Goal: Task Accomplishment & Management: Manage account settings

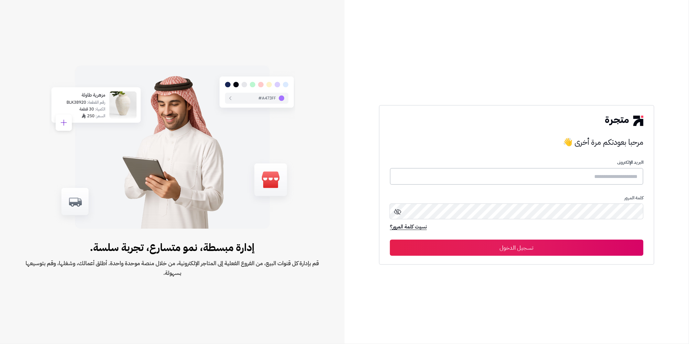
click at [545, 175] on input "text" at bounding box center [516, 176] width 253 height 17
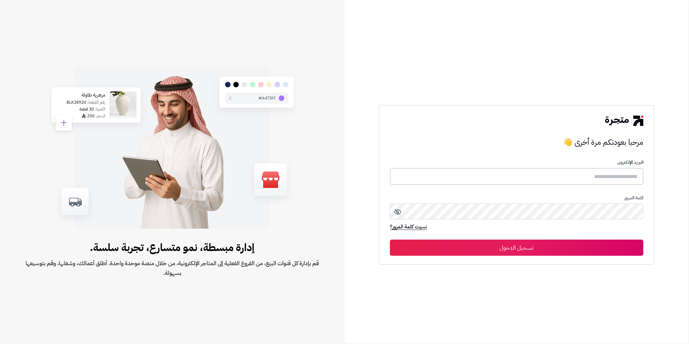
click at [545, 175] on input "text" at bounding box center [516, 176] width 253 height 17
type input "**********"
click at [390, 240] on button "تسجيل الدخول" at bounding box center [516, 248] width 253 height 16
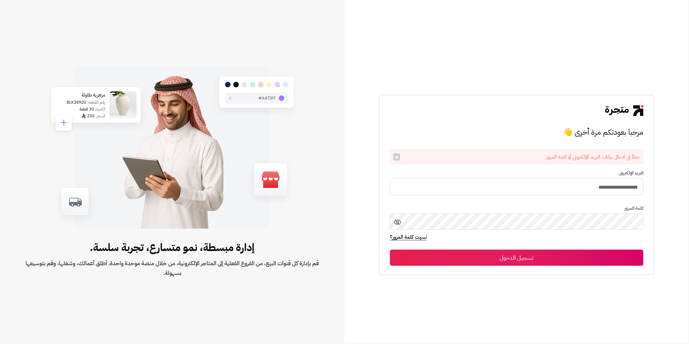
click at [400, 221] on icon at bounding box center [398, 222] width 8 height 8
click at [571, 249] on form "**********" at bounding box center [516, 218] width 253 height 96
click at [531, 260] on button "تسجيل الدخول" at bounding box center [516, 258] width 253 height 16
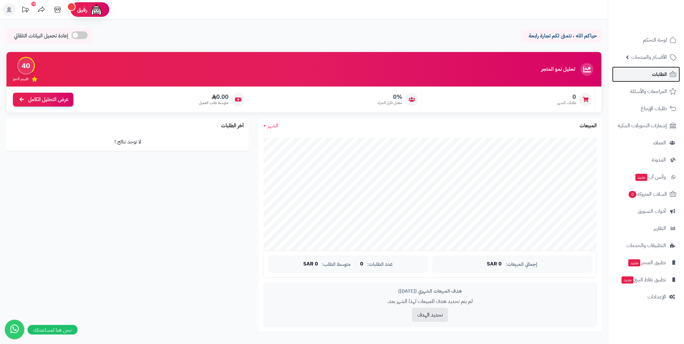
click at [653, 73] on span "الطلبات" at bounding box center [659, 74] width 15 height 9
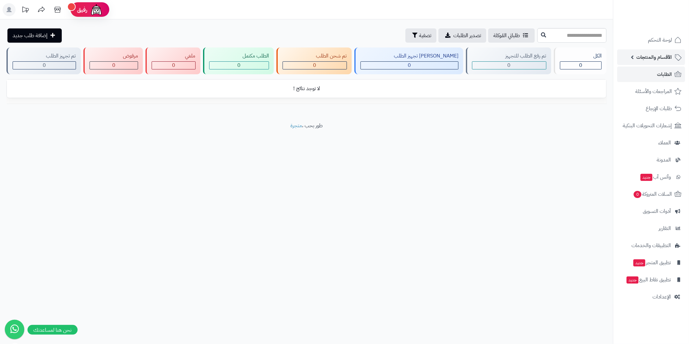
click at [630, 57] on link "الأقسام والمنتجات" at bounding box center [651, 57] width 68 height 16
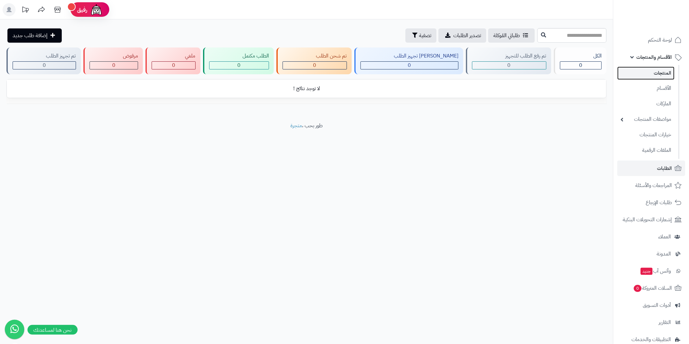
click at [654, 74] on link "المنتجات" at bounding box center [645, 73] width 57 height 13
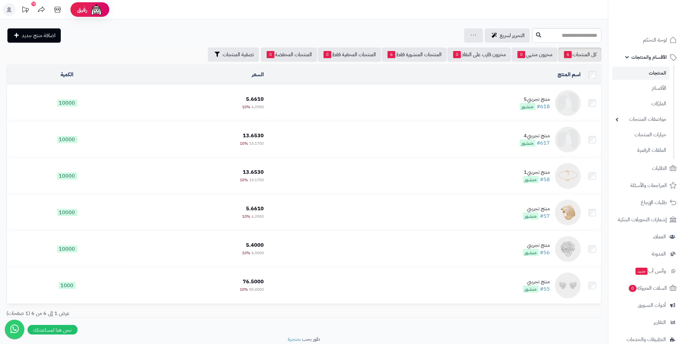
click at [565, 108] on img at bounding box center [568, 103] width 26 height 26
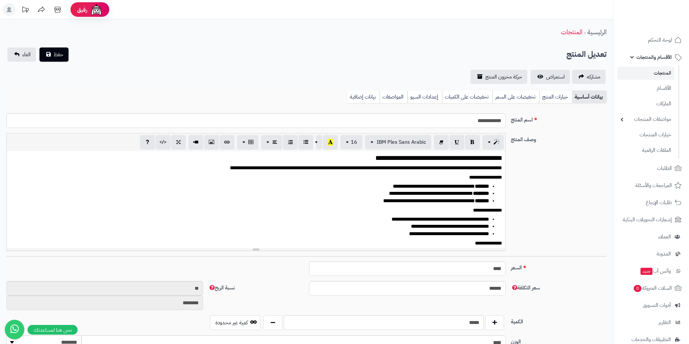
select select
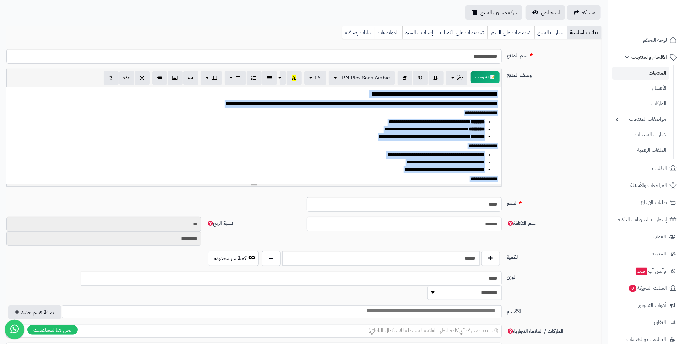
drag, startPoint x: 286, startPoint y: 172, endPoint x: 515, endPoint y: 48, distance: 260.6
click at [515, 47] on div "**********" at bounding box center [303, 281] width 595 height 475
click at [655, 72] on link "المنتجات" at bounding box center [640, 73] width 57 height 13
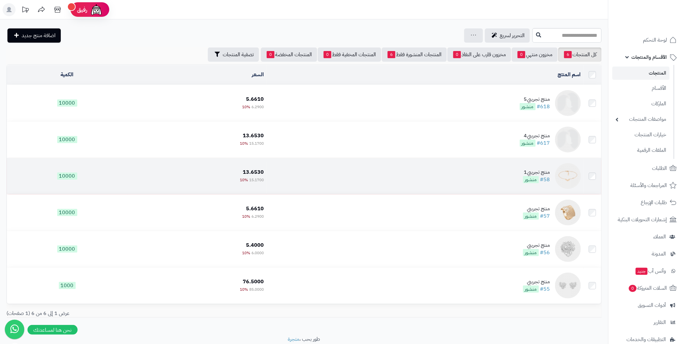
click at [569, 171] on img at bounding box center [568, 176] width 26 height 26
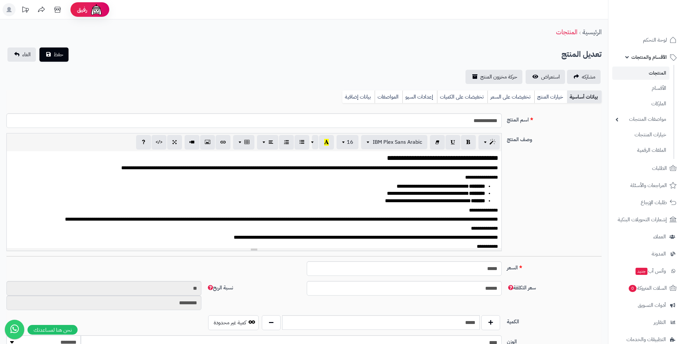
select select
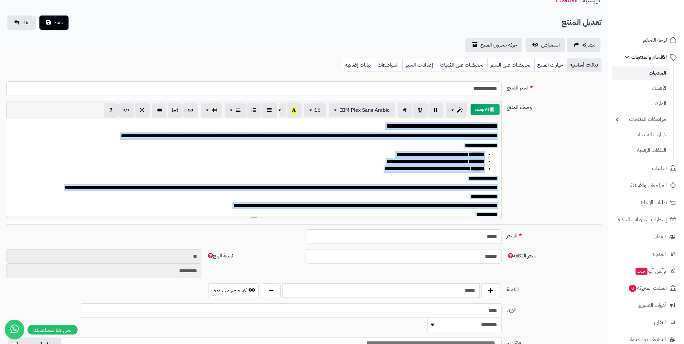
drag, startPoint x: 253, startPoint y: 202, endPoint x: 513, endPoint y: 80, distance: 287.1
click at [516, 77] on div "**********" at bounding box center [303, 313] width 595 height 475
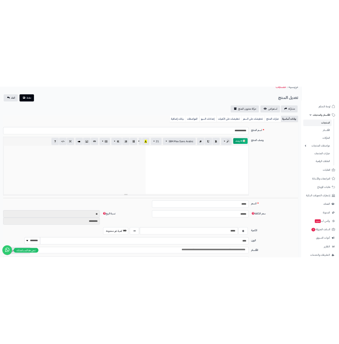
scroll to position [53, 0]
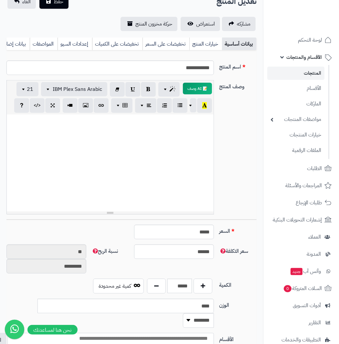
click at [151, 137] on div at bounding box center [109, 162] width 207 height 97
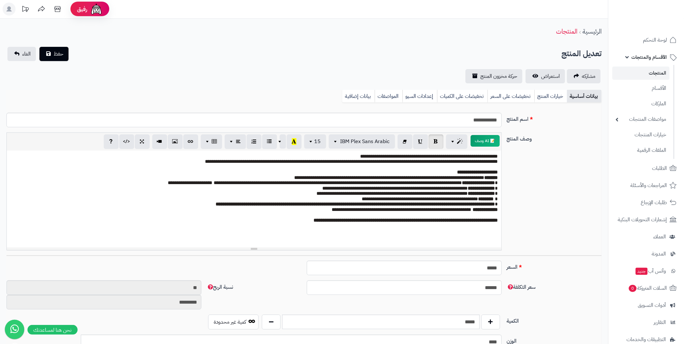
scroll to position [0, 0]
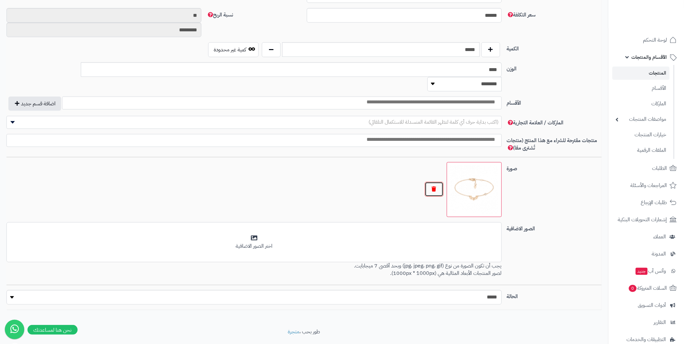
click at [432, 182] on button "button" at bounding box center [434, 189] width 19 height 15
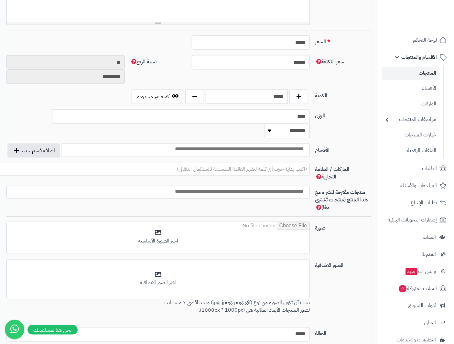
scroll to position [279, 0]
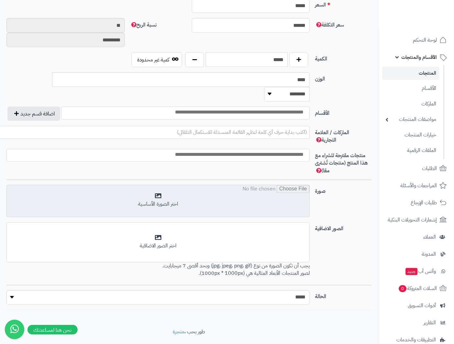
click at [222, 185] on input "file" at bounding box center [158, 201] width 302 height 32
click at [159, 186] on input "file" at bounding box center [158, 201] width 302 height 32
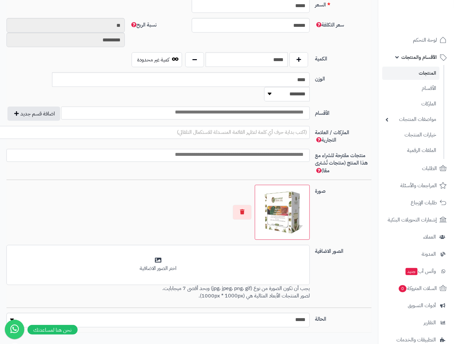
click at [178, 202] on div at bounding box center [157, 212] width 303 height 55
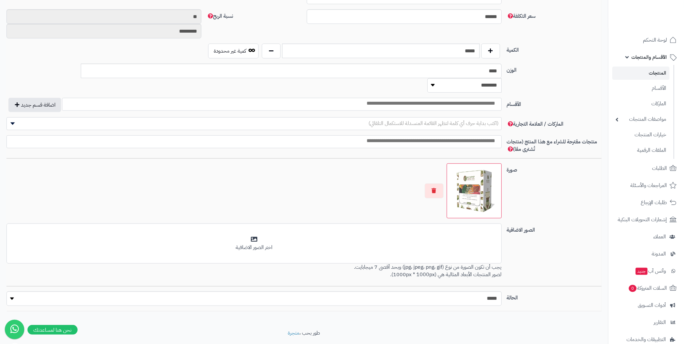
scroll to position [273, 0]
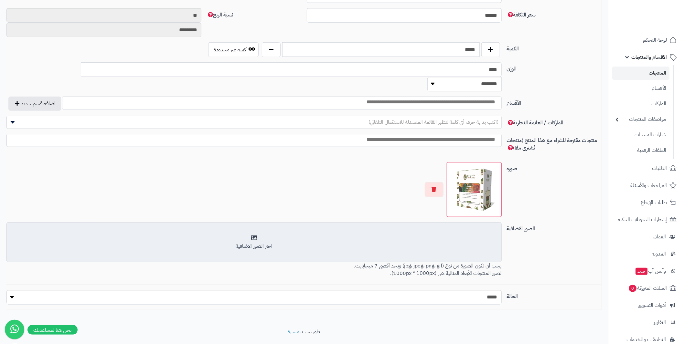
click at [344, 222] on div "أضف الصور الاضافية اختر الصور الاضافية" at bounding box center [253, 242] width 495 height 40
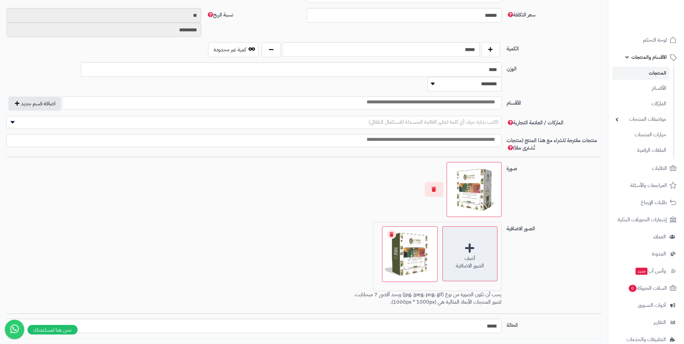
click at [474, 235] on div "أضف الصور الاضافية" at bounding box center [469, 254] width 55 height 55
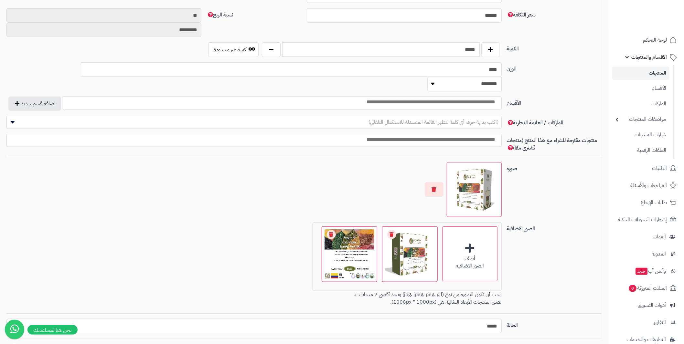
click at [216, 164] on div at bounding box center [253, 189] width 495 height 55
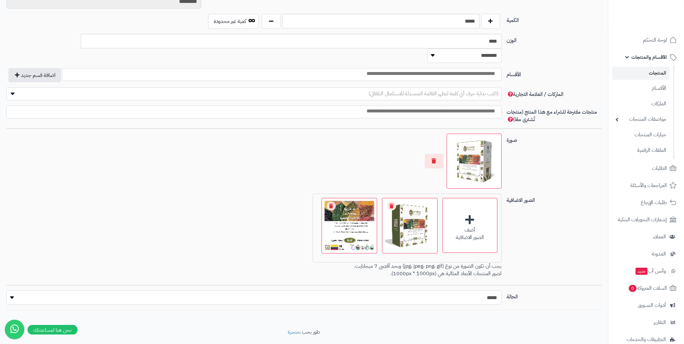
click at [291, 291] on select "***** ****" at bounding box center [253, 298] width 495 height 15
click at [217, 162] on div at bounding box center [253, 161] width 495 height 55
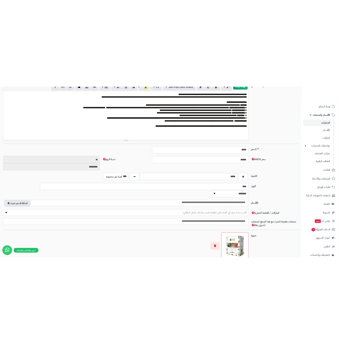
scroll to position [43, 0]
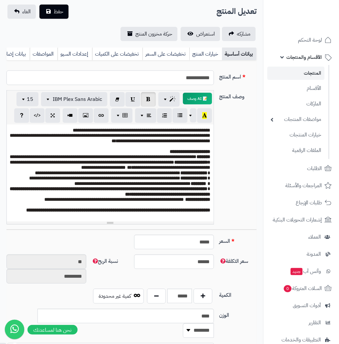
click at [175, 84] on input "**********" at bounding box center [109, 77] width 207 height 15
click at [175, 85] on input "**********" at bounding box center [109, 77] width 207 height 15
click at [177, 85] on input "**********" at bounding box center [109, 77] width 207 height 15
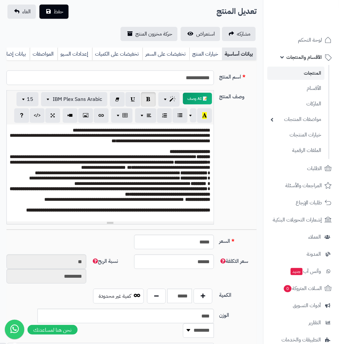
click at [178, 85] on input "**********" at bounding box center [109, 77] width 207 height 15
click at [203, 84] on input "**********" at bounding box center [109, 77] width 207 height 15
paste input "*******"
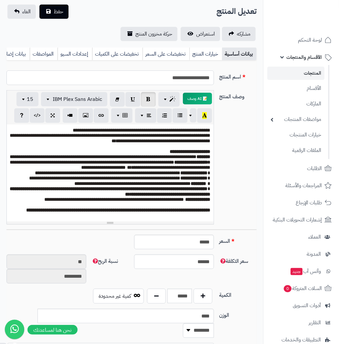
type input "**********"
drag, startPoint x: 190, startPoint y: 245, endPoint x: 249, endPoint y: 246, distance: 59.1
click at [251, 244] on div "السعر ***** اختار الضريبة اولا لحساب السعر" at bounding box center [131, 245] width 255 height 20
type input "*"
type input "********"
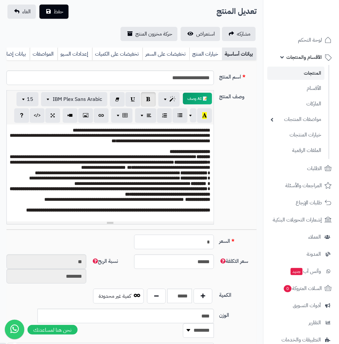
type input "**"
type input "*********"
type input "**"
click at [223, 229] on div "**********" at bounding box center [131, 159] width 255 height 139
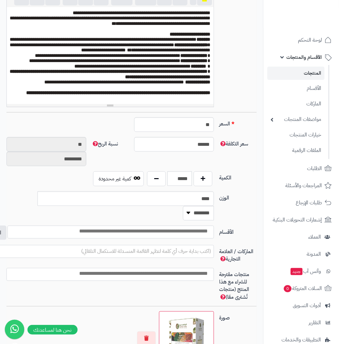
scroll to position [172, 0]
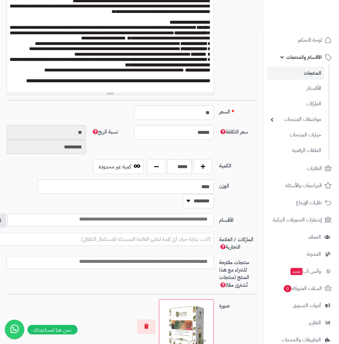
click at [190, 216] on input "search" at bounding box center [110, 219] width 203 height 7
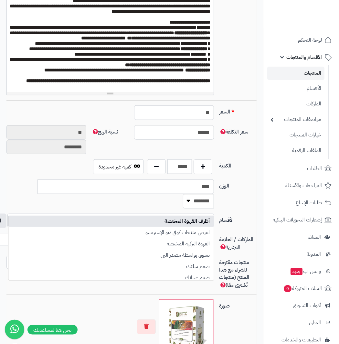
click at [190, 216] on input "search" at bounding box center [110, 219] width 203 height 7
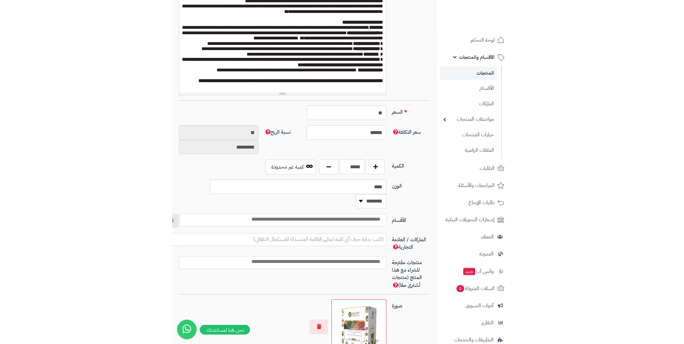
scroll to position [152, 0]
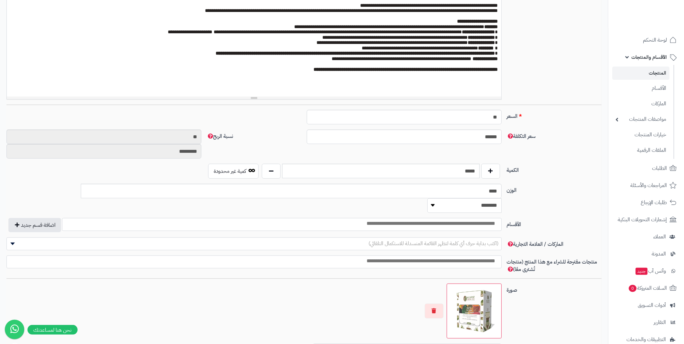
click at [427, 198] on select "******** **** ***** *****" at bounding box center [464, 205] width 74 height 15
select select "*"
click at [427, 198] on select "******** **** ***** *****" at bounding box center [464, 205] width 74 height 15
drag, startPoint x: 495, startPoint y: 191, endPoint x: 502, endPoint y: 191, distance: 6.5
click at [502, 191] on div "**** ******** **** ***** *****" at bounding box center [254, 198] width 500 height 29
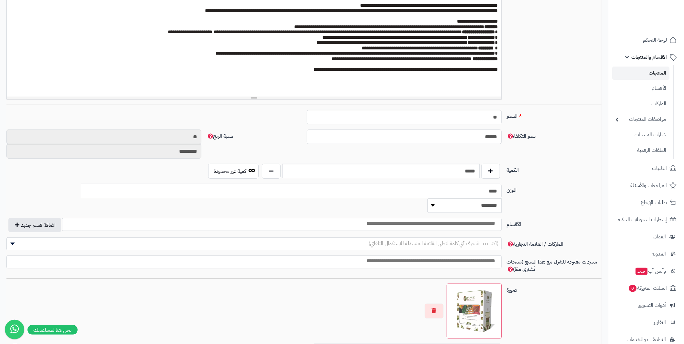
click at [474, 190] on input "****" at bounding box center [291, 191] width 421 height 15
type input "***"
click at [519, 188] on label "الوزن" at bounding box center [554, 189] width 100 height 10
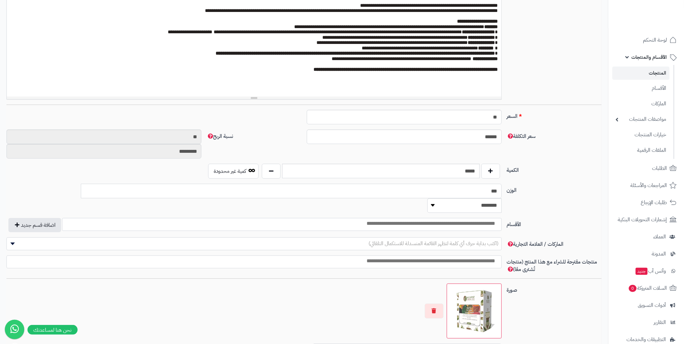
click at [502, 188] on input "***" at bounding box center [291, 191] width 421 height 15
click at [368, 239] on span "(اكتب بداية حرف أي كلمة لتظهر القائمة المنسدلة للاستكمال التلقائي)" at bounding box center [254, 244] width 494 height 10
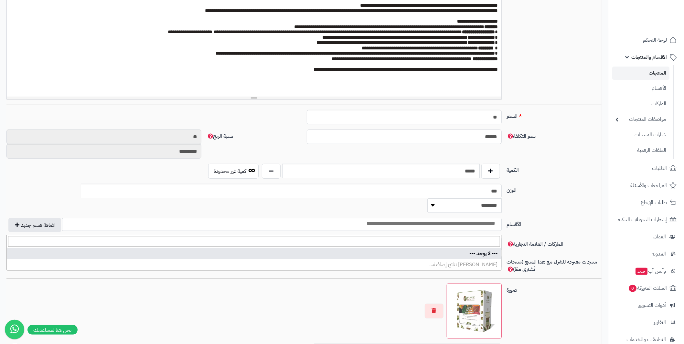
click at [367, 239] on span "(اكتب بداية حرف أي كلمة لتظهر القائمة المنسدلة للاستكمال التلقائي)" at bounding box center [254, 244] width 494 height 10
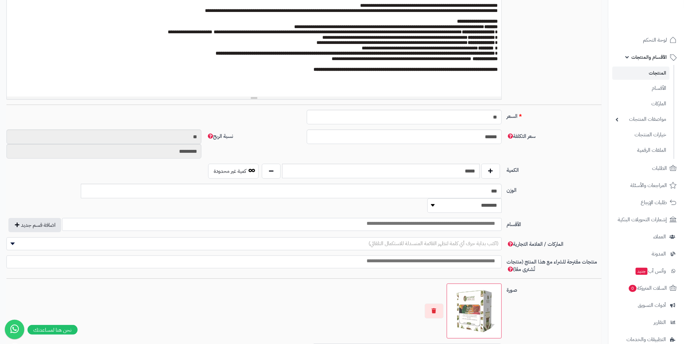
click at [423, 220] on input "search" at bounding box center [398, 223] width 203 height 7
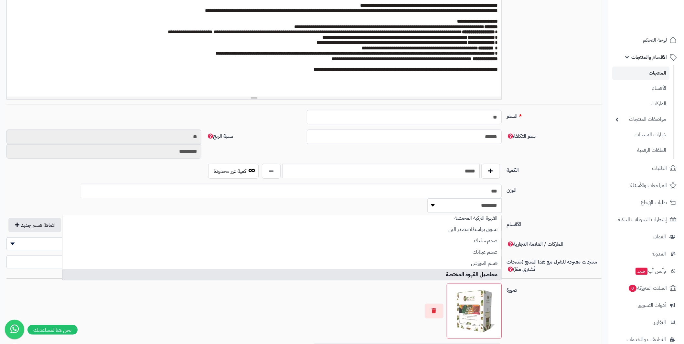
scroll to position [56, 0]
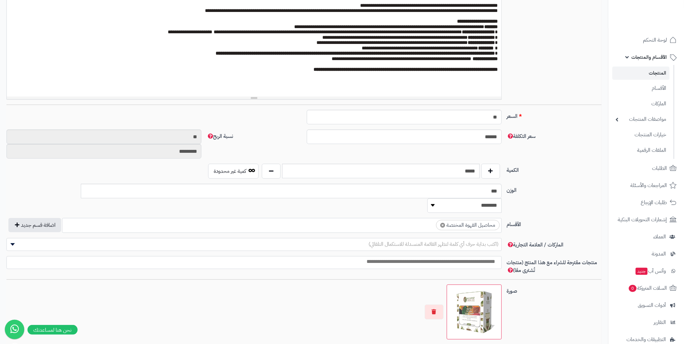
click at [550, 218] on label "الأقسام" at bounding box center [554, 223] width 100 height 10
click at [502, 218] on select "**********" at bounding box center [501, 218] width 1 height 1
click at [444, 240] on span "(اكتب بداية حرف أي كلمة لتظهر القائمة المنسدلة للاستكمال التلقائي)" at bounding box center [434, 244] width 130 height 8
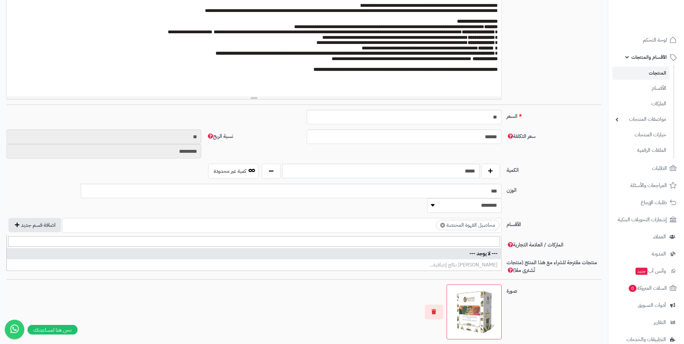
click at [549, 218] on div "**********" at bounding box center [304, 228] width 600 height 20
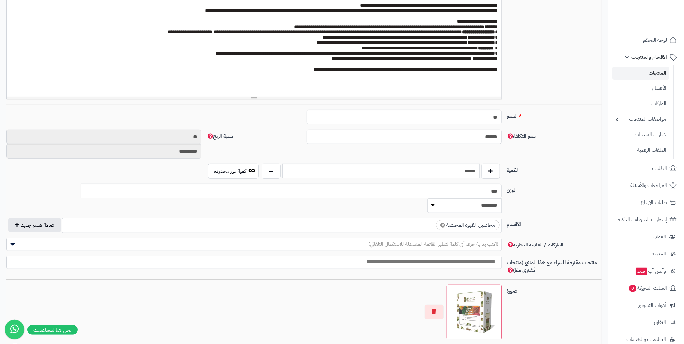
click at [467, 258] on input "search" at bounding box center [252, 261] width 495 height 7
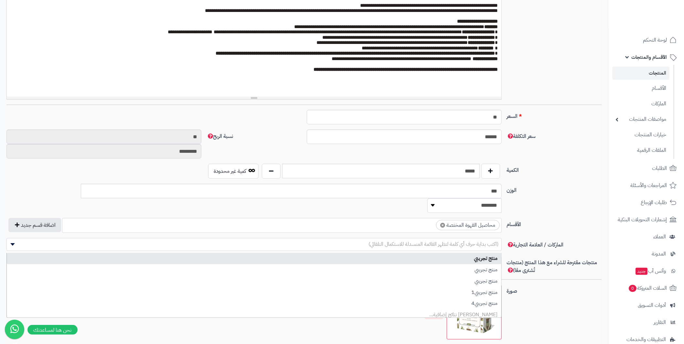
click at [537, 218] on div "**********" at bounding box center [304, 228] width 600 height 20
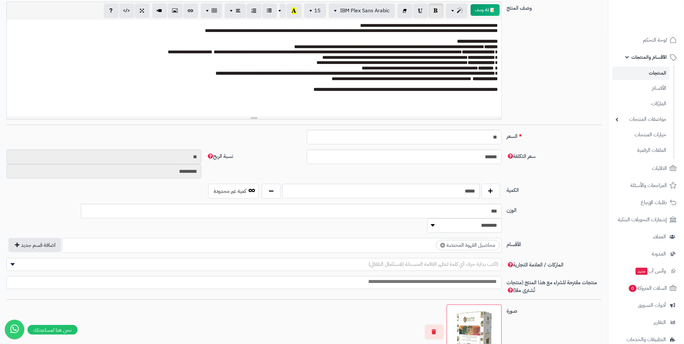
scroll to position [140, 0]
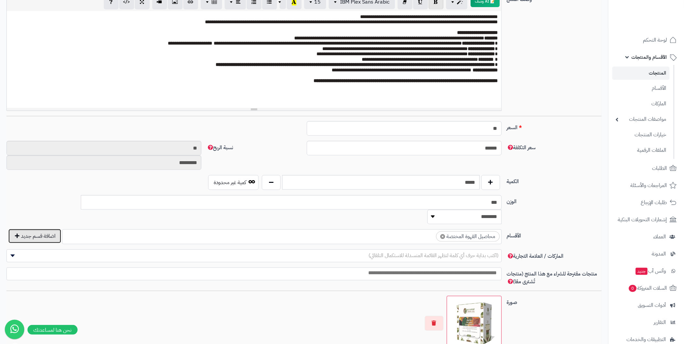
click at [28, 229] on button "اضافة قسم جديد" at bounding box center [34, 236] width 53 height 14
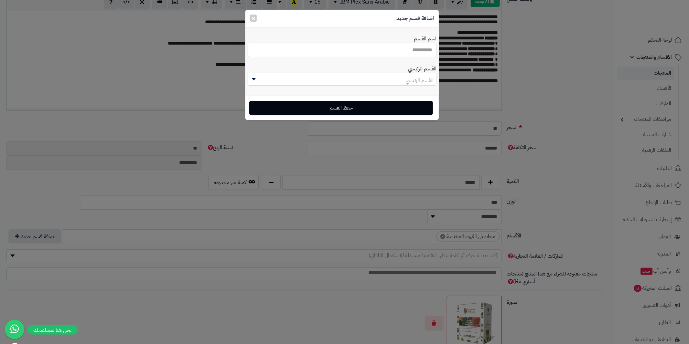
click at [366, 54] on input "اسم القسم" at bounding box center [342, 50] width 189 height 15
click at [253, 17] on button "×" at bounding box center [253, 17] width 6 height 7
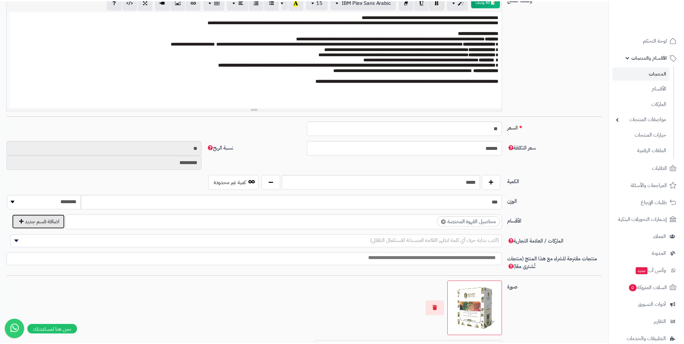
scroll to position [0, 0]
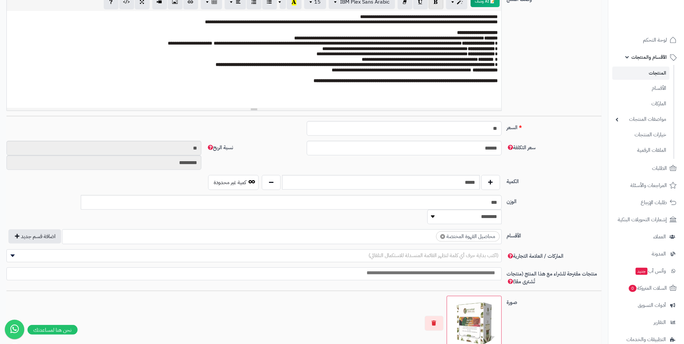
click at [362, 230] on ul "× محاصيل القهوة المختصة" at bounding box center [281, 236] width 439 height 12
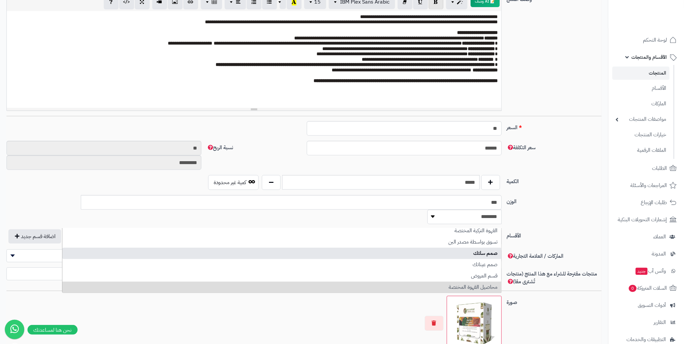
select select "***"
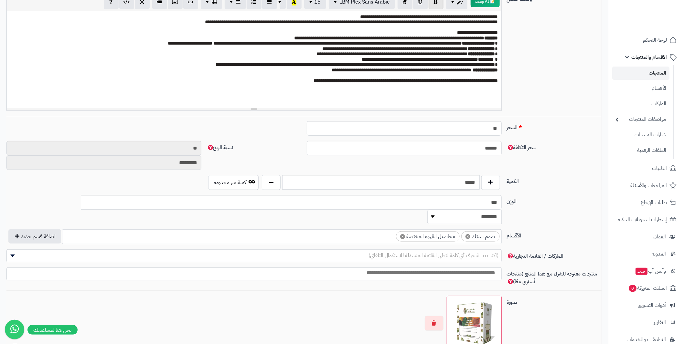
click at [543, 229] on label "الأقسام" at bounding box center [554, 234] width 100 height 10
click at [502, 229] on select "**********" at bounding box center [501, 229] width 1 height 1
click at [490, 184] on button "button" at bounding box center [490, 182] width 19 height 15
click at [267, 183] on button "button" at bounding box center [271, 182] width 19 height 15
type input "*****"
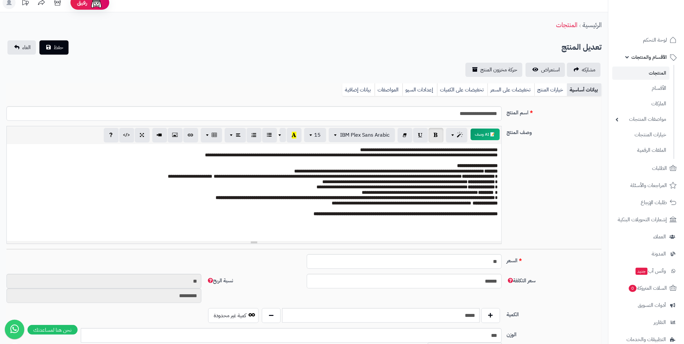
scroll to position [0, 0]
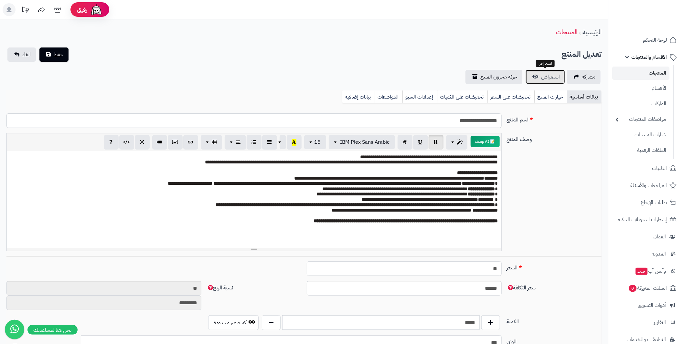
click at [554, 79] on span "استعراض" at bounding box center [550, 77] width 19 height 8
click at [549, 98] on link "خيارات المنتج" at bounding box center [550, 96] width 33 height 13
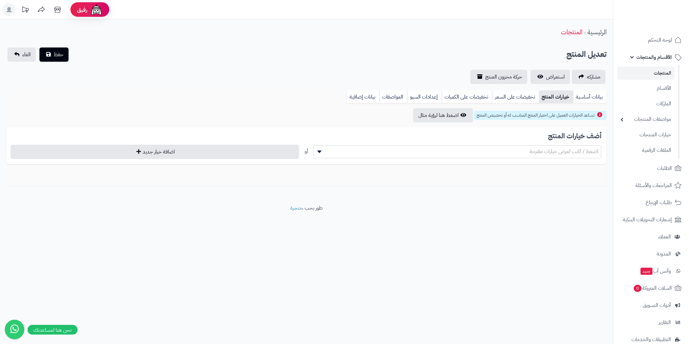
click at [315, 153] on span at bounding box center [318, 152] width 10 height 12
click at [413, 131] on div "أضف خيارات المنتج اضغط / اكتب لعرض خيارات مقترحة أو اضافة خيار جديد" at bounding box center [306, 145] width 600 height 37
click at [511, 99] on link "تخفيضات على السعر" at bounding box center [515, 96] width 47 height 13
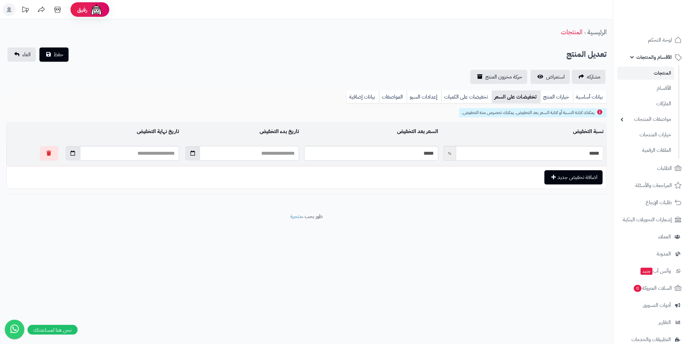
click at [253, 154] on input "text" at bounding box center [249, 153] width 100 height 15
click at [190, 154] on icon "button" at bounding box center [192, 152] width 5 height 5
type input "**********"
click at [218, 227] on td "26" at bounding box center [217, 227] width 12 height 10
click at [71, 154] on icon "button" at bounding box center [73, 152] width 5 height 5
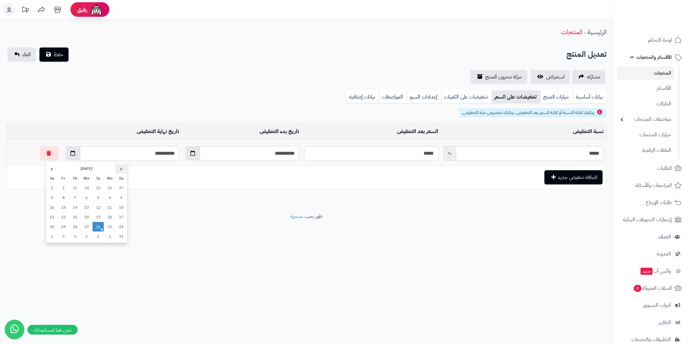
click at [122, 166] on th "‹" at bounding box center [121, 169] width 12 height 10
click at [121, 207] on td "13" at bounding box center [121, 208] width 12 height 10
type input "**********"
click at [181, 196] on div "**********" at bounding box center [306, 116] width 613 height 194
click at [465, 97] on link "تخفيضات على الكميات" at bounding box center [466, 96] width 50 height 13
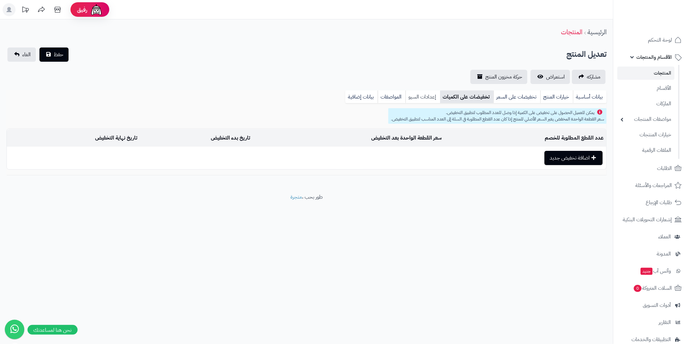
click at [427, 96] on link "إعدادات السيو" at bounding box center [422, 96] width 35 height 13
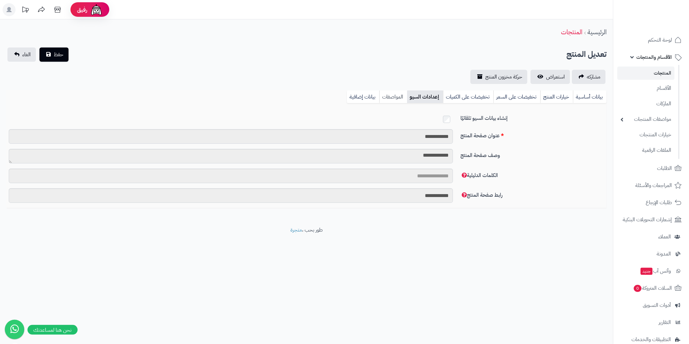
click at [394, 96] on link "المواصفات" at bounding box center [393, 96] width 28 height 13
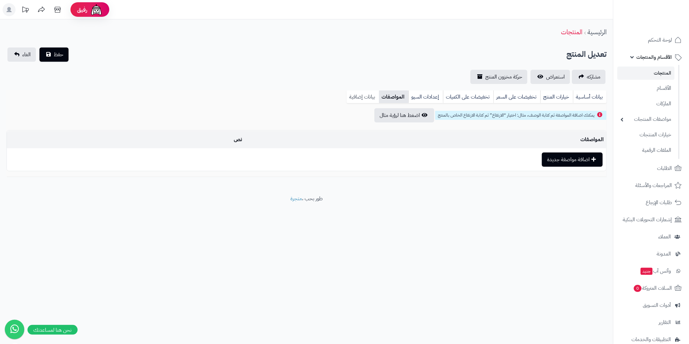
click at [361, 97] on link "بيانات إضافية" at bounding box center [362, 96] width 32 height 13
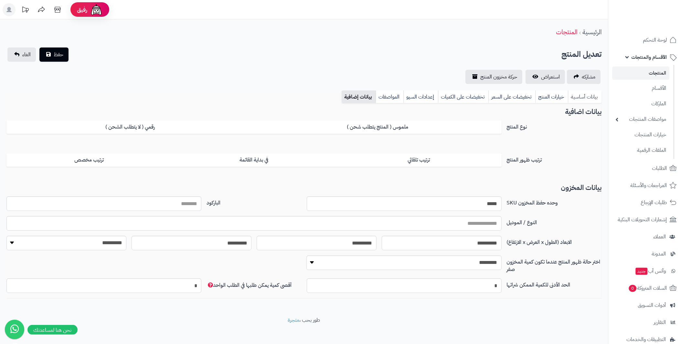
click at [585, 97] on link "بيانات أساسية" at bounding box center [585, 96] width 34 height 13
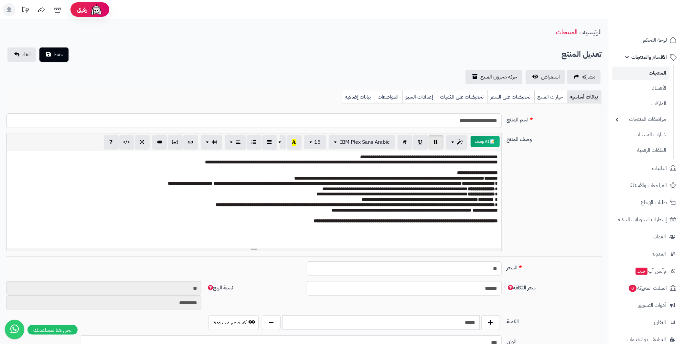
click at [556, 96] on link "خيارات المنتج" at bounding box center [550, 96] width 33 height 13
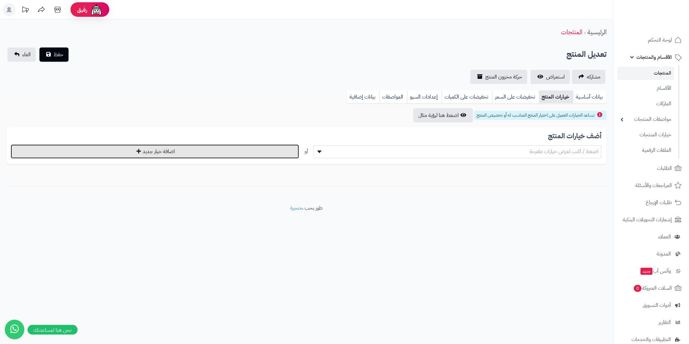
click at [272, 149] on button "اضافة خيار جديد" at bounding box center [155, 151] width 288 height 14
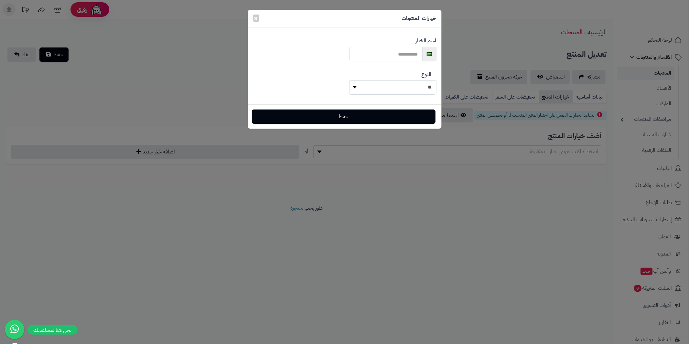
click at [369, 53] on input "text" at bounding box center [385, 54] width 73 height 15
click at [355, 88] on select "**********" at bounding box center [392, 87] width 87 height 15
click at [254, 19] on button "×" at bounding box center [256, 17] width 6 height 7
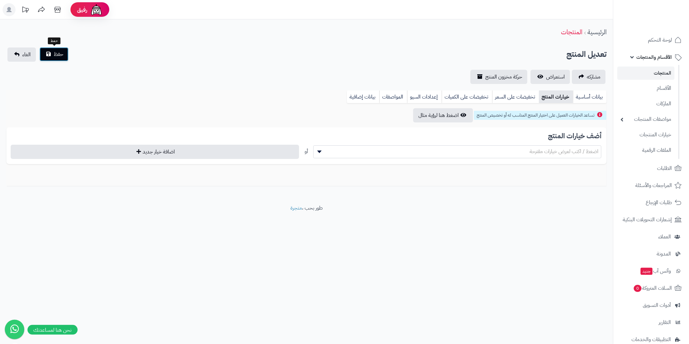
click at [51, 51] on button "حفظ" at bounding box center [53, 54] width 29 height 14
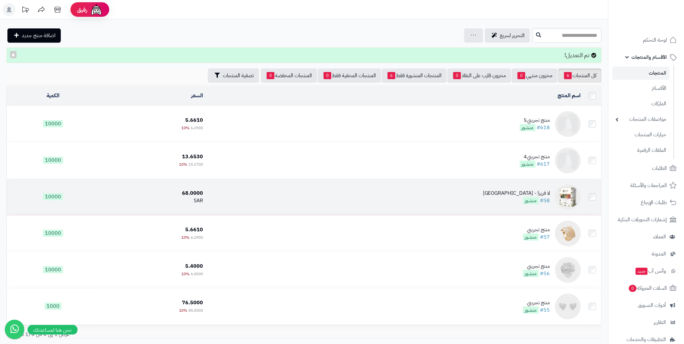
click at [547, 195] on div "لا فريزا - كولومبيا" at bounding box center [516, 193] width 67 height 7
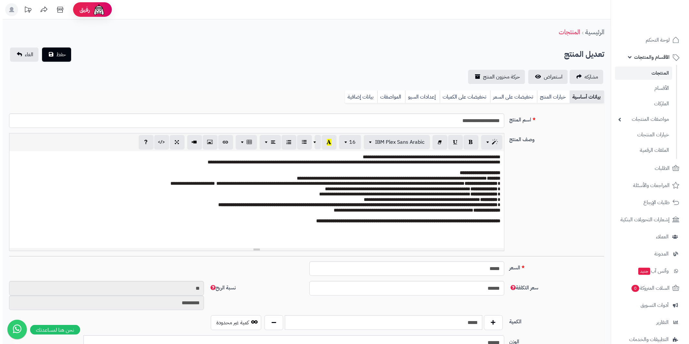
scroll to position [28, 0]
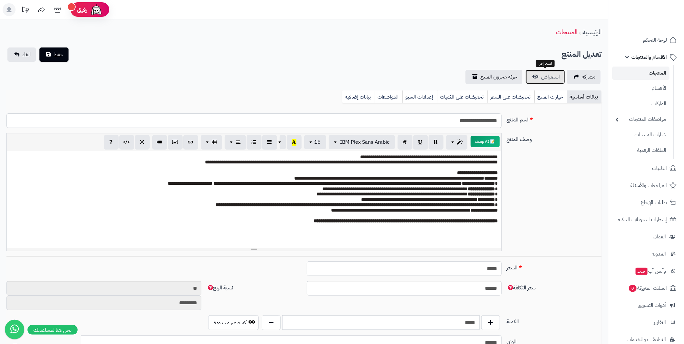
click at [547, 78] on span "استعراض" at bounding box center [550, 77] width 19 height 8
click at [552, 93] on link "خيارات المنتج" at bounding box center [550, 96] width 33 height 13
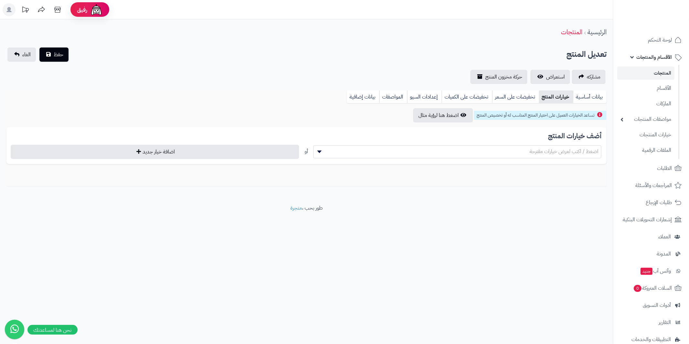
click at [524, 153] on span "اضغط / اكتب لعرض خيارات مقترحة" at bounding box center [457, 152] width 288 height 10
select select "**"
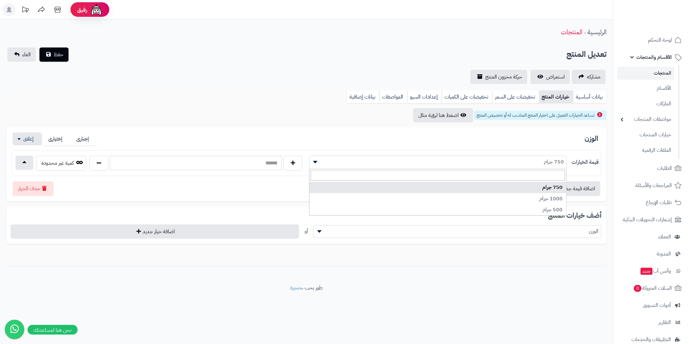
click at [507, 160] on span "750 جرام" at bounding box center [437, 162] width 257 height 10
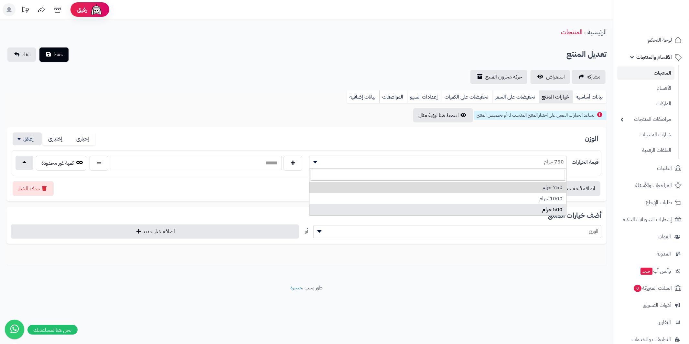
select select "***"
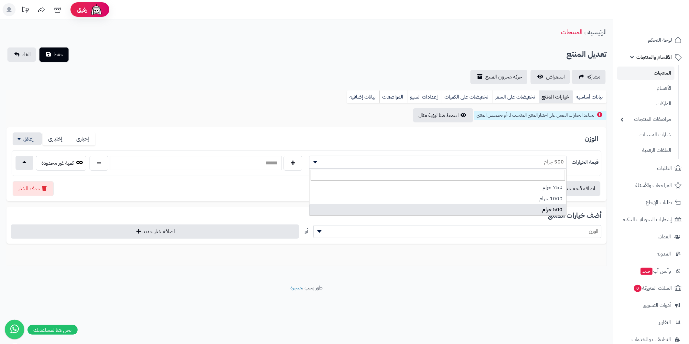
drag, startPoint x: 514, startPoint y: 159, endPoint x: 534, endPoint y: 159, distance: 19.7
click at [534, 159] on span "500 جرام" at bounding box center [437, 162] width 257 height 10
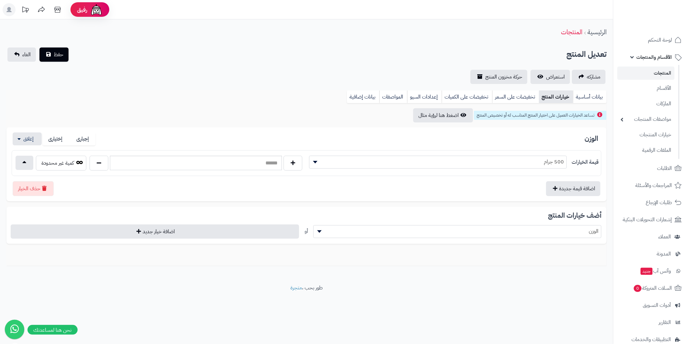
click at [518, 139] on div "الوزن إجبارى إختيارى" at bounding box center [306, 138] width 589 height 13
click at [479, 225] on span "الوزن" at bounding box center [457, 231] width 288 height 13
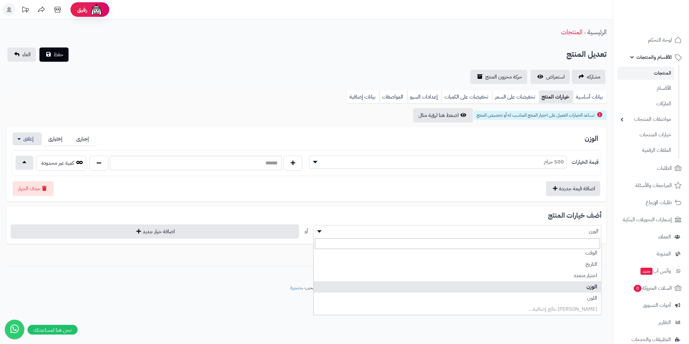
click at [477, 211] on div "أضف خيارات المنتج ***** الوزن أو اضافة خيار جديد" at bounding box center [306, 225] width 600 height 37
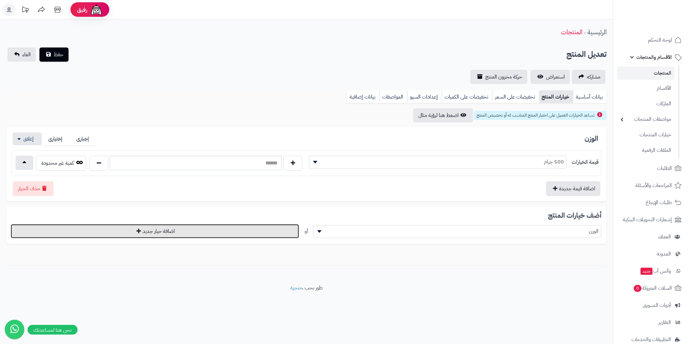
click at [264, 230] on button "اضافة خيار جديد" at bounding box center [155, 231] width 288 height 14
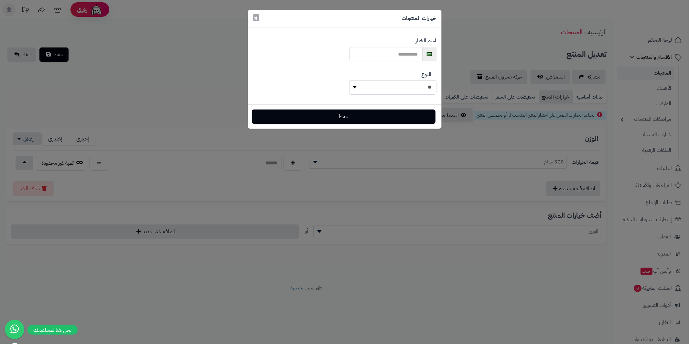
click at [258, 18] on button "×" at bounding box center [256, 17] width 6 height 7
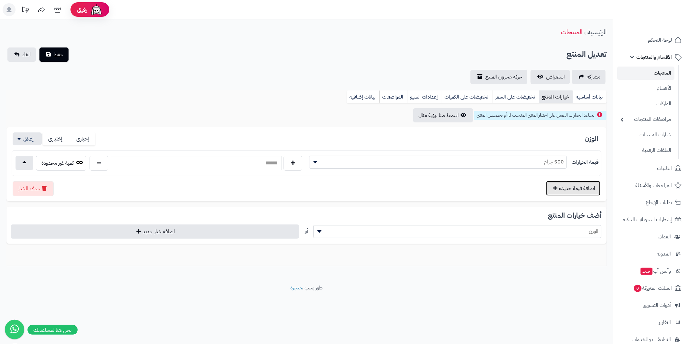
click at [563, 187] on button "اضافة قيمة جديدة" at bounding box center [573, 188] width 54 height 15
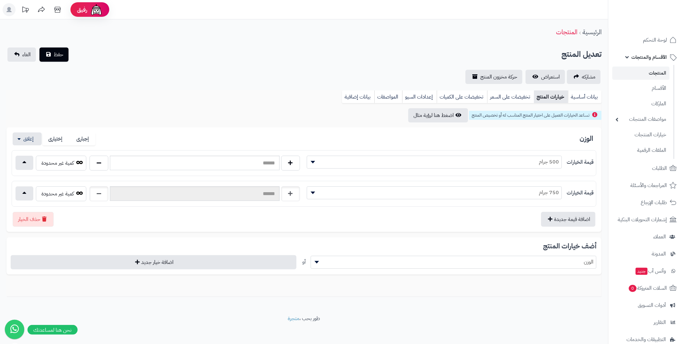
click at [536, 195] on span "750 جرام" at bounding box center [434, 193] width 255 height 10
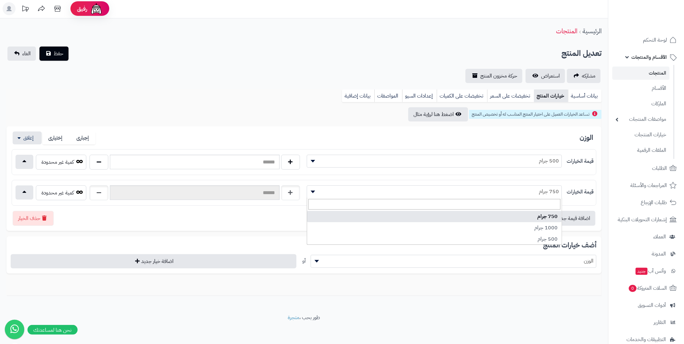
scroll to position [1, 0]
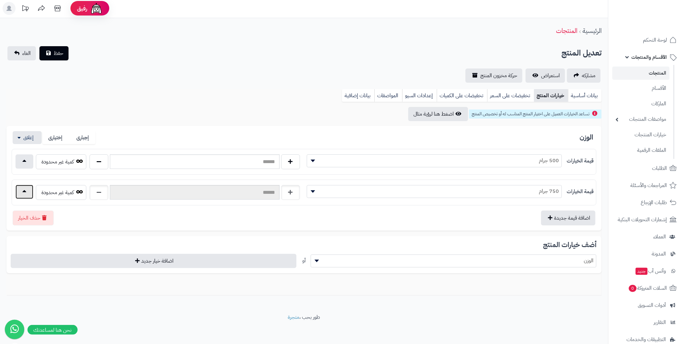
click at [27, 192] on button "button" at bounding box center [25, 192] width 18 height 14
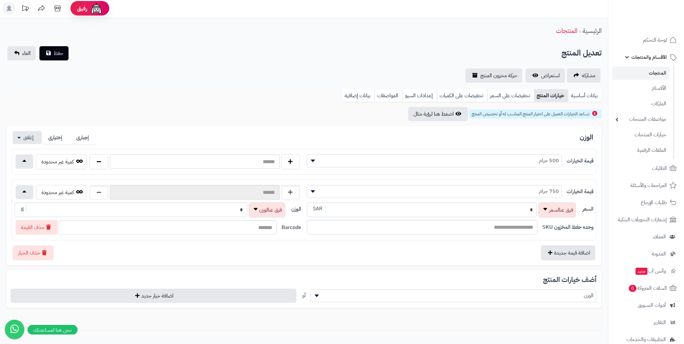
click at [309, 161] on span at bounding box center [312, 161] width 10 height 12
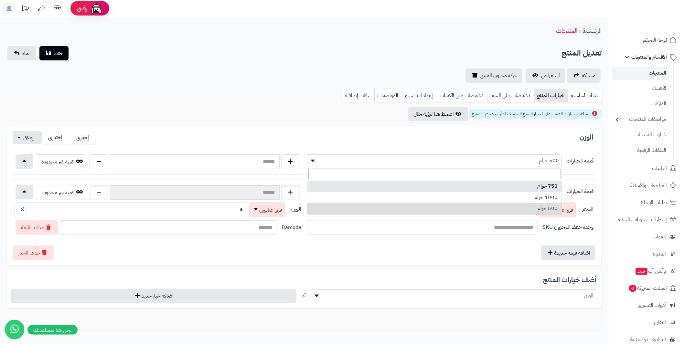
click at [396, 143] on div "الوزن إجبارى إختيارى" at bounding box center [304, 137] width 585 height 13
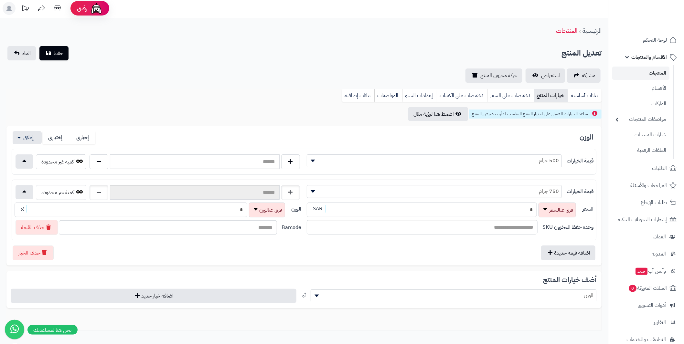
click at [244, 210] on div "الوزن * g" at bounding box center [151, 210] width 272 height 15
click at [339, 138] on div "الوزن إجبارى إختيارى" at bounding box center [304, 137] width 585 height 13
click at [544, 250] on button "اضافة قيمة جديدة" at bounding box center [568, 252] width 54 height 15
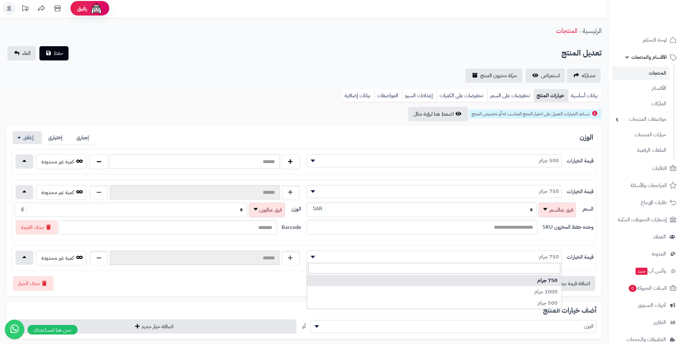
click at [414, 254] on span "750 جرام" at bounding box center [434, 257] width 255 height 10
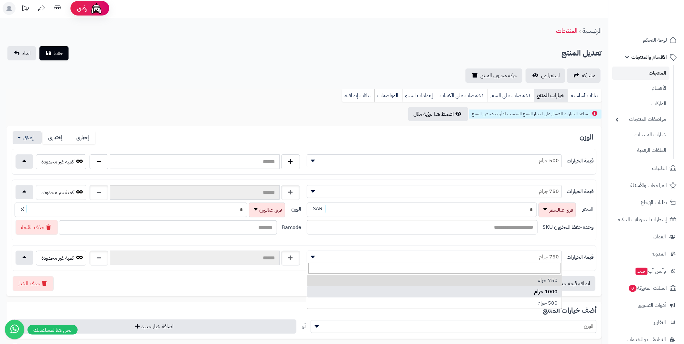
select select "***"
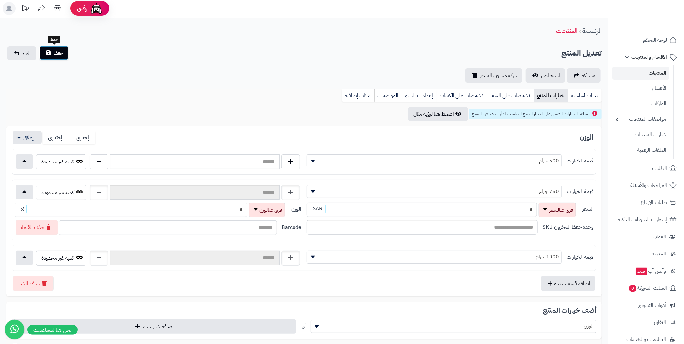
click at [55, 52] on span "حفظ" at bounding box center [59, 53] width 10 height 8
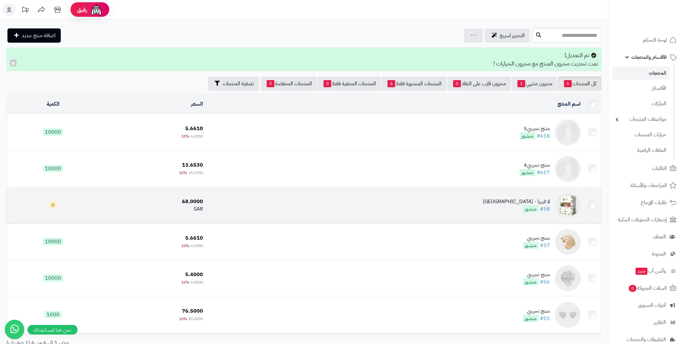
click at [563, 200] on img at bounding box center [568, 206] width 26 height 26
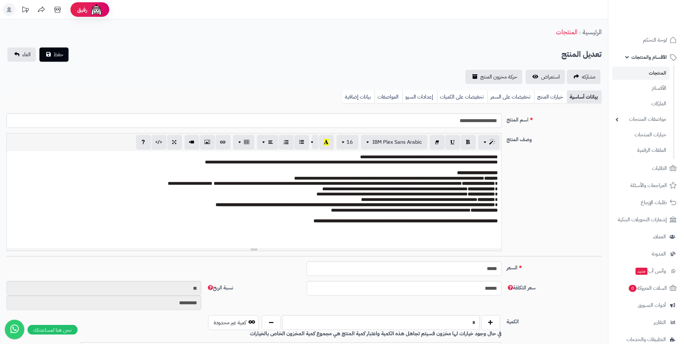
scroll to position [28, 0]
click at [515, 93] on link "تخفيضات على السعر" at bounding box center [510, 96] width 47 height 13
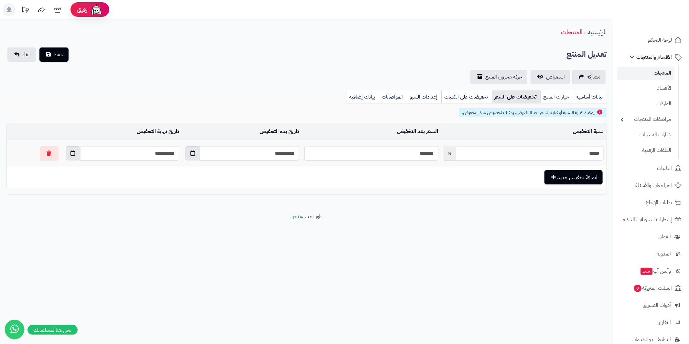
click at [552, 94] on link "خيارات المنتج" at bounding box center [556, 96] width 33 height 13
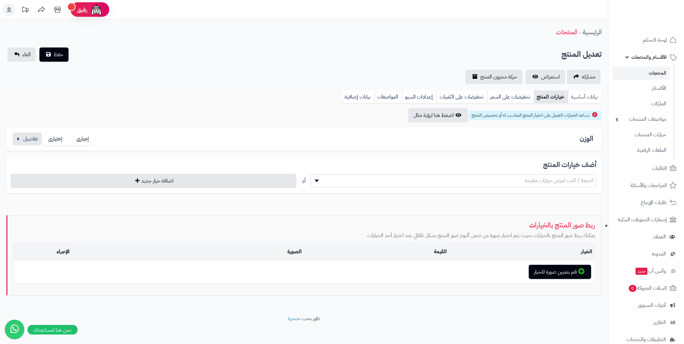
click at [580, 96] on link "بيانات أساسية" at bounding box center [585, 96] width 34 height 13
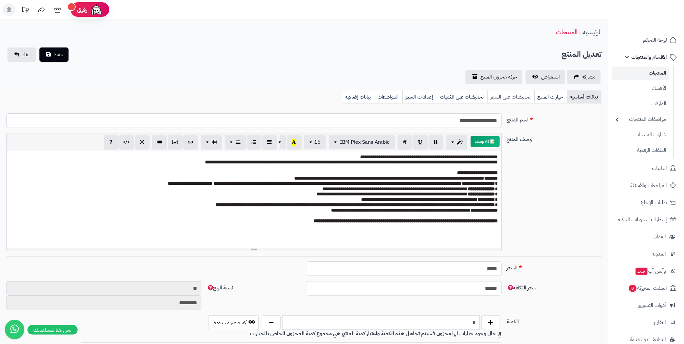
click at [505, 93] on link "تخفيضات على السعر" at bounding box center [510, 96] width 47 height 13
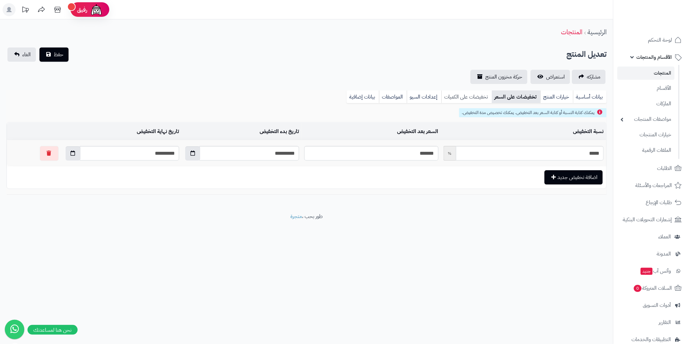
click at [472, 95] on link "تخفيضات على الكميات" at bounding box center [466, 96] width 50 height 13
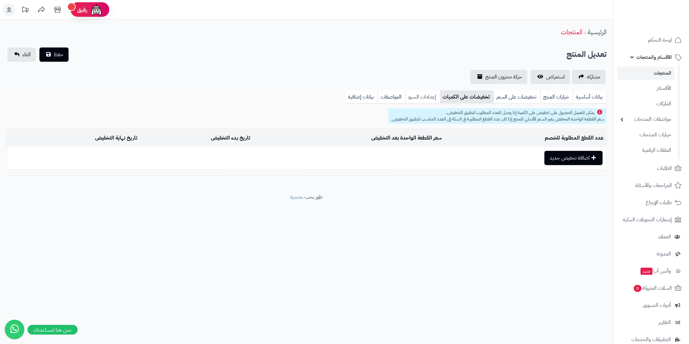
click at [436, 97] on link "إعدادات السيو" at bounding box center [422, 96] width 35 height 13
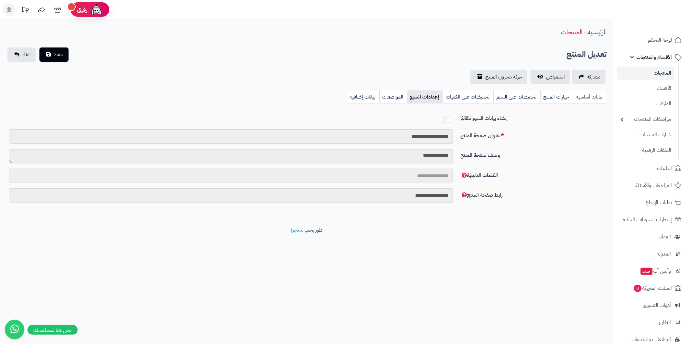
click at [587, 94] on link "بيانات أساسية" at bounding box center [590, 96] width 34 height 13
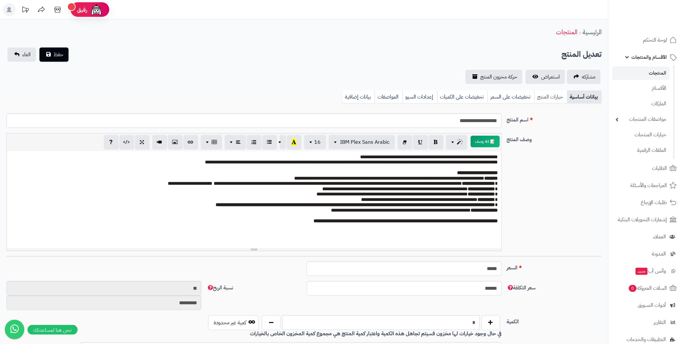
click at [547, 97] on link "خيارات المنتج" at bounding box center [550, 96] width 33 height 13
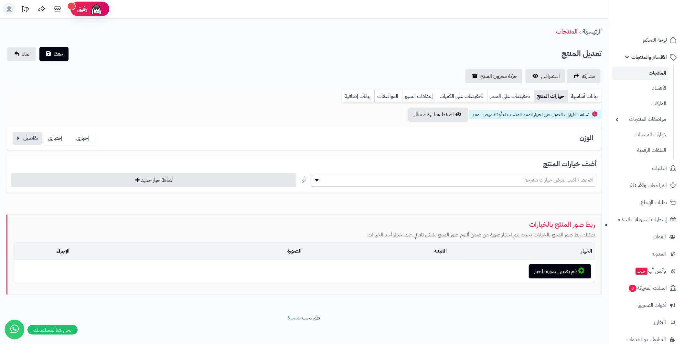
scroll to position [0, 0]
click at [517, 97] on link "تخفيضات على السعر" at bounding box center [510, 96] width 47 height 13
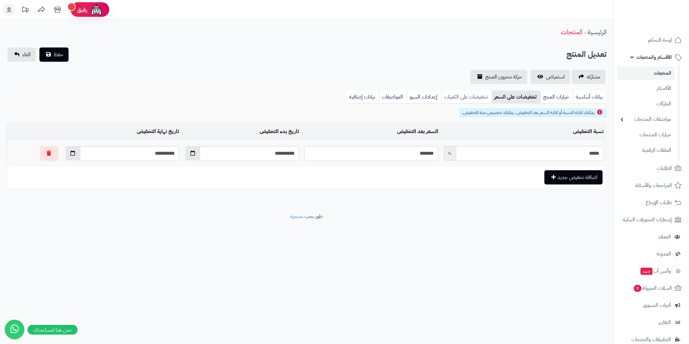
click at [468, 100] on link "تخفيضات على الكميات" at bounding box center [466, 96] width 50 height 13
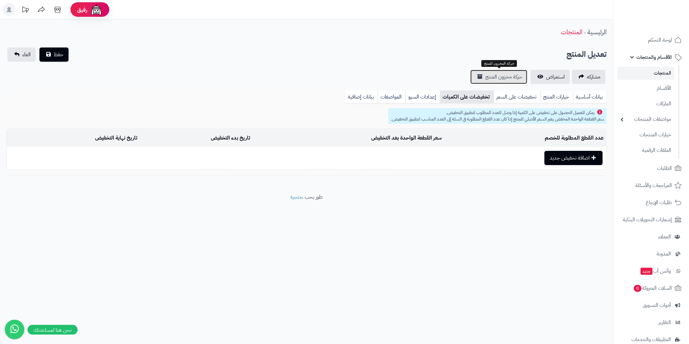
click at [505, 76] on span "حركة مخزون المنتج" at bounding box center [503, 77] width 37 height 8
click at [512, 99] on link "تخفيضات على السعر" at bounding box center [516, 96] width 47 height 13
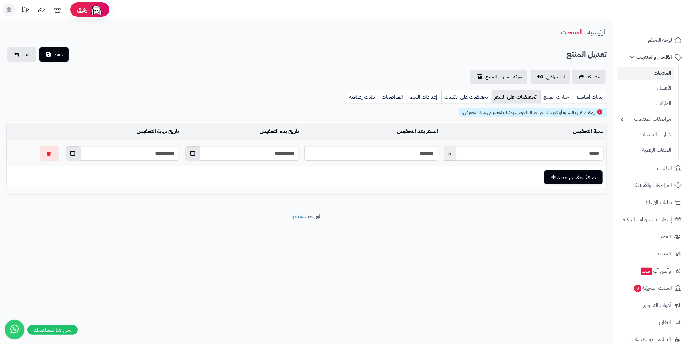
click at [553, 97] on link "خيارات المنتج" at bounding box center [556, 96] width 33 height 13
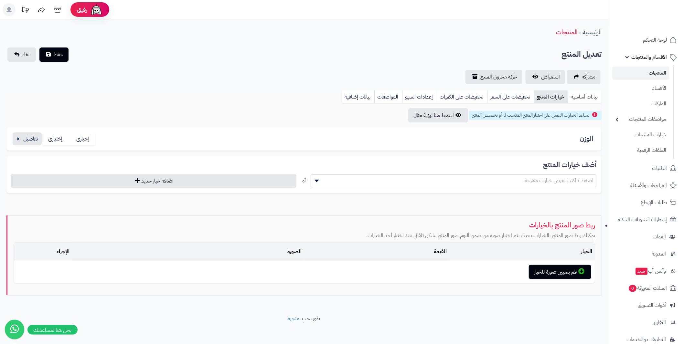
click at [596, 99] on link "بيانات أساسية" at bounding box center [585, 96] width 34 height 13
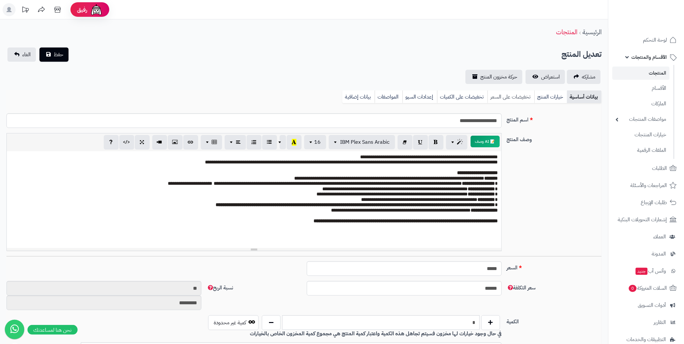
click at [503, 97] on link "تخفيضات على السعر" at bounding box center [510, 96] width 47 height 13
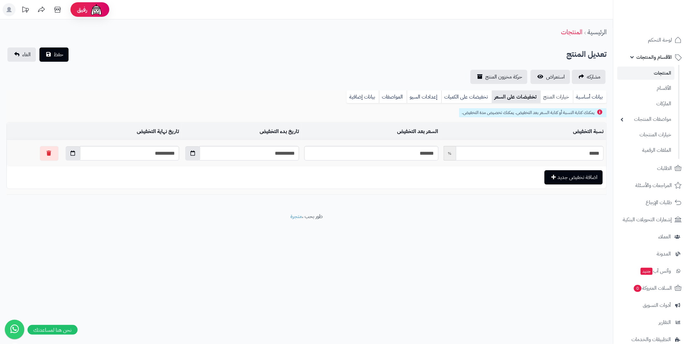
click at [549, 94] on link "خيارات المنتج" at bounding box center [556, 96] width 33 height 13
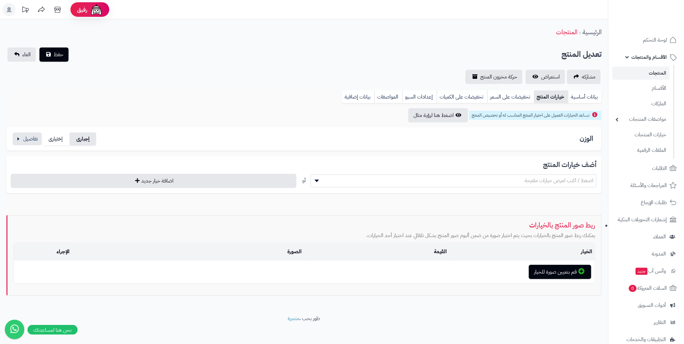
click at [83, 135] on label "إجبارى" at bounding box center [82, 138] width 27 height 13
click at [54, 137] on label "إختيارى" at bounding box center [56, 138] width 27 height 13
click at [28, 136] on button "button" at bounding box center [27, 138] width 29 height 13
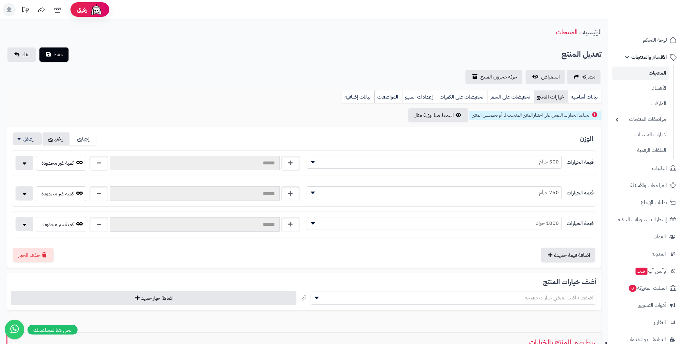
click at [58, 138] on label "إختيارى" at bounding box center [56, 138] width 27 height 13
click at [53, 138] on label "إختيارى" at bounding box center [56, 138] width 27 height 13
click at [79, 135] on label "إجبارى" at bounding box center [82, 138] width 27 height 13
click at [82, 137] on label "إجبارى" at bounding box center [82, 138] width 27 height 13
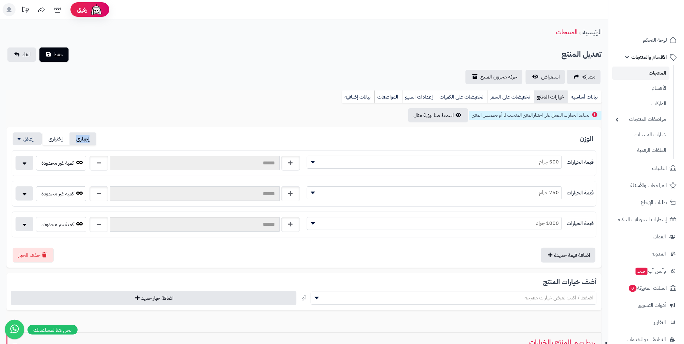
click at [82, 137] on label "إجبارى" at bounding box center [82, 138] width 27 height 13
click at [57, 138] on label "إختيارى" at bounding box center [56, 138] width 27 height 13
click at [18, 166] on button "button" at bounding box center [25, 162] width 18 height 14
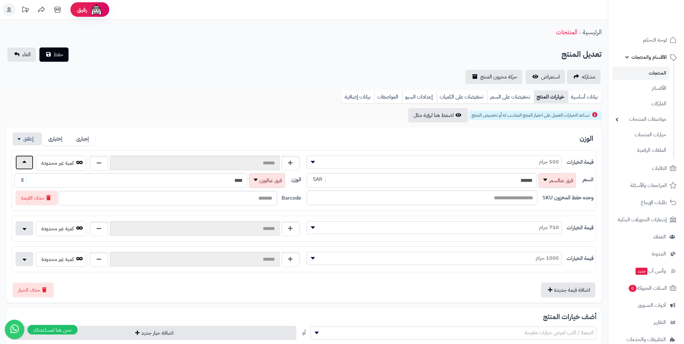
click at [18, 166] on button "button" at bounding box center [25, 162] width 18 height 14
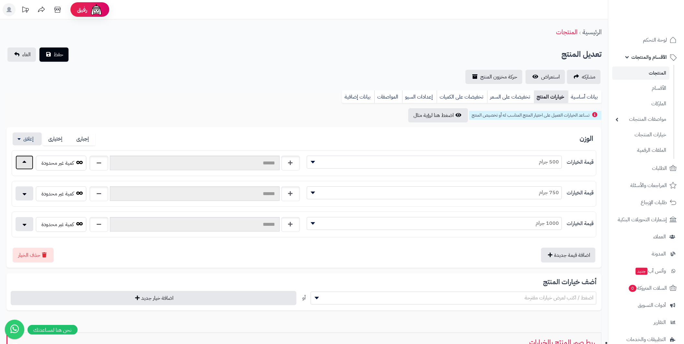
click at [18, 166] on button "button" at bounding box center [25, 162] width 18 height 14
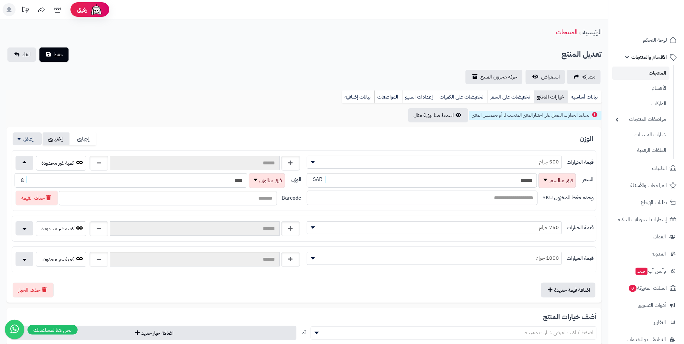
click at [51, 137] on label "إختيارى" at bounding box center [56, 138] width 27 height 13
click at [78, 136] on label "إجبارى" at bounding box center [82, 138] width 27 height 13
click at [55, 139] on label "إختيارى" at bounding box center [56, 138] width 27 height 13
click at [81, 139] on label "إجبارى" at bounding box center [82, 138] width 27 height 13
click at [215, 101] on div "بيانات أساسية خيارات المنتج تخفيضات على السعر تخفيضات على الكميات إعدادات السيو…" at bounding box center [303, 99] width 595 height 18
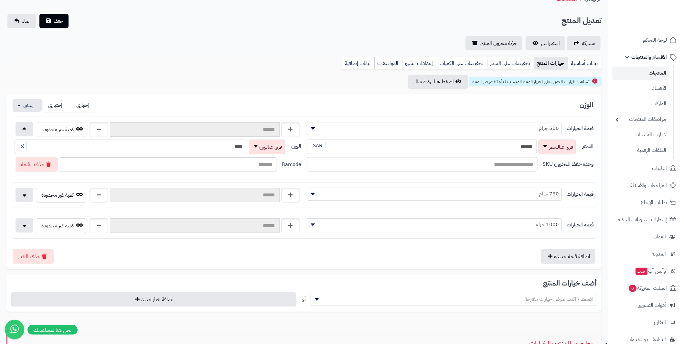
scroll to position [64, 0]
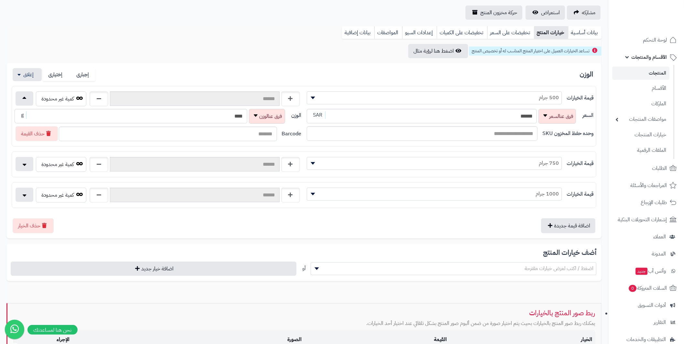
click at [586, 161] on label "قيمة الخيارات" at bounding box center [579, 163] width 27 height 7
click at [23, 163] on button "button" at bounding box center [25, 164] width 18 height 14
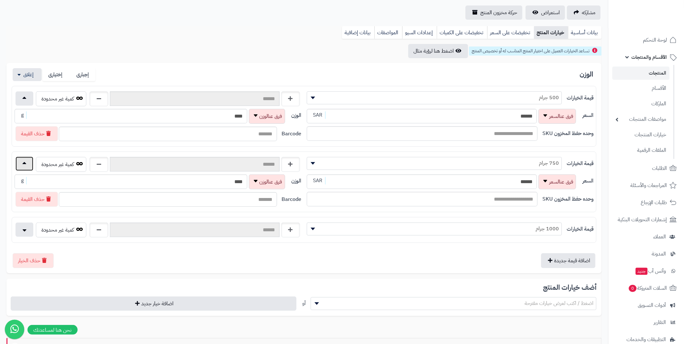
click at [23, 163] on button "button" at bounding box center [25, 164] width 18 height 14
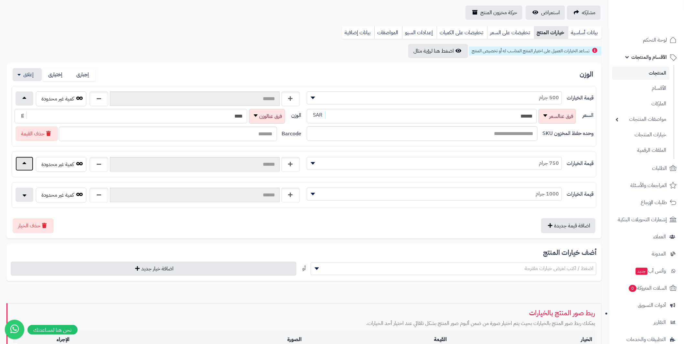
click at [23, 163] on button "button" at bounding box center [25, 164] width 18 height 14
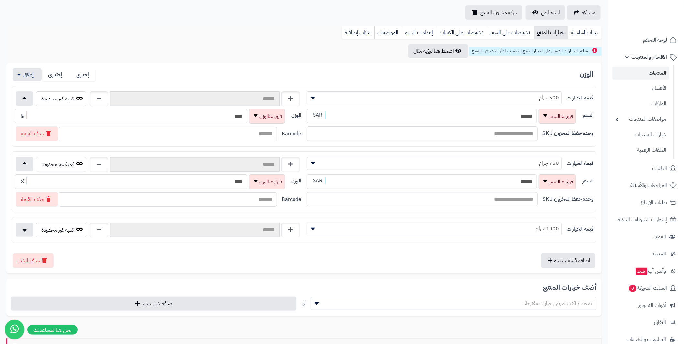
click at [545, 178] on div "السعر ****** SAR" at bounding box center [442, 181] width 271 height 15
type input "**"
drag, startPoint x: 192, startPoint y: 181, endPoint x: 243, endPoint y: 179, distance: 51.4
click at [243, 179] on input "****" at bounding box center [131, 181] width 233 height 15
type input "**"
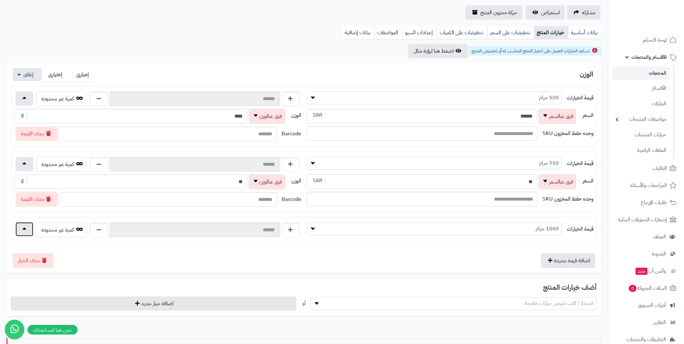
click at [26, 228] on button "button" at bounding box center [25, 229] width 18 height 14
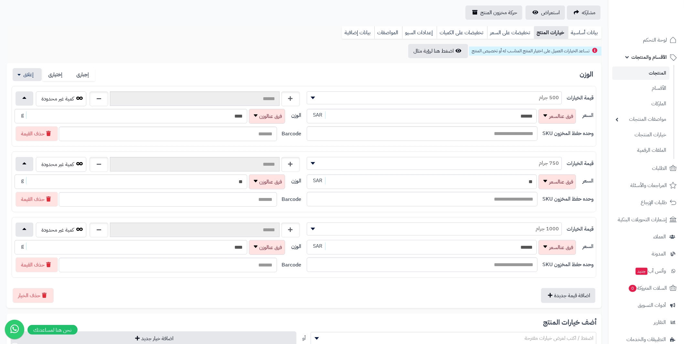
click at [542, 245] on div "السعر ****** SAR" at bounding box center [442, 247] width 271 height 15
type input "***"
click at [258, 248] on div "الوزن **** g" at bounding box center [151, 247] width 272 height 15
click at [291, 201] on label "Barcode" at bounding box center [292, 199] width 20 height 7
click at [88, 78] on label "إجبارى" at bounding box center [82, 74] width 27 height 13
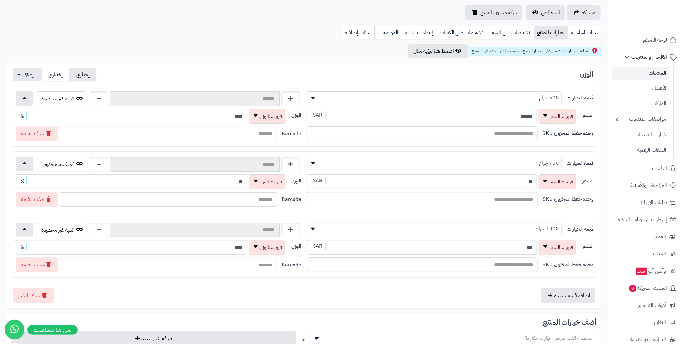
click at [76, 73] on label "إجبارى" at bounding box center [82, 74] width 27 height 13
click at [55, 70] on label "إختيارى" at bounding box center [56, 74] width 27 height 13
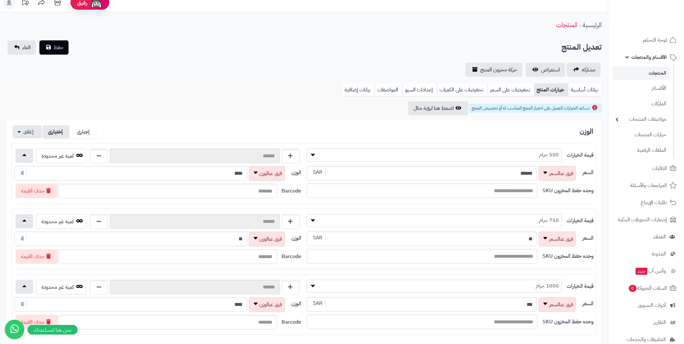
scroll to position [0, 0]
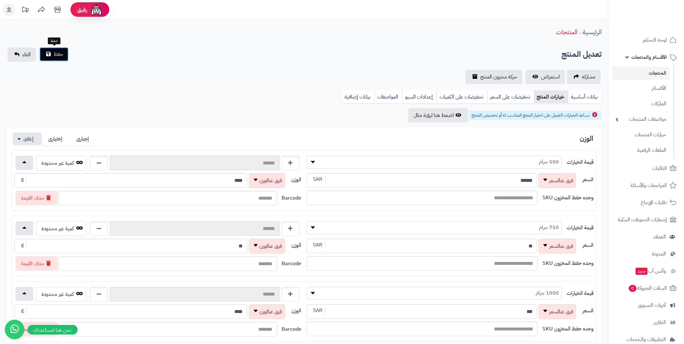
click at [55, 51] on span "حفظ" at bounding box center [59, 54] width 10 height 8
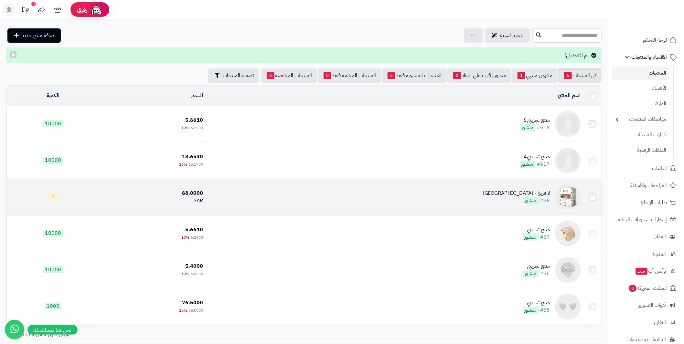
click at [577, 197] on img at bounding box center [568, 197] width 26 height 26
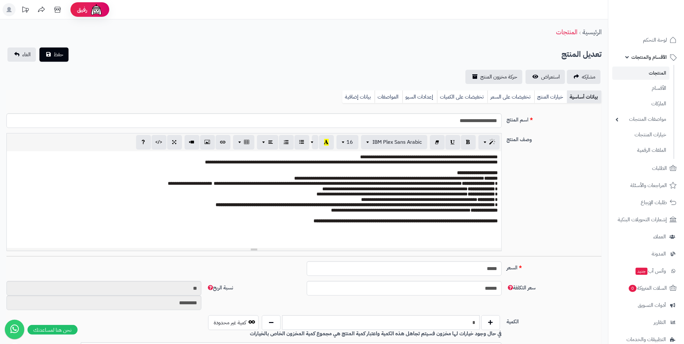
scroll to position [28, 0]
click at [551, 97] on link "خيارات المنتج" at bounding box center [550, 96] width 33 height 13
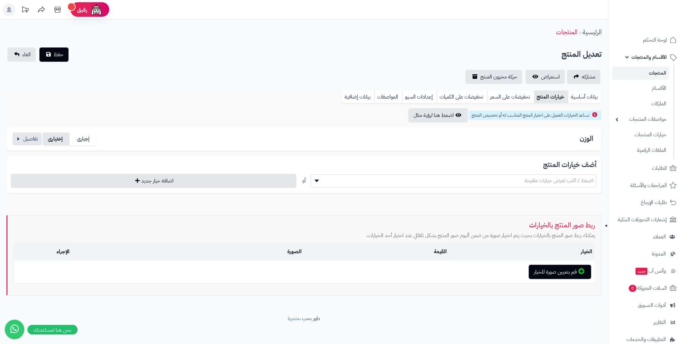
click at [57, 139] on label "إختيارى" at bounding box center [56, 138] width 27 height 13
click at [25, 138] on button "button" at bounding box center [27, 138] width 29 height 13
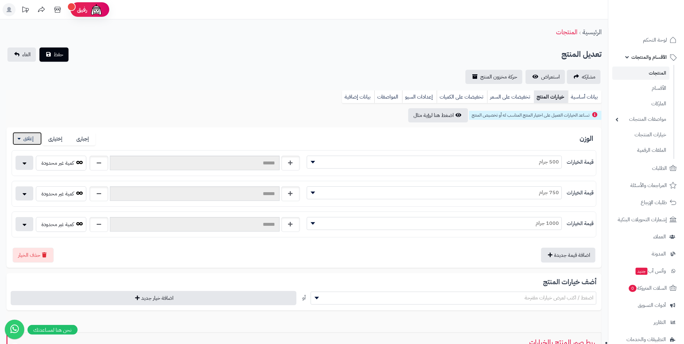
click at [25, 138] on button "button" at bounding box center [27, 138] width 29 height 13
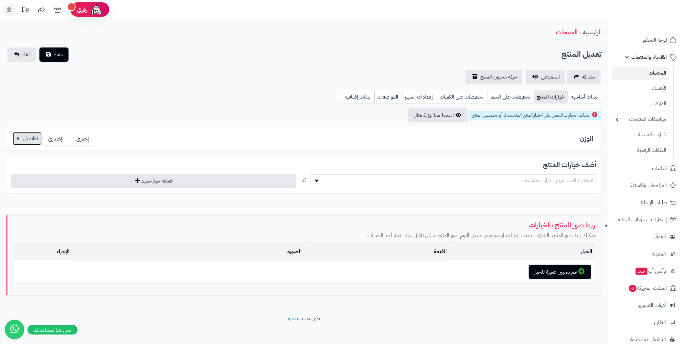
click at [25, 138] on button "button" at bounding box center [27, 138] width 29 height 13
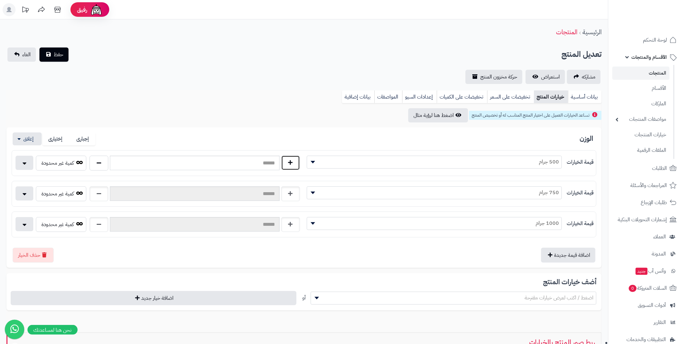
click at [291, 163] on button "button" at bounding box center [290, 162] width 19 height 15
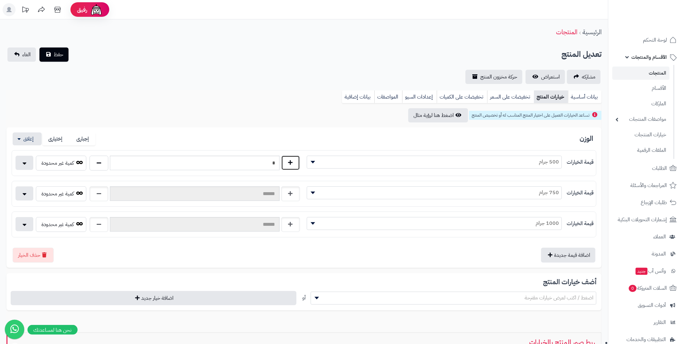
click at [291, 163] on button "button" at bounding box center [290, 162] width 19 height 15
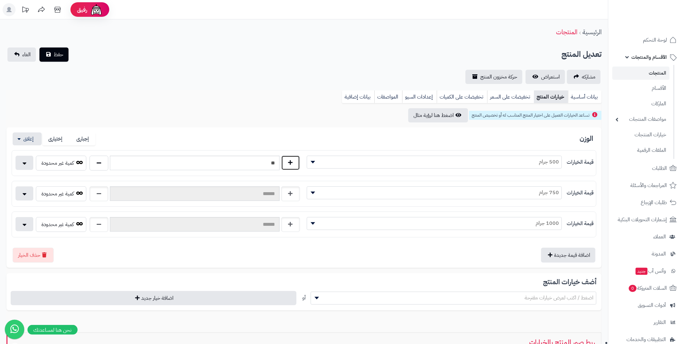
click at [291, 163] on button "button" at bounding box center [290, 162] width 19 height 15
type input "**"
click at [290, 195] on button "button" at bounding box center [290, 193] width 19 height 15
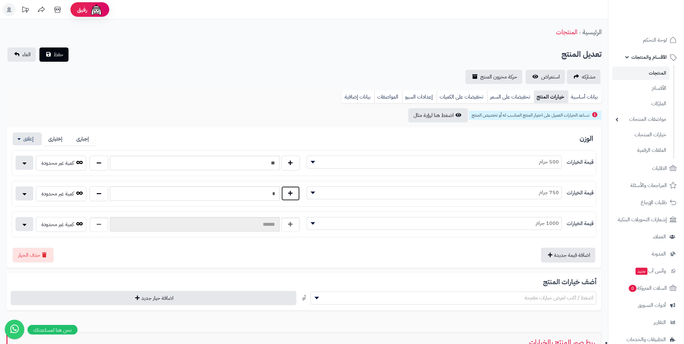
click at [290, 195] on button "button" at bounding box center [290, 193] width 19 height 15
drag, startPoint x: 255, startPoint y: 194, endPoint x: 280, endPoint y: 194, distance: 25.2
click at [280, 194] on div "*" at bounding box center [194, 193] width 213 height 15
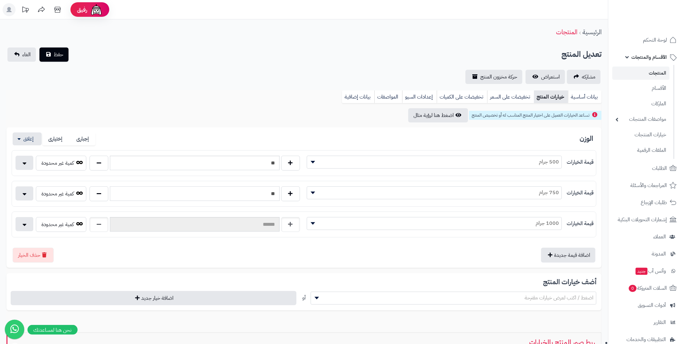
type input "*"
type input "**"
click at [147, 224] on input "text" at bounding box center [194, 224] width 169 height 15
type input "**"
click at [580, 163] on label "قيمة الخيارات" at bounding box center [579, 162] width 27 height 7
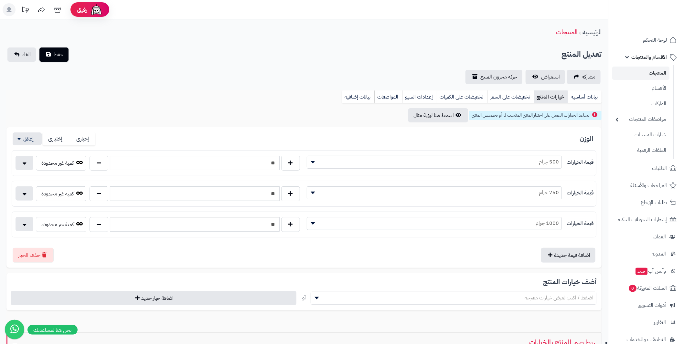
click at [583, 191] on label "قيمة الخيارات" at bounding box center [579, 192] width 27 height 7
click at [55, 51] on span "حفظ" at bounding box center [59, 54] width 10 height 8
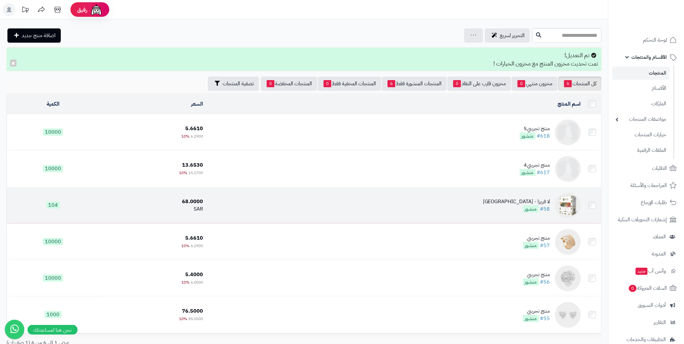
click at [571, 208] on img at bounding box center [568, 206] width 26 height 26
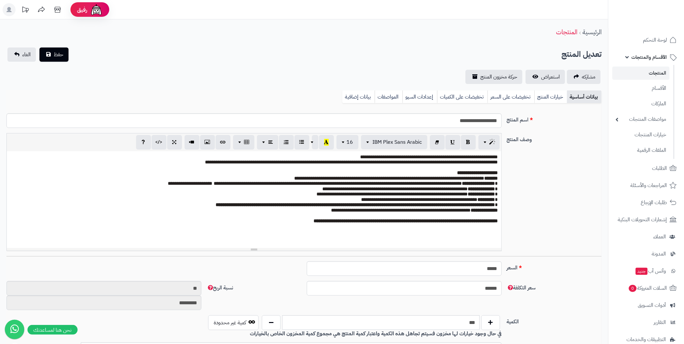
scroll to position [28, 0]
click at [545, 98] on link "خيارات المنتج" at bounding box center [550, 96] width 33 height 13
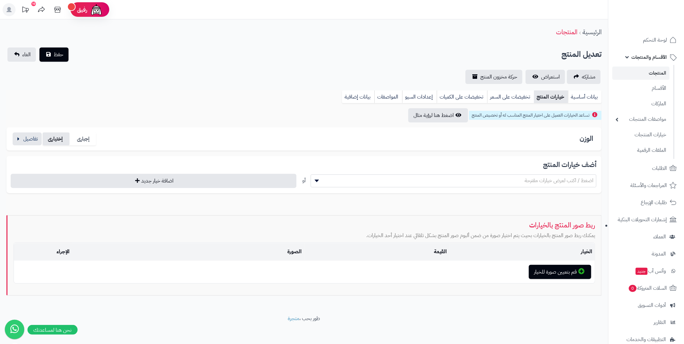
click at [56, 136] on label "إختيارى" at bounding box center [56, 138] width 27 height 13
click at [438, 113] on button "اضغط هنا لرؤية مثال" at bounding box center [438, 115] width 60 height 14
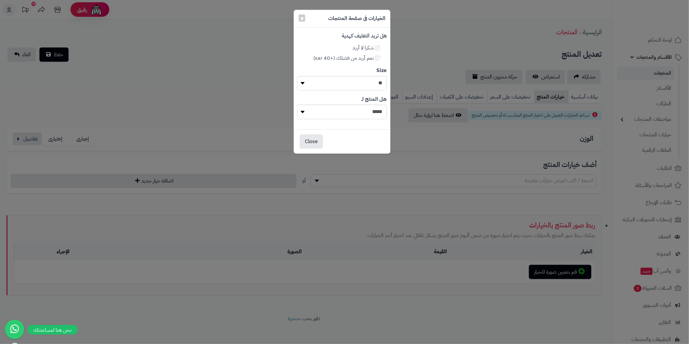
click at [412, 56] on div "× الخيارات فى صفحة المنتجات هل تريد التغليف كهدية شكرا لا أريد نعم أريد من فضلك…" at bounding box center [344, 172] width 689 height 344
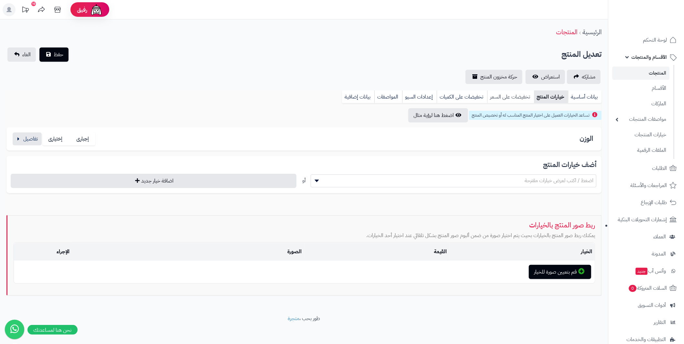
click at [509, 92] on link "تخفيضات على السعر" at bounding box center [510, 96] width 47 height 13
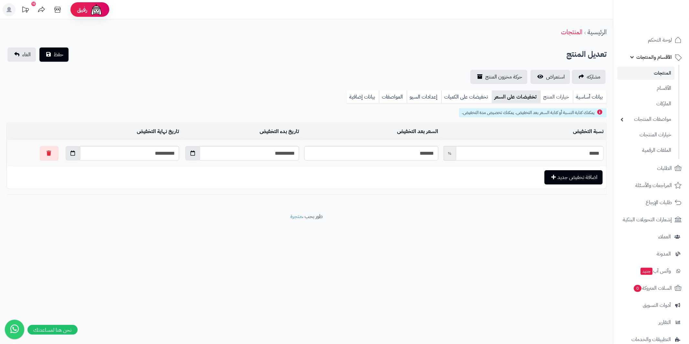
click at [553, 97] on link "خيارات المنتج" at bounding box center [556, 96] width 33 height 13
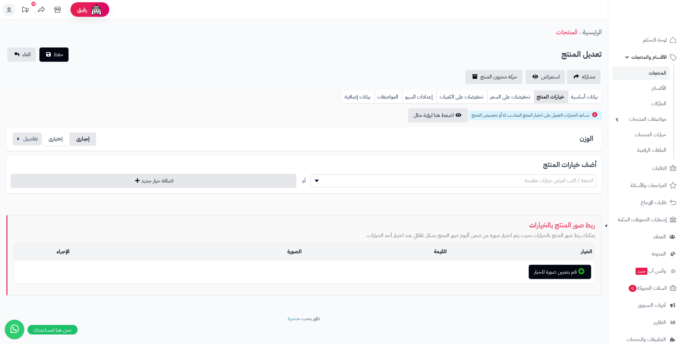
click at [88, 139] on label "إجبارى" at bounding box center [82, 138] width 27 height 13
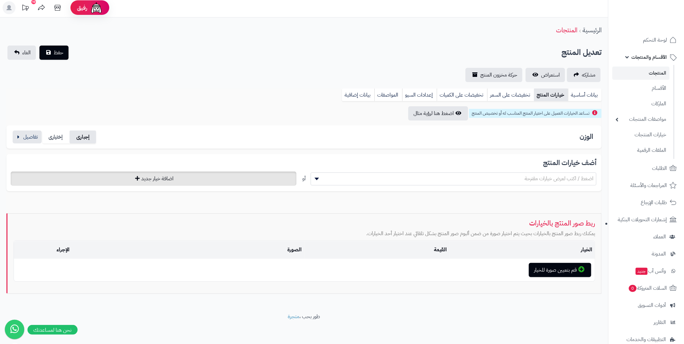
scroll to position [3, 0]
click at [17, 133] on button "button" at bounding box center [27, 136] width 29 height 13
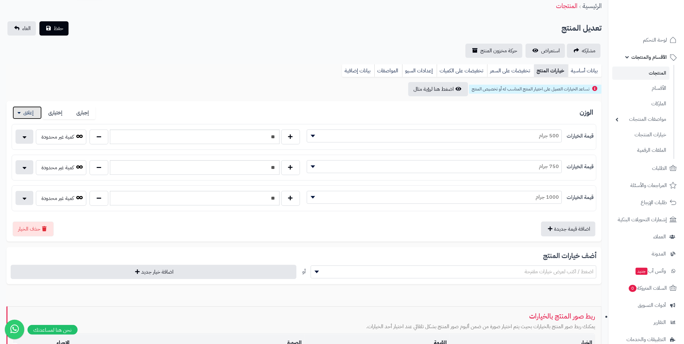
scroll to position [35, 0]
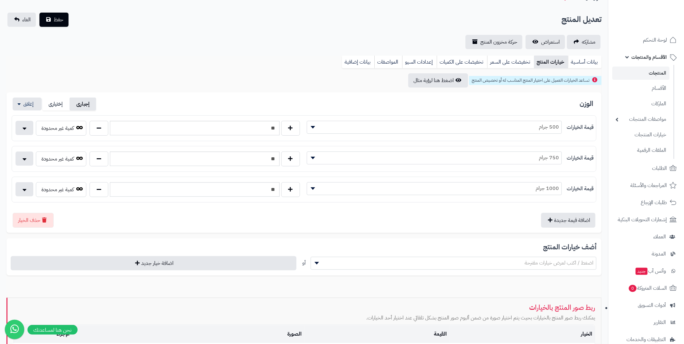
click at [87, 105] on label "إجبارى" at bounding box center [82, 104] width 27 height 13
click at [56, 101] on label "إختيارى" at bounding box center [56, 104] width 27 height 13
click at [43, 101] on label "إختيارى" at bounding box center [56, 104] width 27 height 13
click at [26, 103] on button "button" at bounding box center [27, 103] width 29 height 13
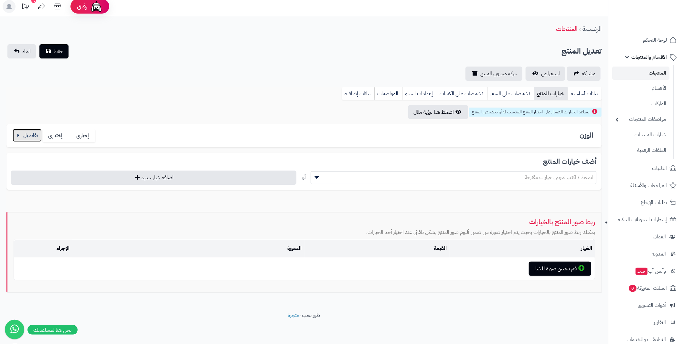
scroll to position [3, 0]
click at [29, 134] on button "button" at bounding box center [27, 136] width 29 height 13
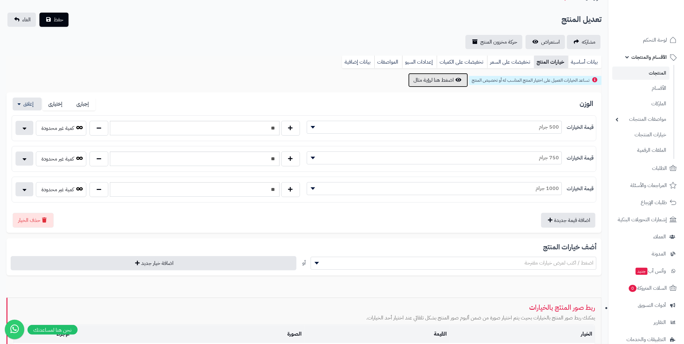
click at [442, 83] on button "اضغط هنا لرؤية مثال" at bounding box center [438, 80] width 60 height 14
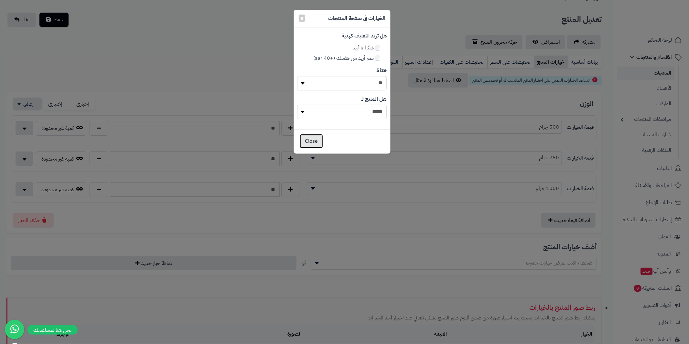
click at [313, 137] on button "Close" at bounding box center [311, 141] width 23 height 14
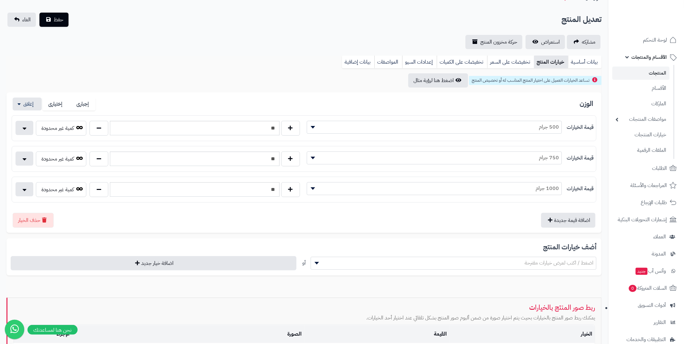
click at [574, 82] on span "تساعد الخيارات العميل على اختيار المنتج المناسب له أو تخصيص المنتج" at bounding box center [530, 80] width 118 height 7
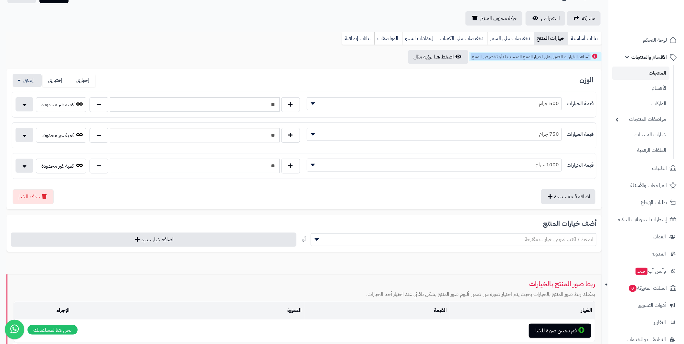
scroll to position [67, 0]
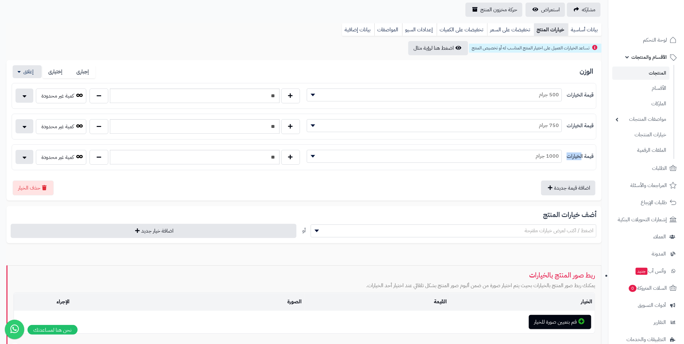
drag, startPoint x: 570, startPoint y: 157, endPoint x: 582, endPoint y: 158, distance: 12.3
click at [582, 158] on label "قيمة الخيارات" at bounding box center [579, 156] width 27 height 7
click at [583, 165] on div "قيمة الخيارات ********* ******** ******** 1000 جرام ** كمية غير محدودة" at bounding box center [304, 157] width 584 height 20
click at [350, 148] on div "قيمة الخيارات ********* ******** ******** 1000 جرام ** كمية غير محدودة" at bounding box center [304, 157] width 584 height 20
click at [366, 178] on div "اضافة قيمة جديدة حذف الخيار" at bounding box center [304, 185] width 585 height 20
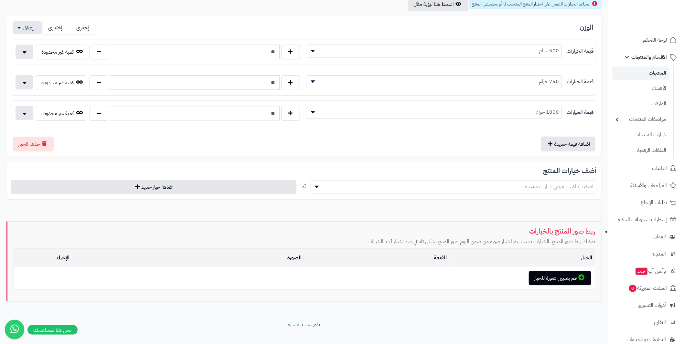
scroll to position [118, 0]
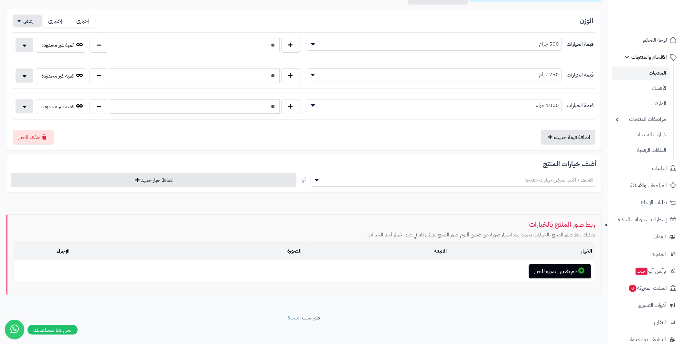
click at [553, 180] on span "اضغط / اكتب لعرض خيارات مقترحة" at bounding box center [558, 180] width 69 height 8
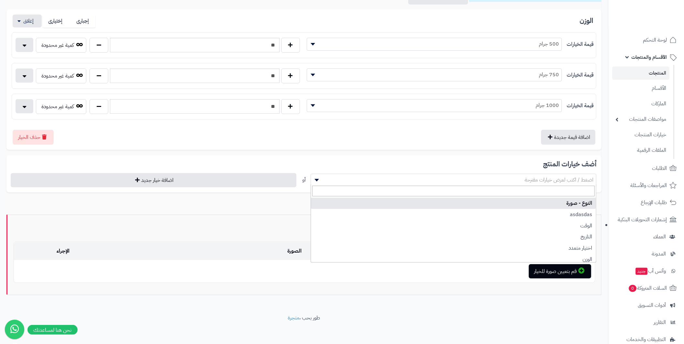
click at [513, 163] on h3 "أضف خيارات المنتج" at bounding box center [304, 164] width 585 height 7
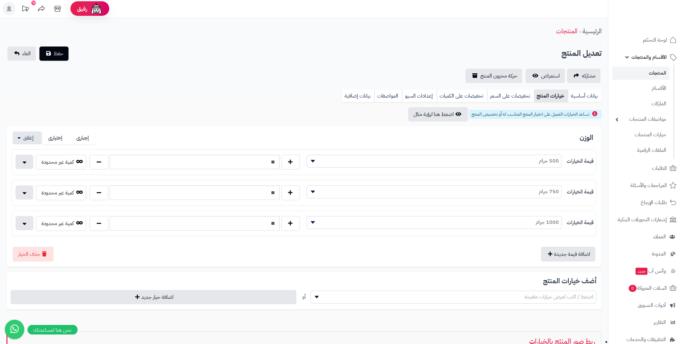
scroll to position [0, 0]
click at [501, 99] on link "تخفيضات على السعر" at bounding box center [510, 96] width 47 height 13
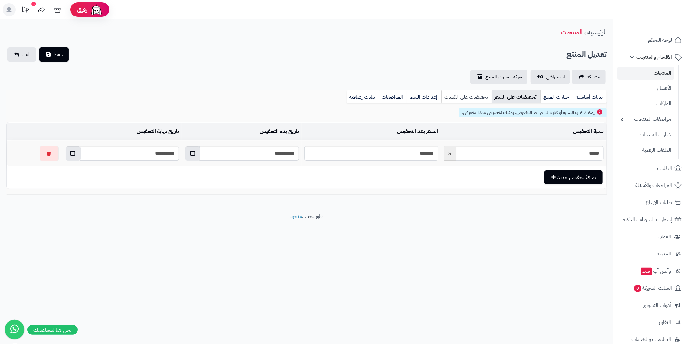
click at [475, 98] on link "تخفيضات على الكميات" at bounding box center [466, 96] width 50 height 13
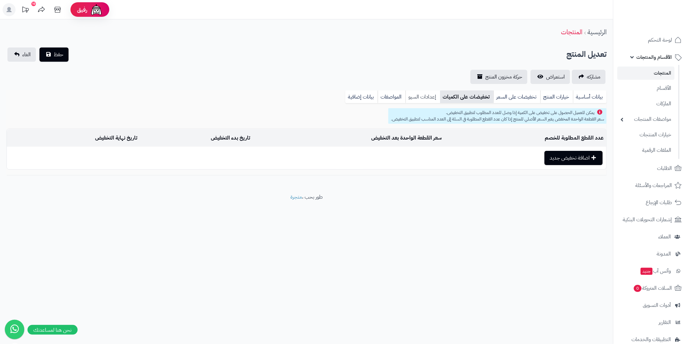
click at [430, 97] on link "إعدادات السيو" at bounding box center [422, 96] width 35 height 13
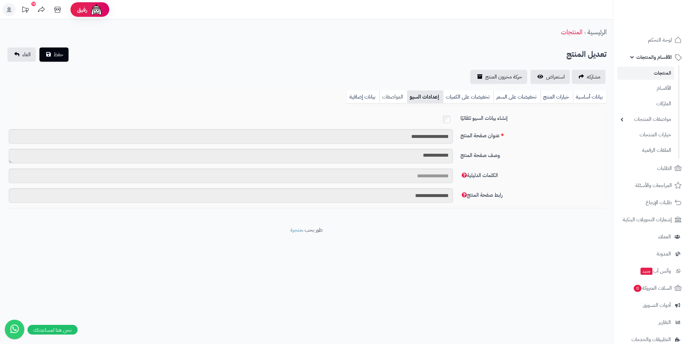
click at [396, 98] on link "المواصفات" at bounding box center [393, 96] width 28 height 13
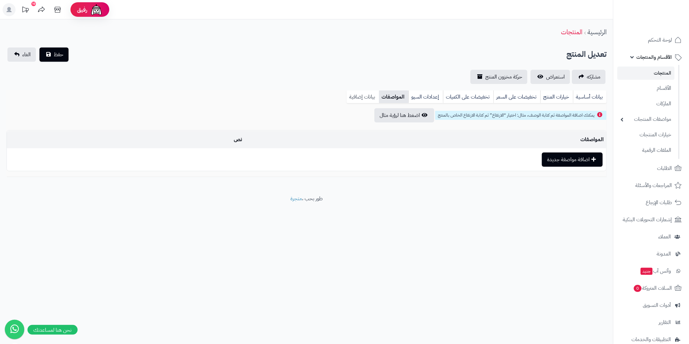
click at [375, 96] on link "بيانات إضافية" at bounding box center [362, 96] width 32 height 13
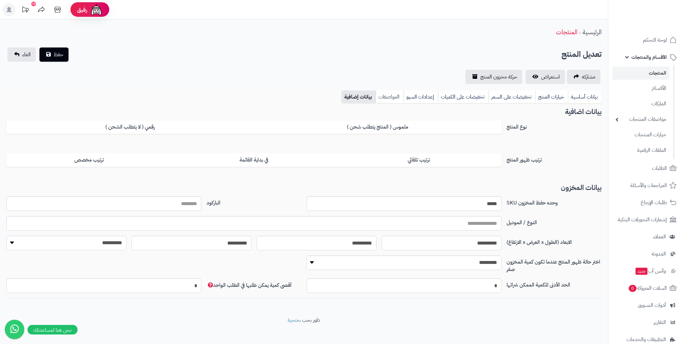
click at [395, 96] on link "المواصفات" at bounding box center [389, 96] width 28 height 13
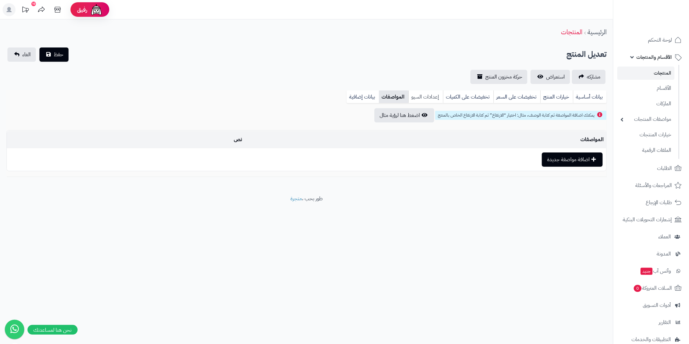
click at [421, 96] on link "إعدادات السيو" at bounding box center [425, 96] width 35 height 13
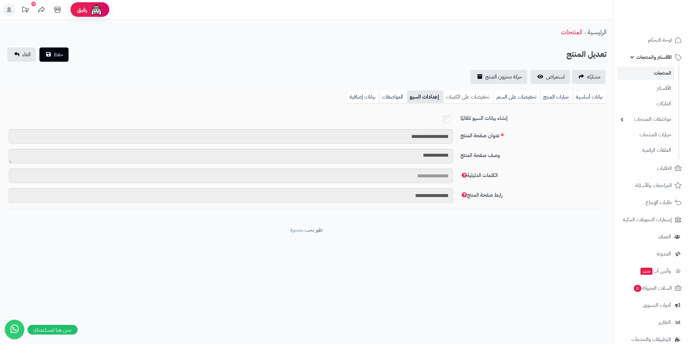
click at [452, 99] on link "تخفيضات على الكميات" at bounding box center [468, 96] width 50 height 13
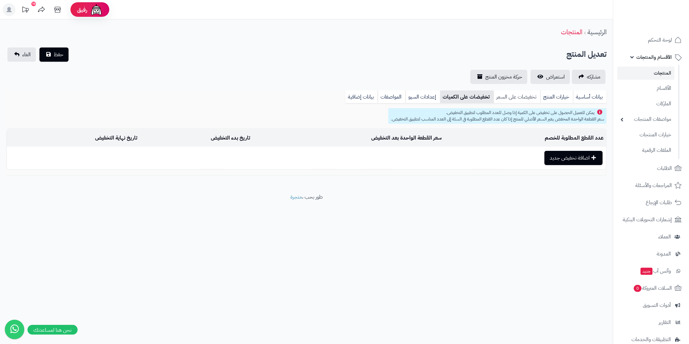
click at [510, 99] on link "تخفيضات على السعر" at bounding box center [516, 96] width 47 height 13
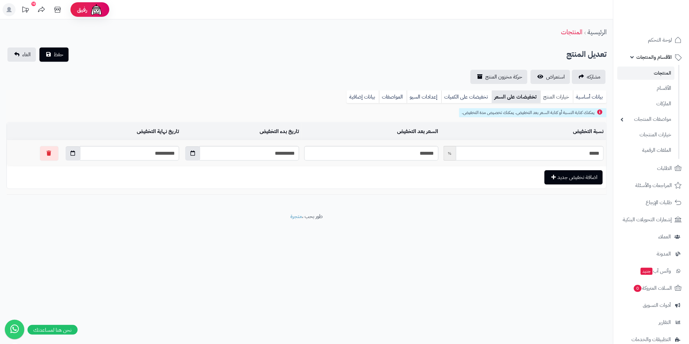
click at [541, 97] on link "خيارات المنتج" at bounding box center [556, 96] width 33 height 13
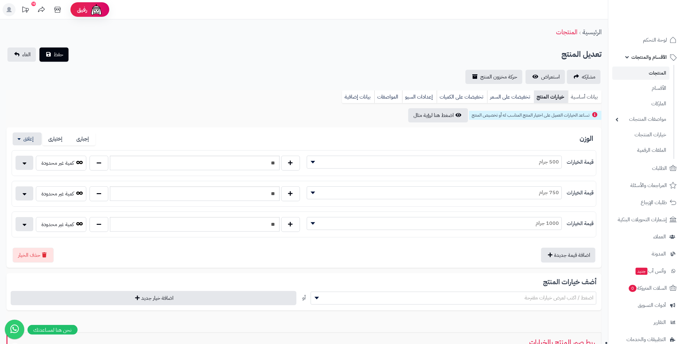
click at [578, 96] on link "بيانات أساسية" at bounding box center [585, 96] width 34 height 13
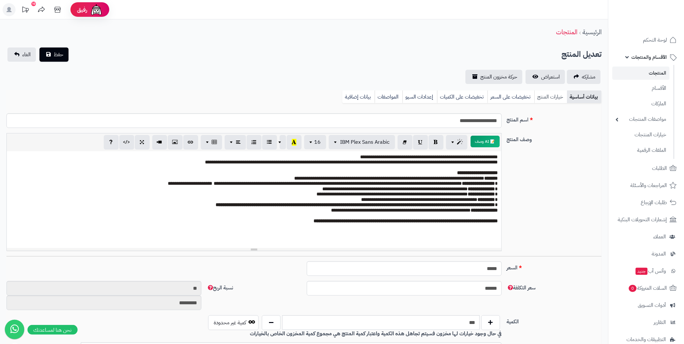
click at [550, 98] on link "خيارات المنتج" at bounding box center [550, 96] width 33 height 13
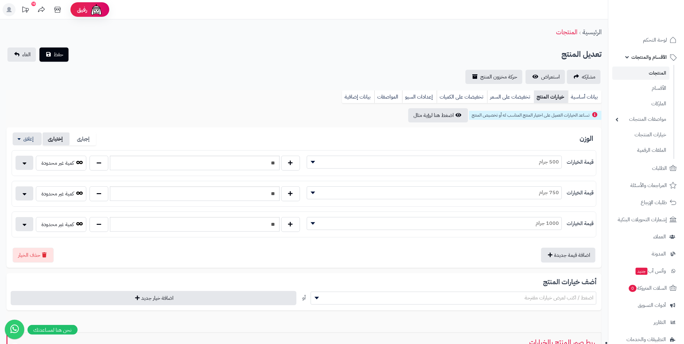
click at [56, 137] on label "إختيارى" at bounding box center [56, 138] width 27 height 13
click at [56, 138] on label "إختيارى" at bounding box center [56, 138] width 27 height 13
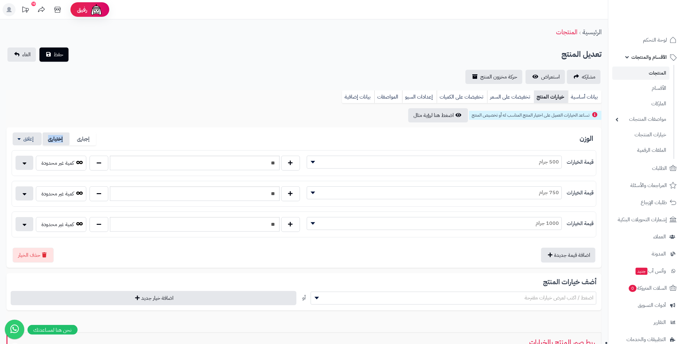
click at [56, 138] on label "إختيارى" at bounding box center [56, 138] width 27 height 13
click at [85, 137] on label "إجبارى" at bounding box center [82, 138] width 27 height 13
click at [59, 139] on label "إختيارى" at bounding box center [56, 138] width 27 height 13
click at [92, 138] on label "إجبارى" at bounding box center [82, 138] width 27 height 13
click at [54, 52] on span "حفظ" at bounding box center [59, 54] width 10 height 8
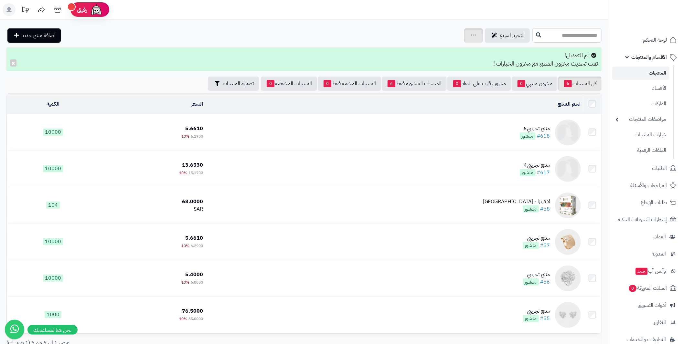
click at [464, 33] on div "جرد مخزون المنتجات جرد مخزون الخيارات فقط تعديل أسعار المنتجات الملصقات تصدير ا…" at bounding box center [473, 35] width 19 height 14
click at [389, 37] on div "التحرير لسريع جرد مخزون المنتجات جرد مخزون الخيارات فقط تعديل أسعار المنتجات ال…" at bounding box center [268, 35] width 524 height 14
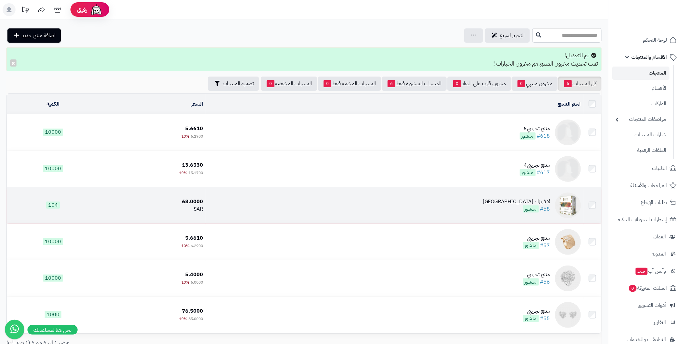
click at [569, 197] on img at bounding box center [568, 206] width 26 height 26
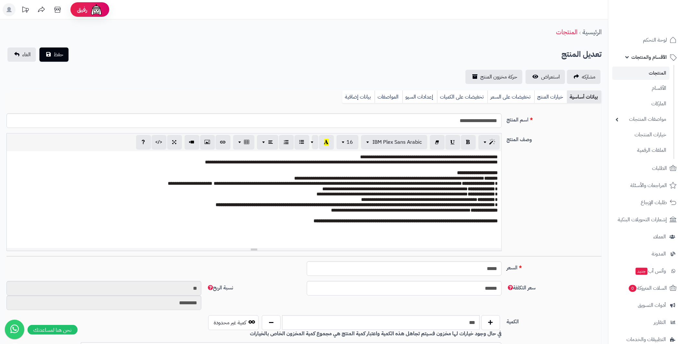
scroll to position [28, 0]
click at [489, 166] on p at bounding box center [254, 167] width 488 height 5
click at [502, 170] on div "**********" at bounding box center [254, 192] width 500 height 118
click at [498, 173] on div "**********" at bounding box center [254, 199] width 494 height 97
click at [499, 179] on div "**********" at bounding box center [254, 199] width 494 height 97
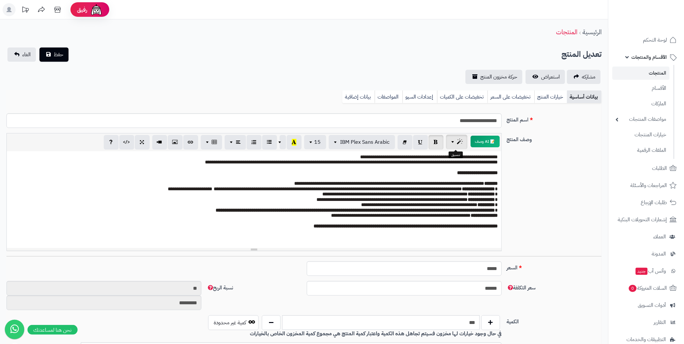
click at [450, 142] on button "button" at bounding box center [456, 142] width 21 height 15
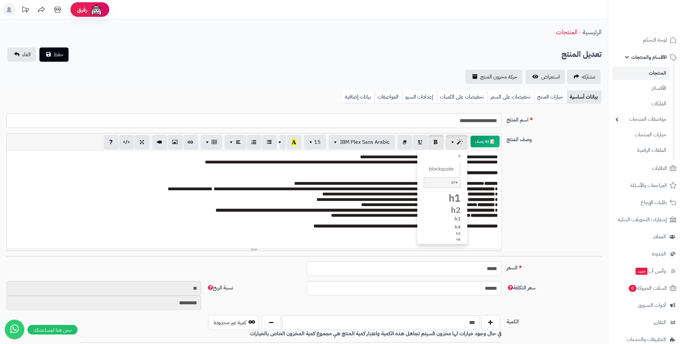
click at [534, 158] on div "**********" at bounding box center [304, 194] width 600 height 123
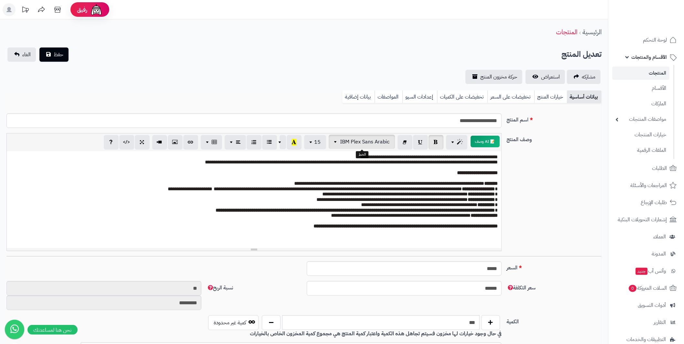
click at [337, 140] on span "button" at bounding box center [336, 142] width 5 height 8
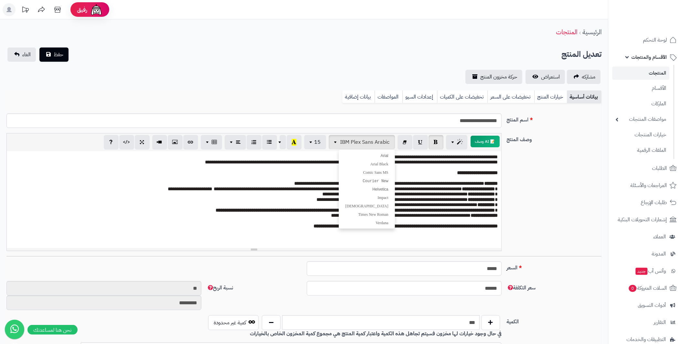
click at [292, 158] on p "**********" at bounding box center [254, 156] width 488 height 5
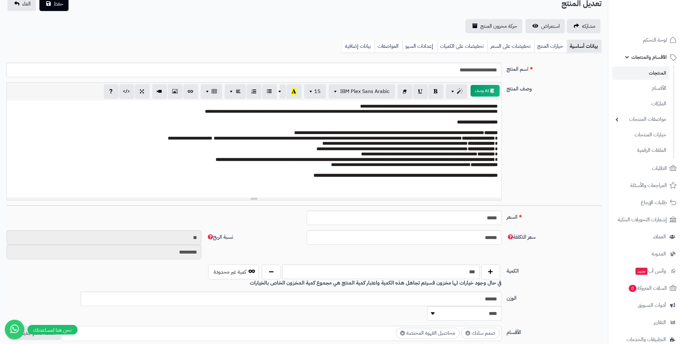
scroll to position [0, 0]
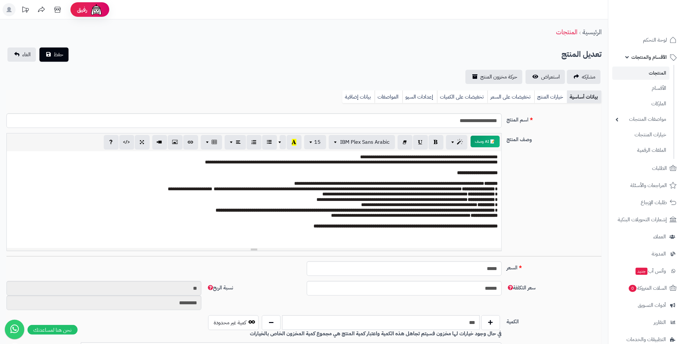
click at [499, 181] on div "**********" at bounding box center [254, 199] width 494 height 97
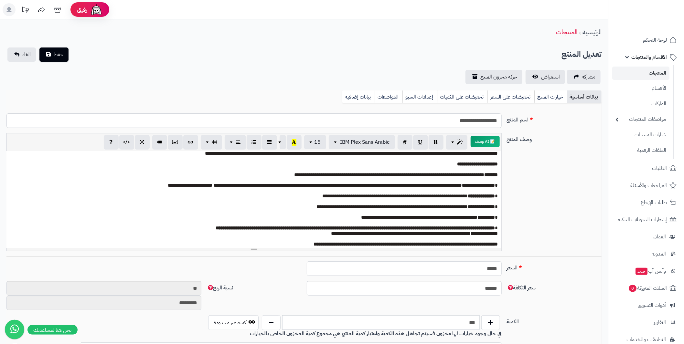
scroll to position [13, 0]
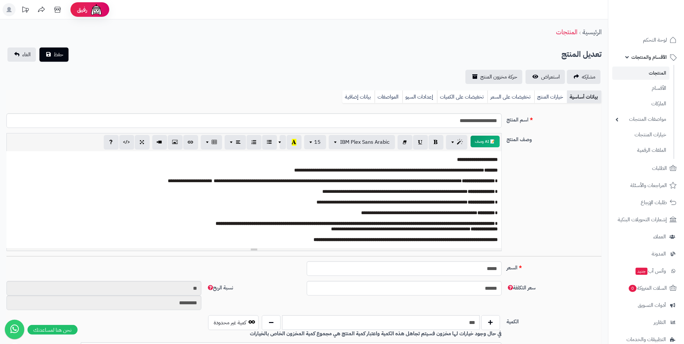
click at [498, 227] on span "**********" at bounding box center [484, 229] width 27 height 5
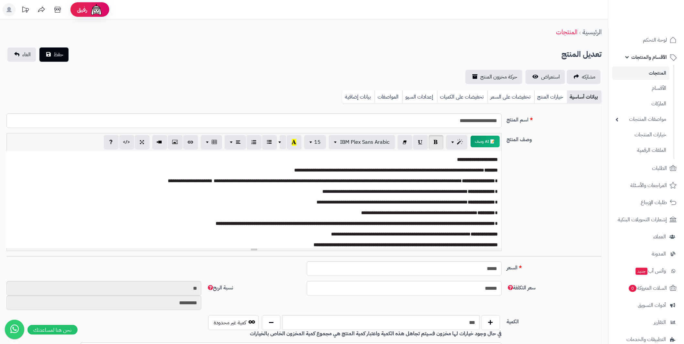
scroll to position [0, 0]
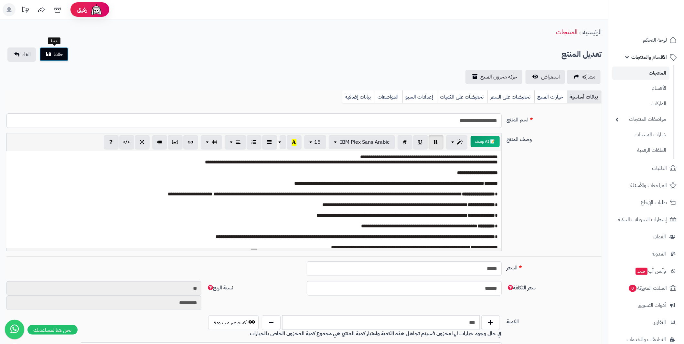
click at [60, 54] on span "حفظ" at bounding box center [59, 54] width 10 height 8
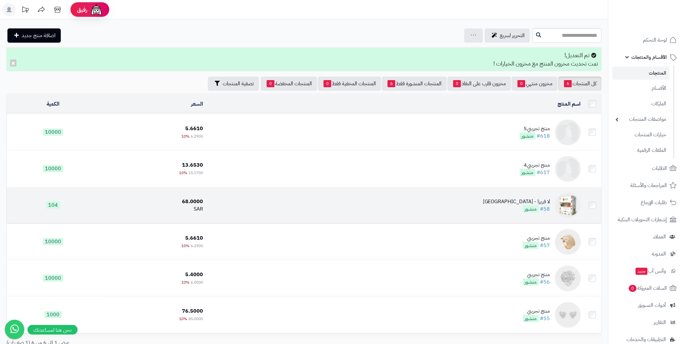
click at [564, 199] on img at bounding box center [568, 206] width 26 height 26
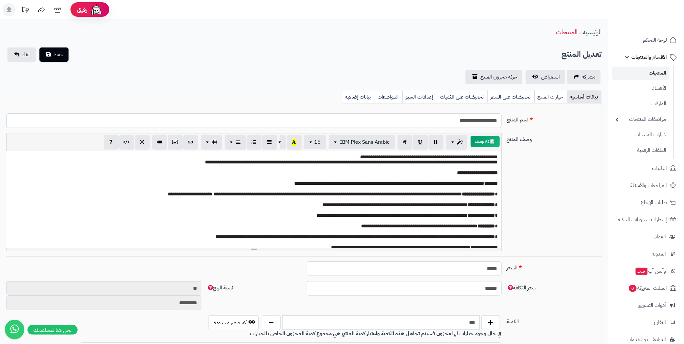
click at [544, 100] on link "خيارات المنتج" at bounding box center [550, 96] width 33 height 13
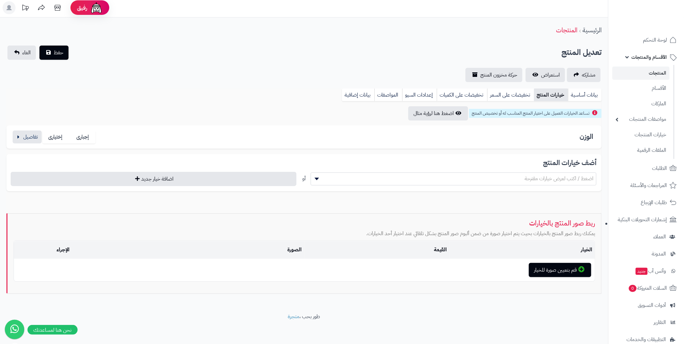
scroll to position [3, 0]
click at [26, 138] on button "button" at bounding box center [27, 136] width 29 height 13
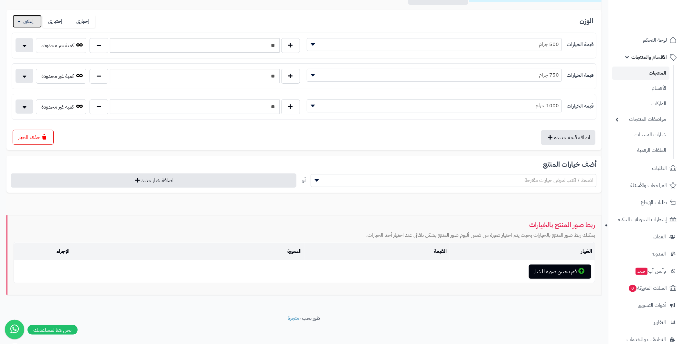
scroll to position [118, 0]
click at [561, 222] on h3 "ربط صور المنتج بالخيارات" at bounding box center [304, 224] width 581 height 7
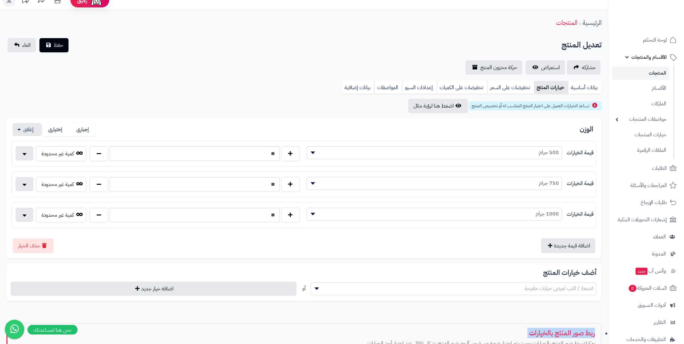
scroll to position [0, 0]
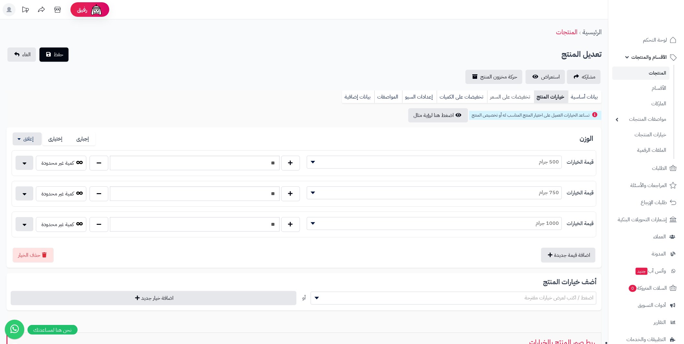
click at [513, 100] on link "تخفيضات على السعر" at bounding box center [510, 96] width 47 height 13
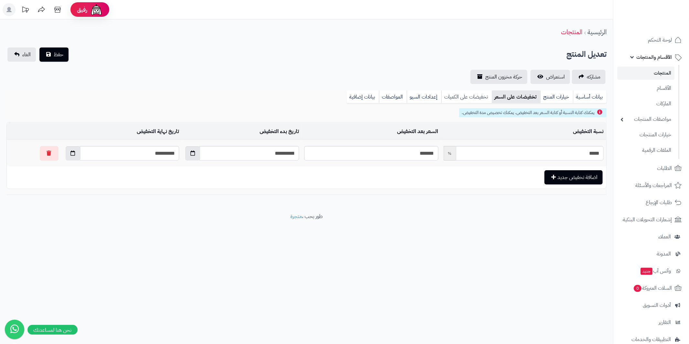
click at [470, 100] on link "تخفيضات على الكميات" at bounding box center [466, 96] width 50 height 13
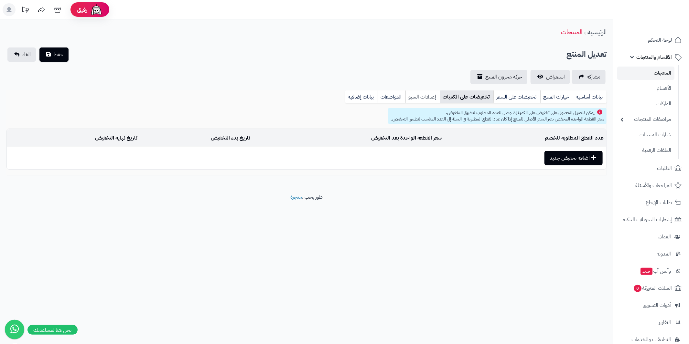
click at [421, 100] on link "إعدادات السيو" at bounding box center [422, 96] width 35 height 13
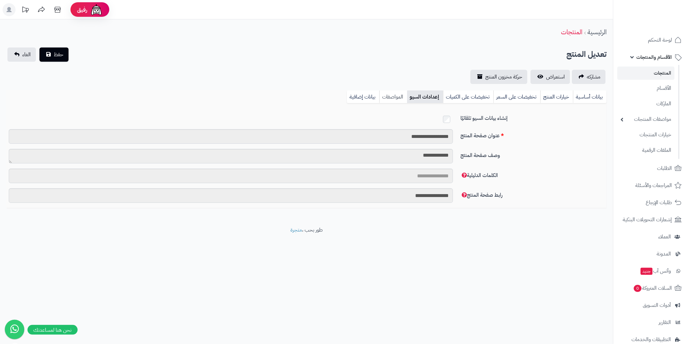
click at [399, 100] on link "المواصفات" at bounding box center [393, 96] width 28 height 13
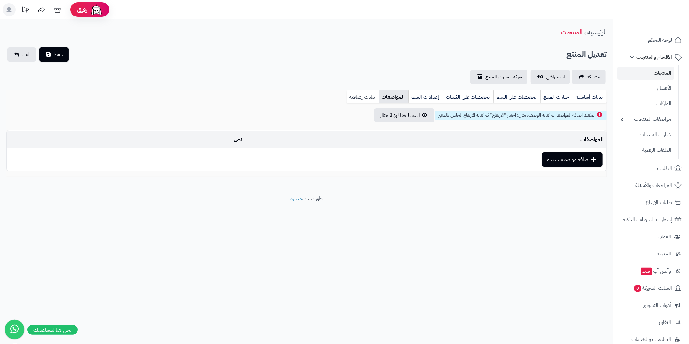
click at [368, 97] on link "بيانات إضافية" at bounding box center [362, 96] width 32 height 13
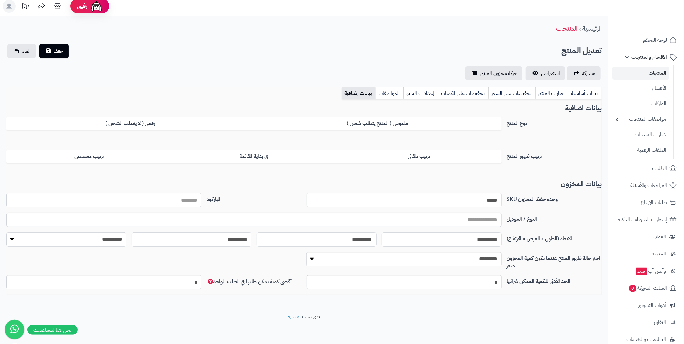
scroll to position [5, 0]
click at [577, 70] on link "مشاركه" at bounding box center [584, 72] width 34 height 14
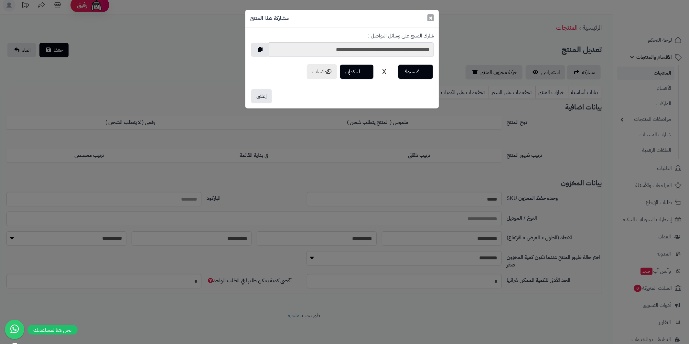
click at [431, 16] on span "×" at bounding box center [430, 18] width 4 height 10
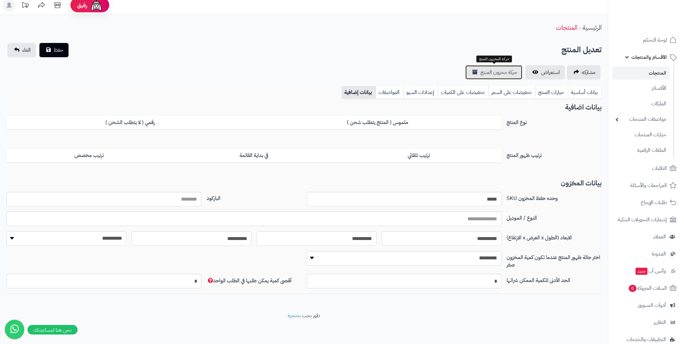
click at [507, 76] on link "حركة مخزون المنتج" at bounding box center [493, 72] width 57 height 14
click at [577, 94] on link "بيانات أساسية" at bounding box center [585, 92] width 34 height 13
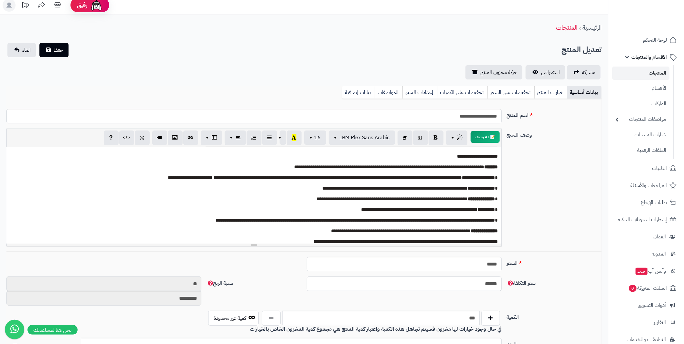
scroll to position [19, 0]
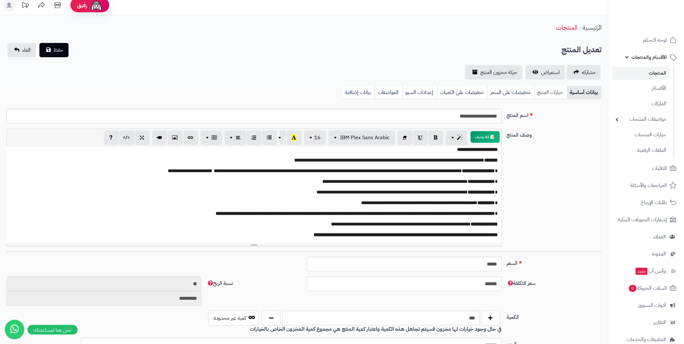
click at [541, 94] on link "خيارات المنتج" at bounding box center [550, 92] width 33 height 13
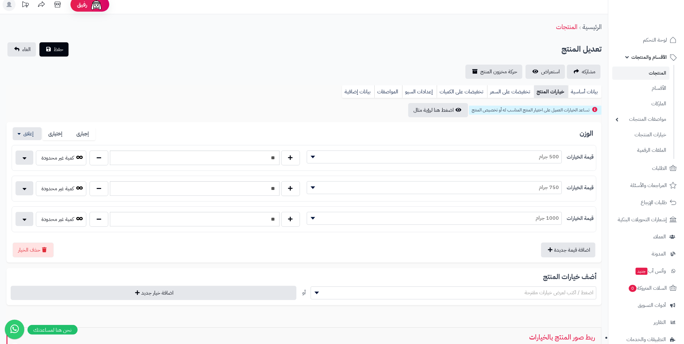
scroll to position [0, 0]
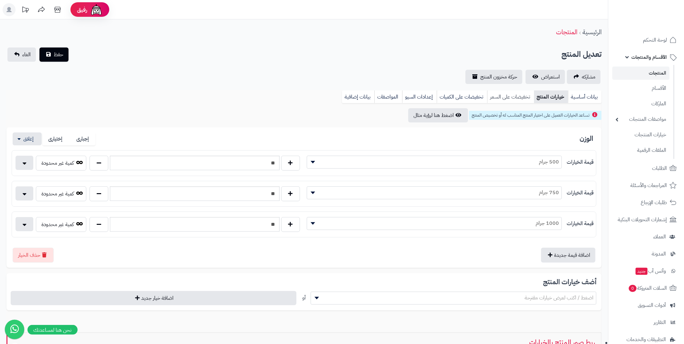
click at [514, 93] on link "تخفيضات على السعر" at bounding box center [510, 96] width 47 height 13
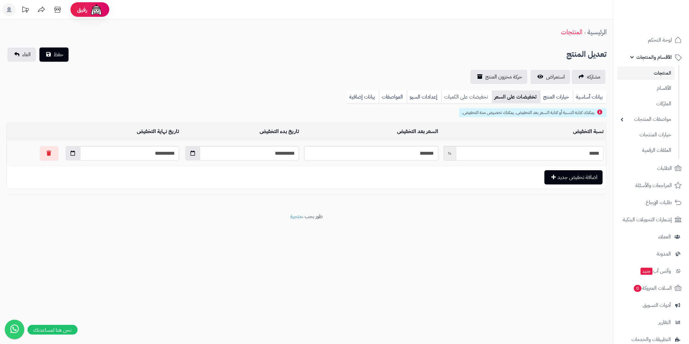
click at [472, 97] on link "تخفيضات على الكميات" at bounding box center [466, 96] width 50 height 13
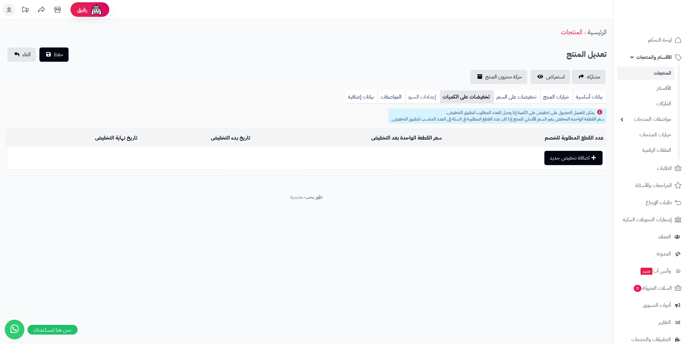
click at [433, 96] on link "إعدادات السيو" at bounding box center [422, 96] width 35 height 13
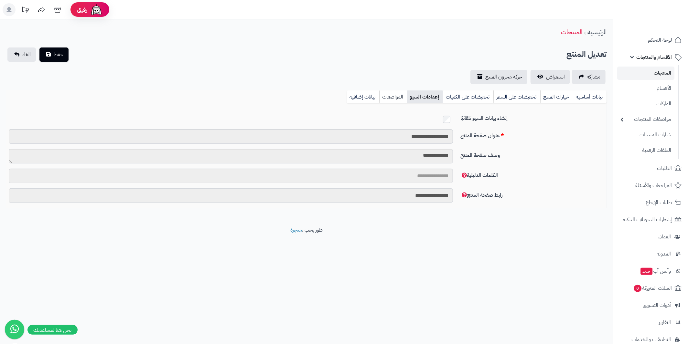
click at [395, 95] on link "المواصفات" at bounding box center [393, 96] width 28 height 13
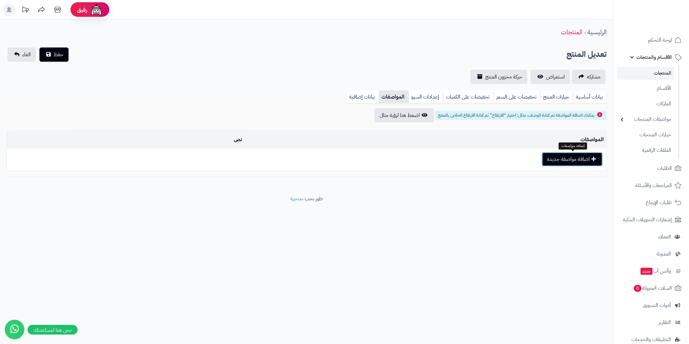
click at [575, 159] on button "اضافة مواصفة جديدة" at bounding box center [572, 159] width 61 height 14
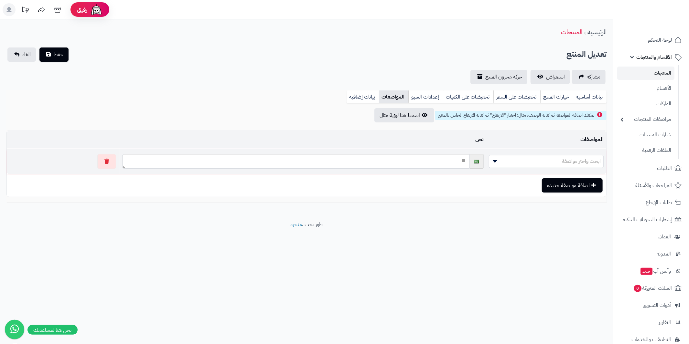
click at [561, 160] on span "ابحث واختر مواصفة" at bounding box center [546, 161] width 114 height 10
click at [440, 162] on textarea at bounding box center [295, 161] width 347 height 15
click at [102, 160] on button "button" at bounding box center [106, 161] width 19 height 15
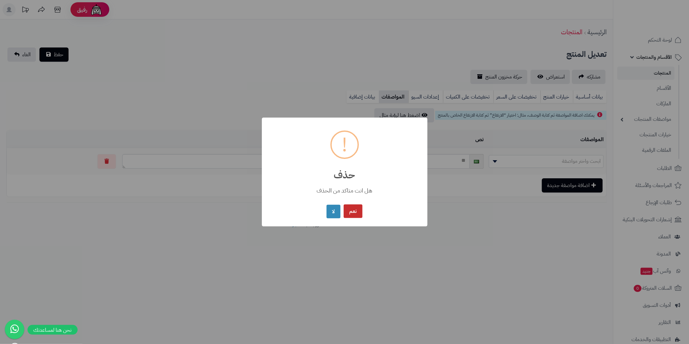
click at [357, 211] on button "نعم" at bounding box center [352, 212] width 19 height 14
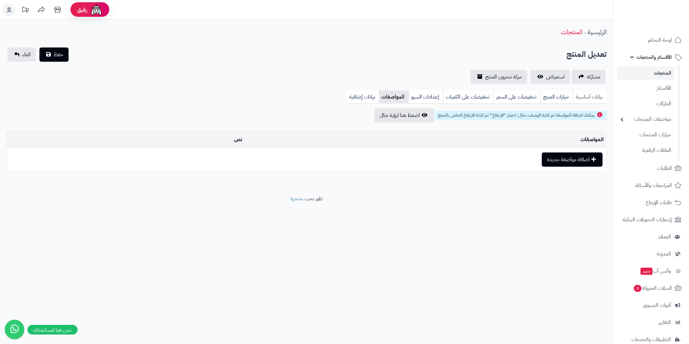
click at [587, 99] on link "بيانات أساسية" at bounding box center [590, 96] width 34 height 13
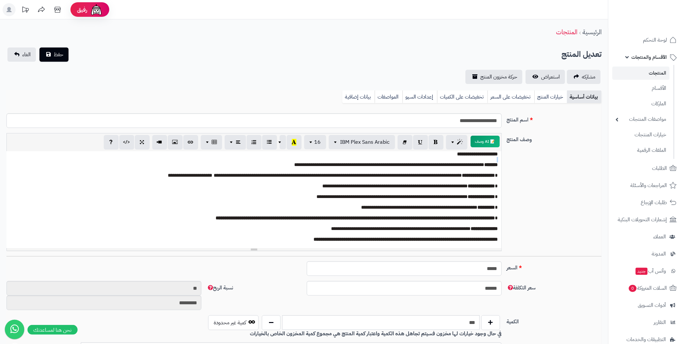
drag, startPoint x: 236, startPoint y: 155, endPoint x: 479, endPoint y: 164, distance: 243.2
click at [507, 161] on div "**********" at bounding box center [304, 194] width 600 height 123
click at [399, 182] on p at bounding box center [254, 180] width 488 height 5
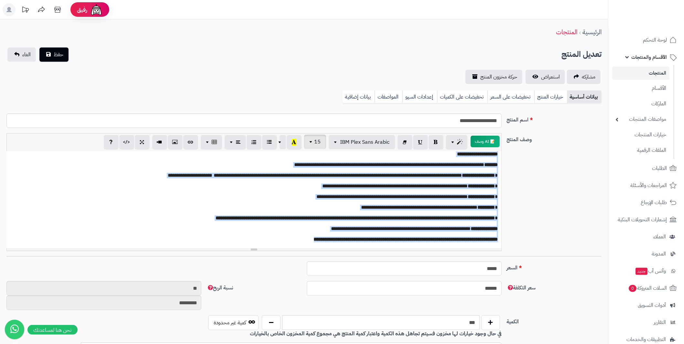
click at [310, 143] on span "button" at bounding box center [311, 142] width 5 height 8
click at [321, 139] on span "15" at bounding box center [317, 142] width 6 height 8
click at [319, 141] on span "15" at bounding box center [317, 142] width 6 height 8
click at [319, 205] on link "18" at bounding box center [311, 206] width 29 height 8
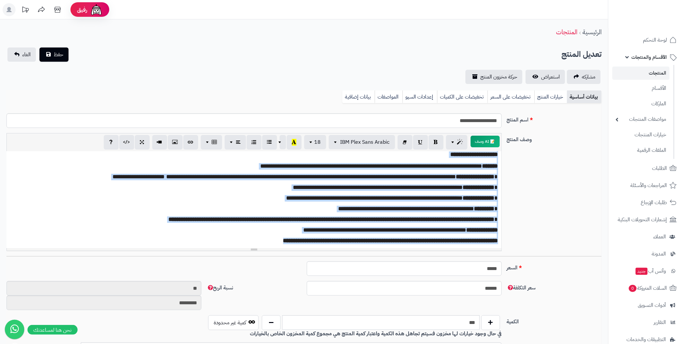
scroll to position [21, 0]
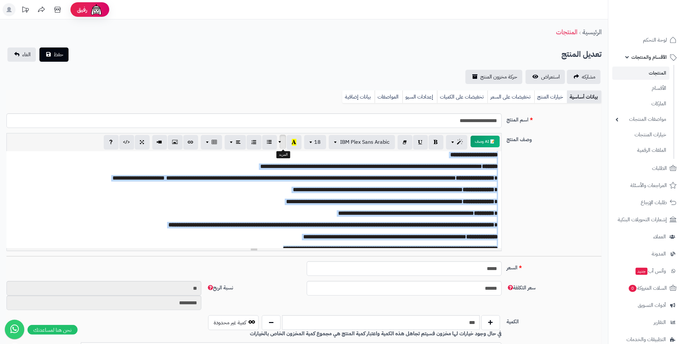
click at [282, 143] on span "button" at bounding box center [280, 142] width 5 height 8
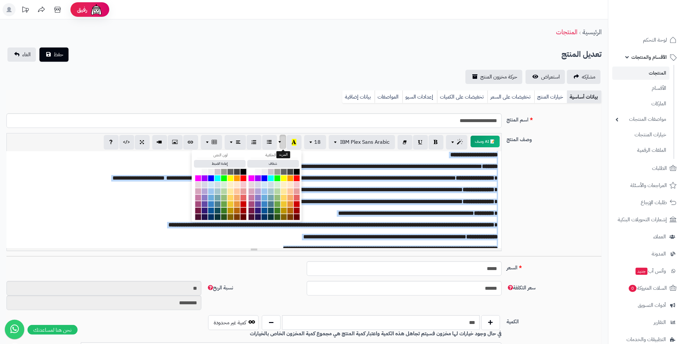
click at [282, 143] on span "button" at bounding box center [280, 142] width 5 height 8
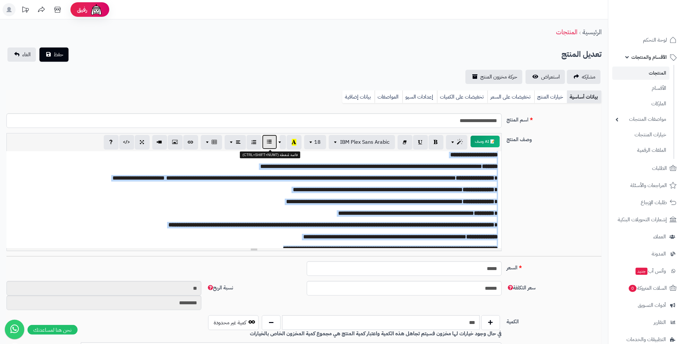
click at [270, 143] on icon "button" at bounding box center [269, 142] width 5 height 7
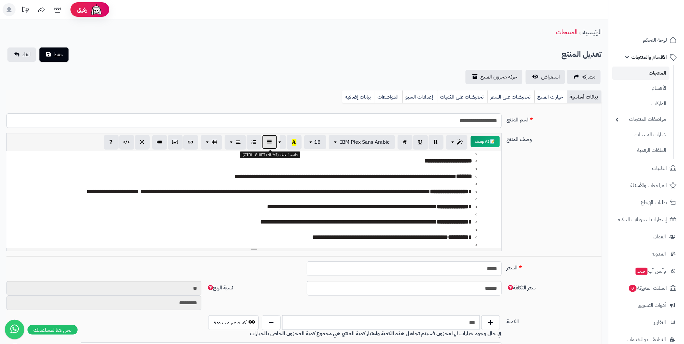
click at [270, 143] on icon "button" at bounding box center [269, 142] width 5 height 7
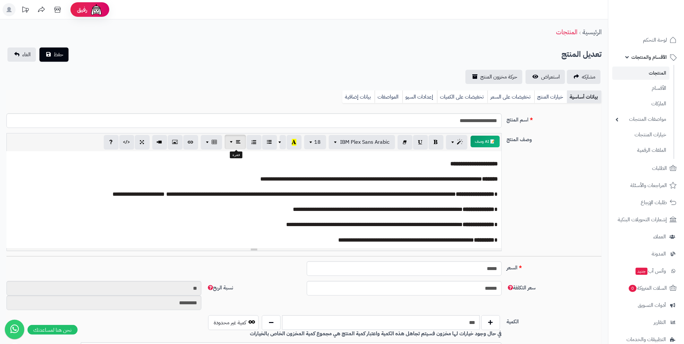
click at [240, 143] on icon "button" at bounding box center [238, 142] width 5 height 7
click at [207, 162] on button "button" at bounding box center [204, 159] width 15 height 15
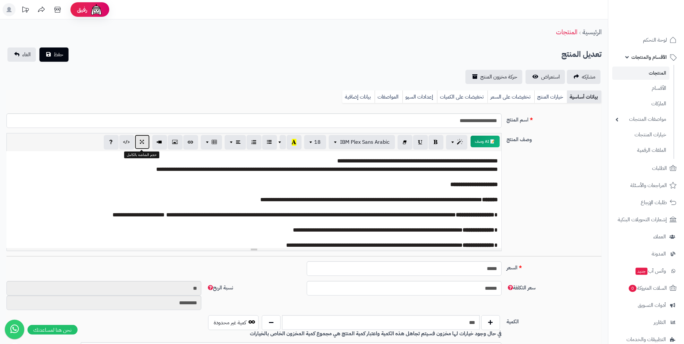
click at [146, 135] on button "button" at bounding box center [142, 142] width 15 height 15
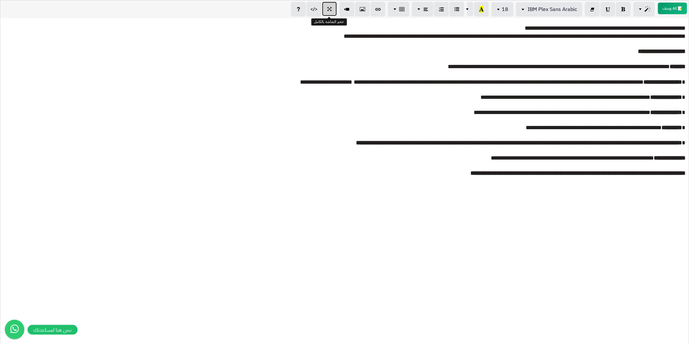
click at [330, 10] on icon "button" at bounding box center [329, 8] width 5 height 7
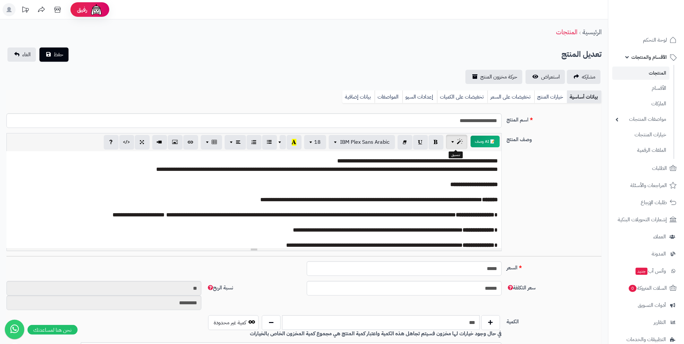
click at [449, 140] on button "button" at bounding box center [456, 142] width 21 height 15
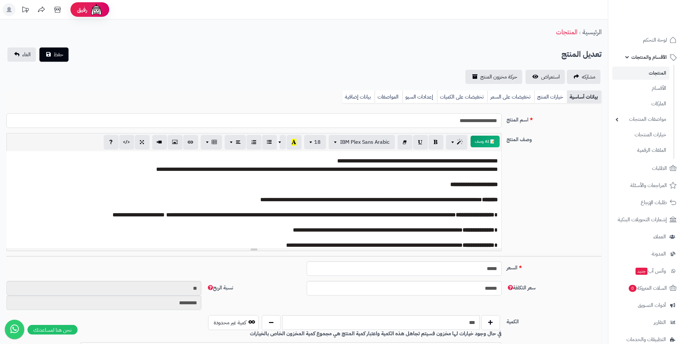
click at [434, 122] on input "**********" at bounding box center [253, 120] width 495 height 15
click at [236, 106] on div "بيانات أساسية خيارات المنتج تخفيضات على السعر تخفيضات على الكميات إعدادات السيو…" at bounding box center [303, 99] width 595 height 18
click at [52, 50] on button "حفظ" at bounding box center [53, 54] width 29 height 14
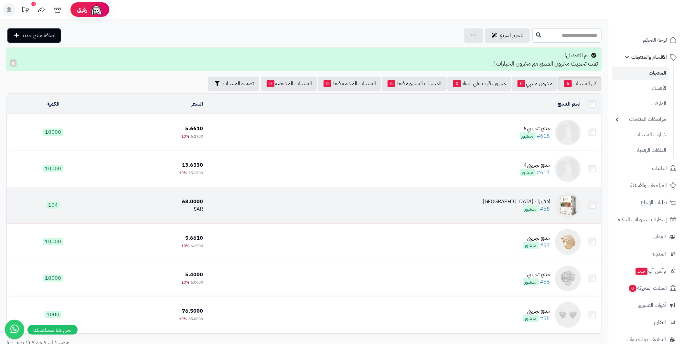
click at [574, 205] on img at bounding box center [568, 206] width 26 height 26
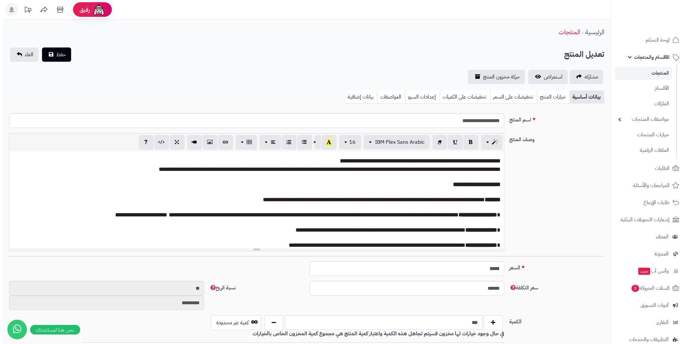
scroll to position [28, 0]
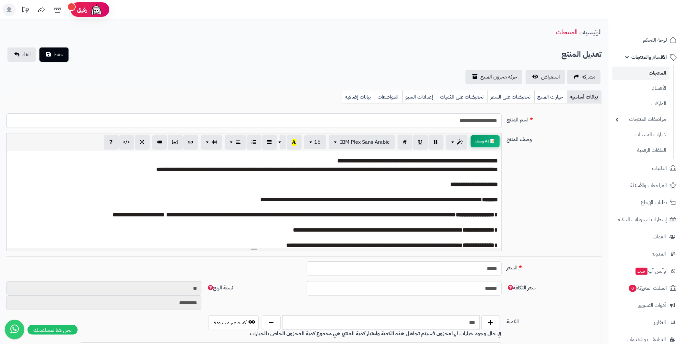
click at [481, 145] on button "📝 AI وصف" at bounding box center [484, 141] width 29 height 12
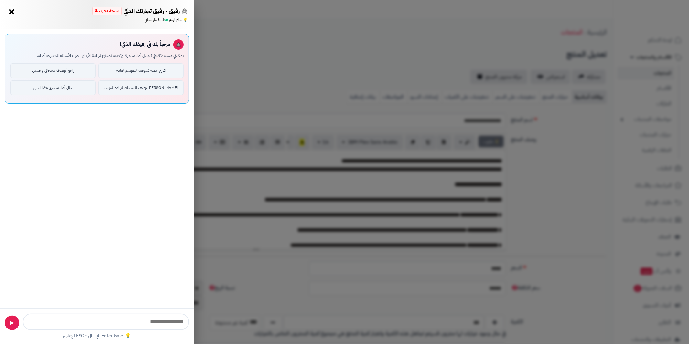
type input "**********"
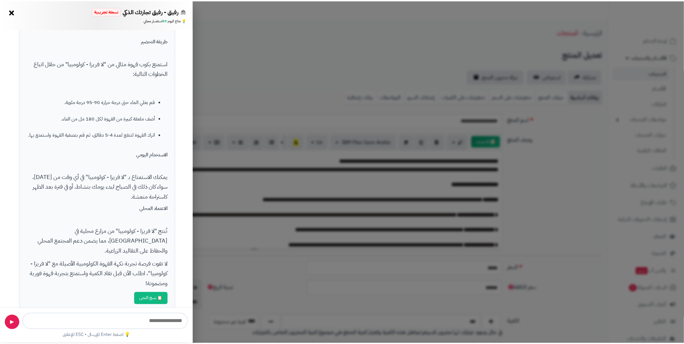
scroll to position [288, 0]
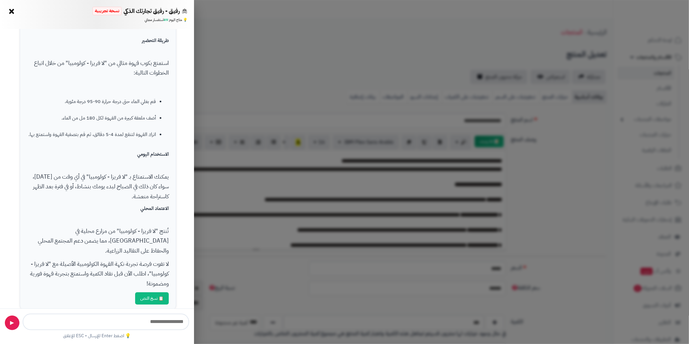
click at [12, 11] on button "×" at bounding box center [11, 11] width 10 height 10
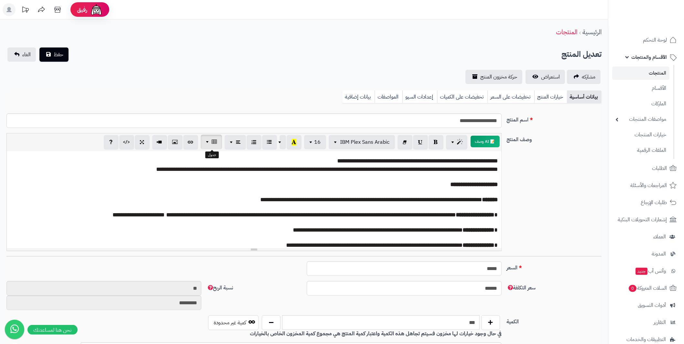
click at [205, 143] on button "button" at bounding box center [211, 142] width 21 height 15
click at [153, 163] on p "**********" at bounding box center [254, 161] width 488 height 8
click at [229, 141] on button "button" at bounding box center [235, 142] width 21 height 15
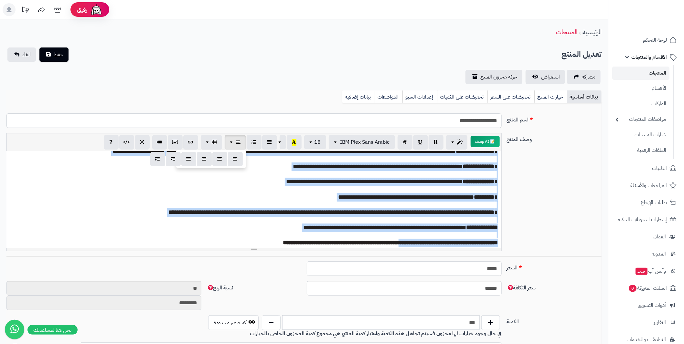
scroll to position [66, 0]
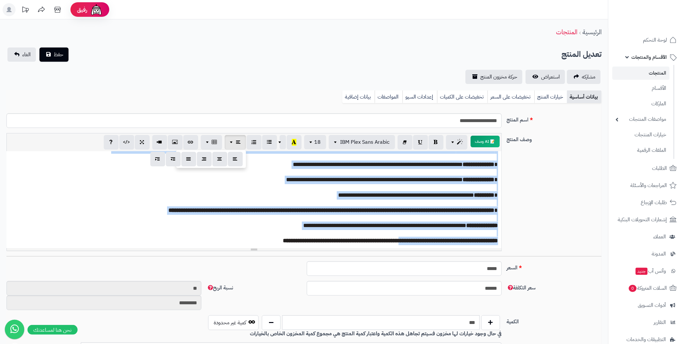
drag, startPoint x: 298, startPoint y: 158, endPoint x: 406, endPoint y: 256, distance: 145.2
click at [338, 234] on p at bounding box center [254, 233] width 488 height 7
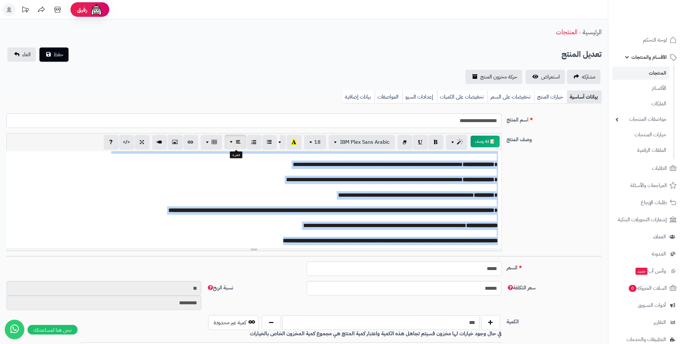
click at [228, 140] on button "button" at bounding box center [235, 142] width 21 height 15
click at [176, 158] on button "button" at bounding box center [173, 159] width 15 height 15
click at [232, 142] on span "button" at bounding box center [232, 142] width 5 height 8
click at [161, 159] on button "button" at bounding box center [157, 159] width 15 height 15
click at [209, 172] on p at bounding box center [258, 172] width 480 height 7
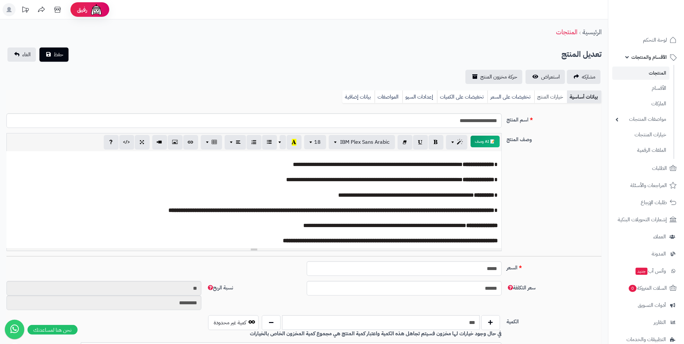
click at [554, 97] on link "خيارات المنتج" at bounding box center [550, 96] width 33 height 13
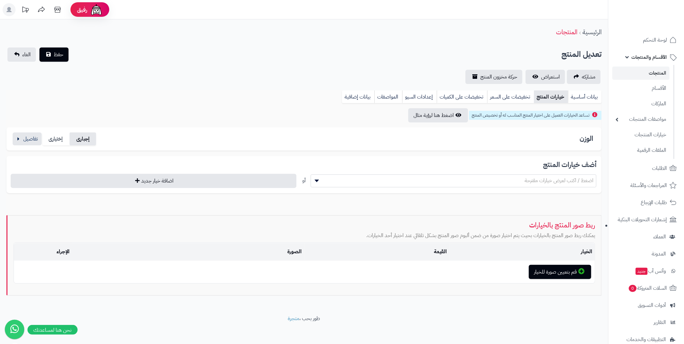
click at [87, 139] on label "إجبارى" at bounding box center [82, 138] width 27 height 13
click at [22, 139] on button "button" at bounding box center [27, 138] width 29 height 13
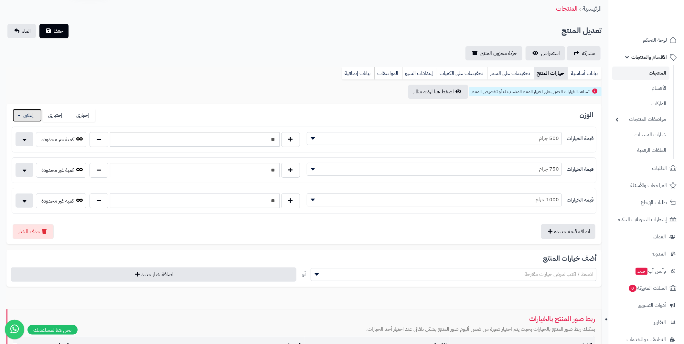
scroll to position [32, 0]
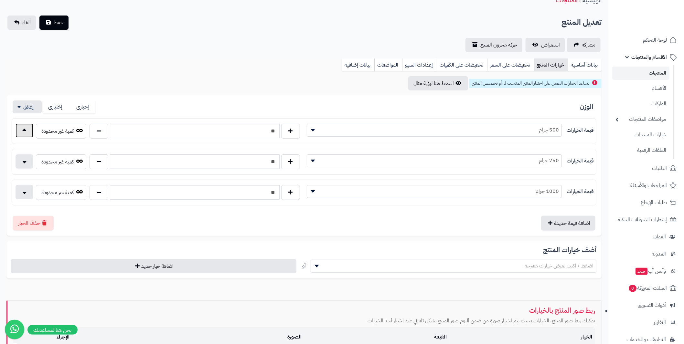
click at [24, 128] on button "button" at bounding box center [25, 130] width 18 height 14
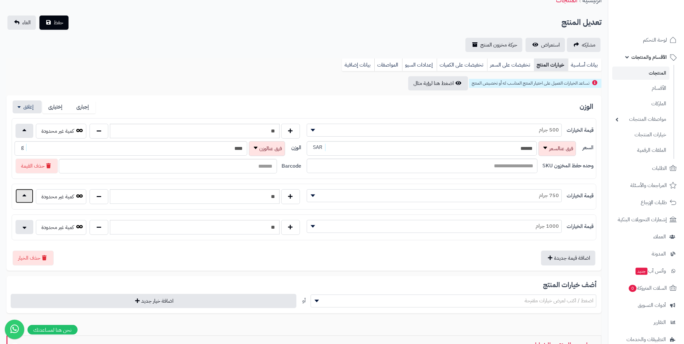
click at [29, 196] on button "button" at bounding box center [25, 196] width 18 height 14
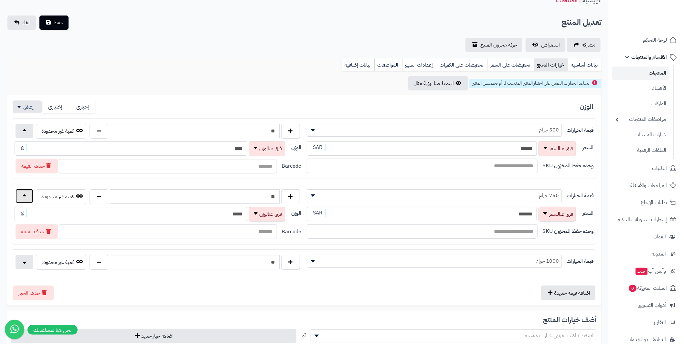
click at [29, 196] on button "button" at bounding box center [25, 196] width 18 height 14
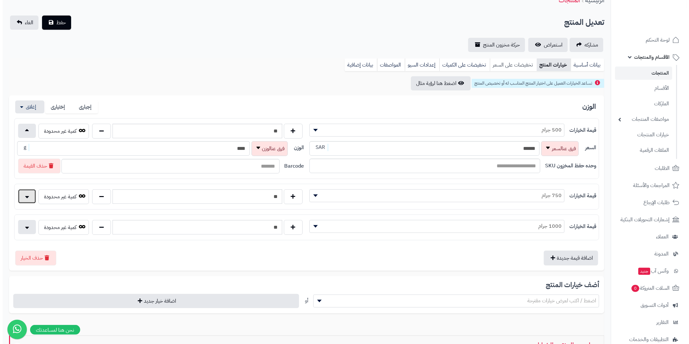
scroll to position [0, 0]
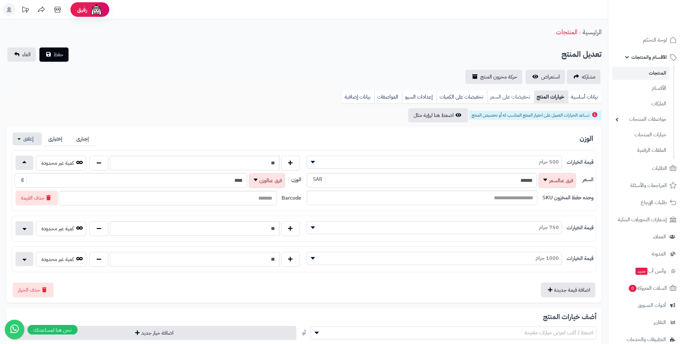
click at [517, 100] on link "تخفيضات على السعر" at bounding box center [510, 96] width 47 height 13
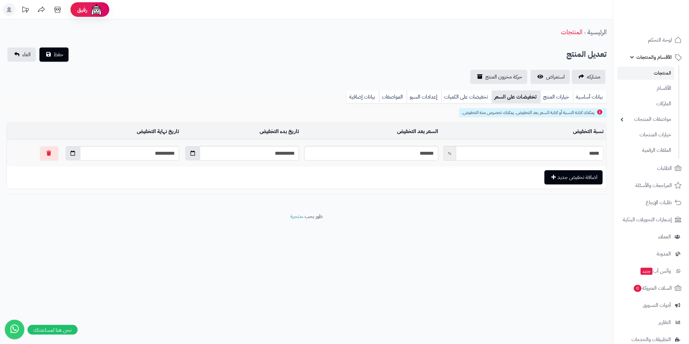
click at [69, 55] on div "حفظ الغاء" at bounding box center [37, 55] width 63 height 14
click at [63, 56] on span "حفظ" at bounding box center [59, 54] width 10 height 8
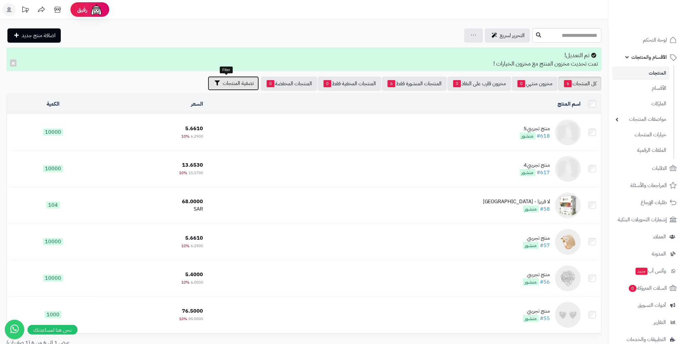
click at [208, 80] on button "تصفية المنتجات" at bounding box center [233, 83] width 51 height 14
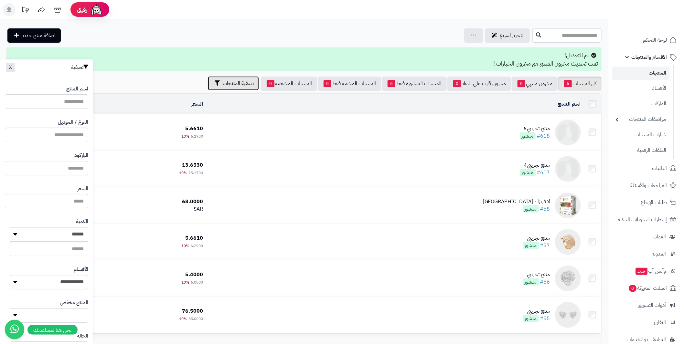
click at [208, 80] on button "تصفية المنتجات" at bounding box center [233, 83] width 51 height 14
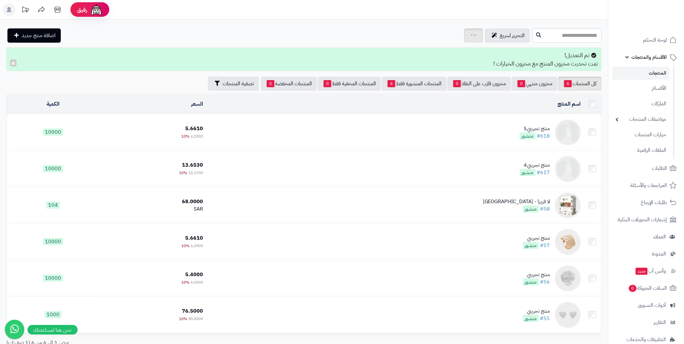
click at [471, 34] on icon at bounding box center [473, 35] width 5 height 4
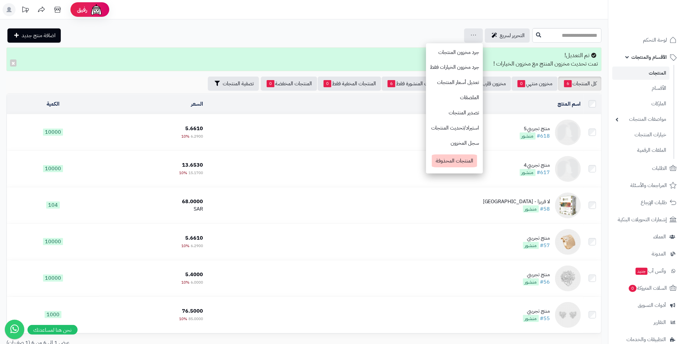
click at [361, 28] on div "التحرير لسريع جرد مخزون المنتجات جرد مخزون الخيارات فقط تعديل أسعار المنتجات ال…" at bounding box center [268, 35] width 524 height 14
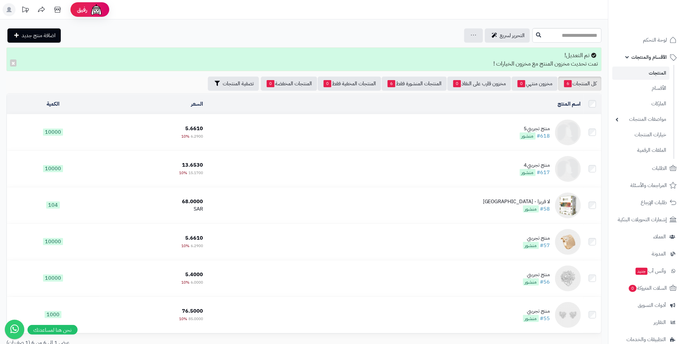
click at [659, 71] on link "المنتجات" at bounding box center [640, 73] width 57 height 13
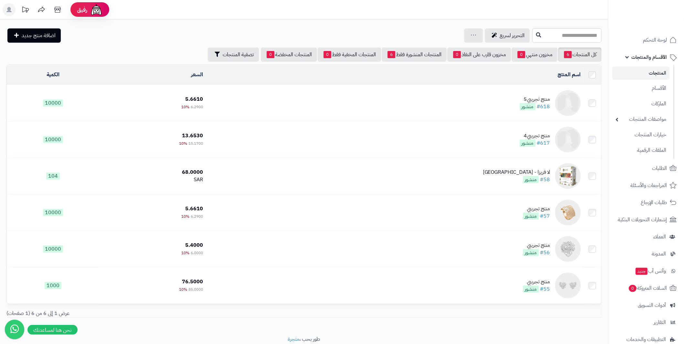
click at [428, 27] on div "**********" at bounding box center [304, 177] width 608 height 316
click at [464, 34] on div "جرد مخزون المنتجات جرد مخزون الخيارات فقط تعديل أسعار المنتجات الملصقات تصدير ا…" at bounding box center [473, 35] width 19 height 14
click at [471, 37] on link at bounding box center [473, 36] width 5 height 8
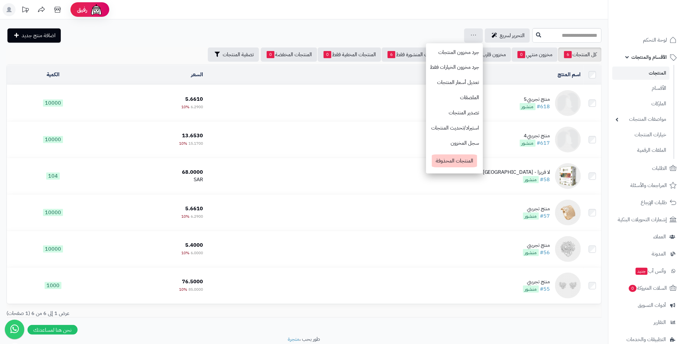
click at [173, 42] on div "التحرير لسريع جرد مخزون المنتجات جرد مخزون الخيارات فقط تعديل أسعار المنتجات ال…" at bounding box center [304, 35] width 608 height 15
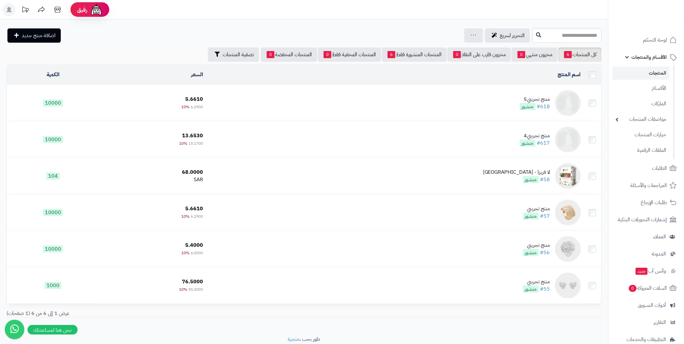
click at [10, 12] on rect at bounding box center [9, 9] width 13 height 13
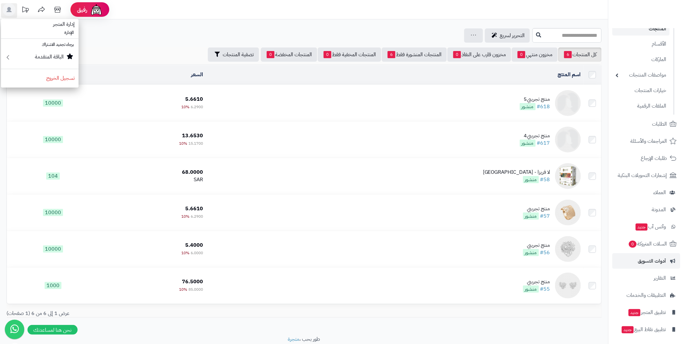
scroll to position [62, 0]
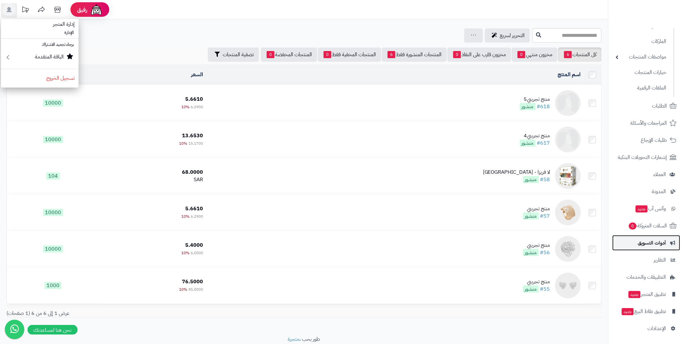
click at [647, 235] on link "أدوات التسويق" at bounding box center [646, 243] width 68 height 16
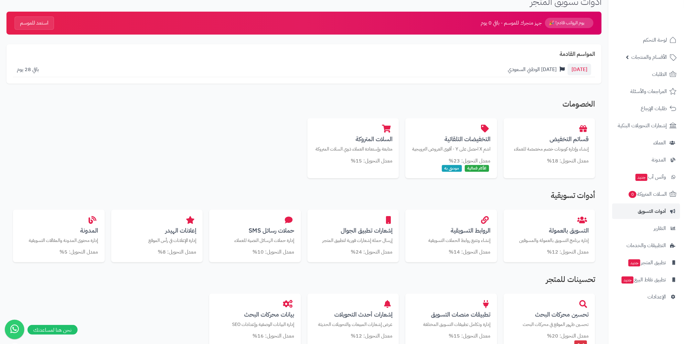
scroll to position [64, 0]
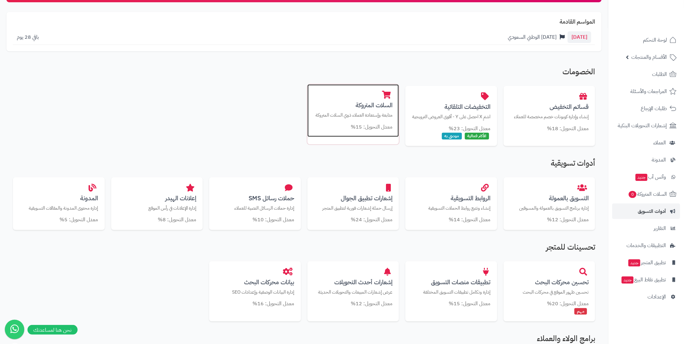
click at [372, 99] on div "السلات المتروكة متابعة وإستعادة العملاء ذوي السلات المتروكة معدل التحويل: 15%" at bounding box center [353, 110] width 92 height 53
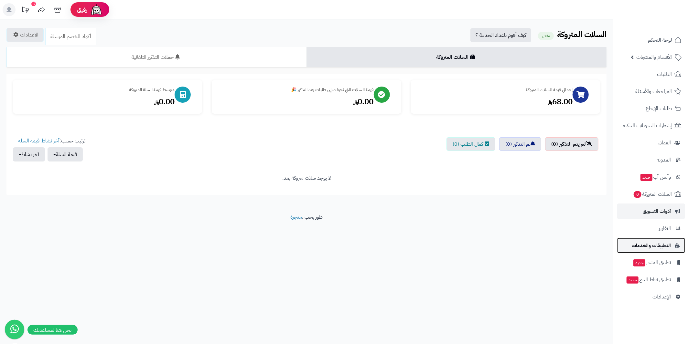
click at [661, 243] on span "التطبيقات والخدمات" at bounding box center [650, 245] width 39 height 9
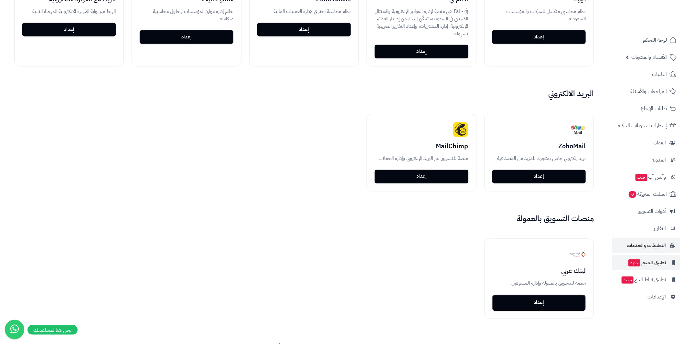
scroll to position [711, 0]
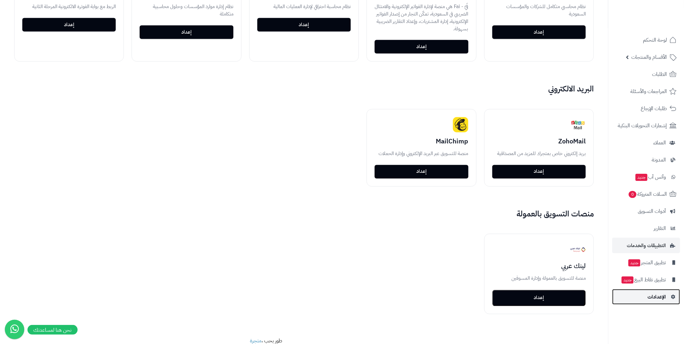
click at [659, 296] on span "الإعدادات" at bounding box center [656, 296] width 18 height 9
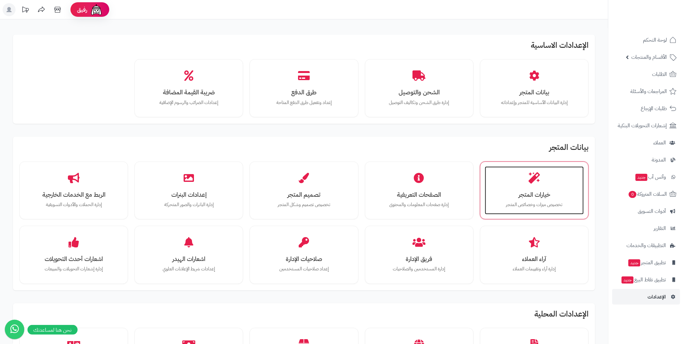
click at [548, 197] on h3 "خيارات المتجر" at bounding box center [534, 194] width 86 height 7
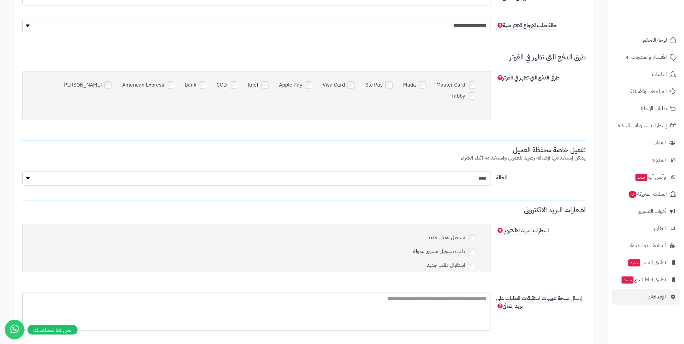
scroll to position [1848, 0]
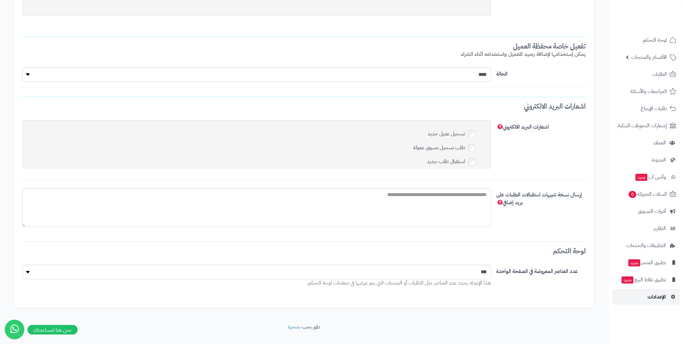
click at [649, 298] on span "الإعدادات" at bounding box center [656, 296] width 18 height 9
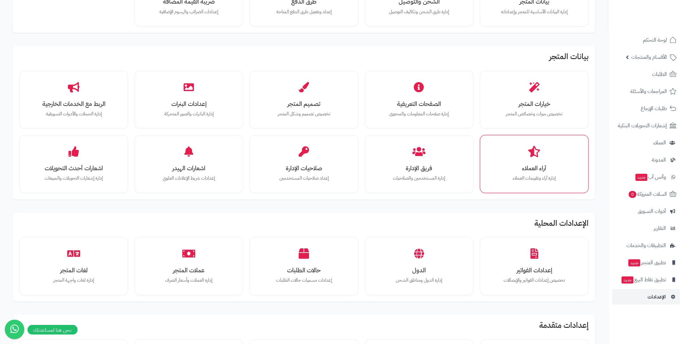
scroll to position [161, 0]
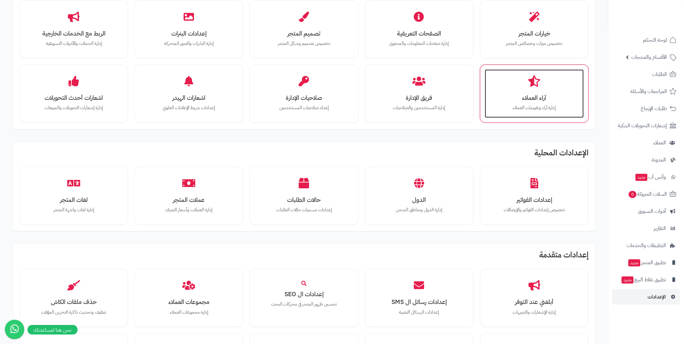
click at [536, 105] on p "إدارة آراء وتقييمات العملاء" at bounding box center [534, 107] width 86 height 7
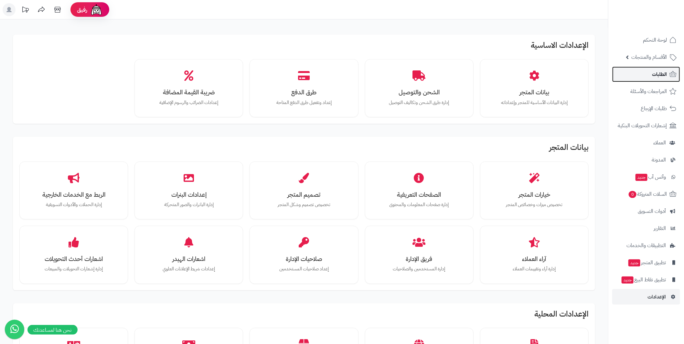
click at [657, 75] on span "الطلبات" at bounding box center [659, 74] width 15 height 9
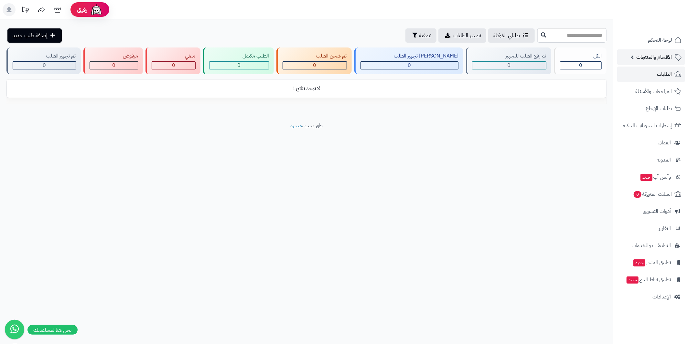
click at [634, 57] on link "الأقسام والمنتجات" at bounding box center [651, 57] width 68 height 16
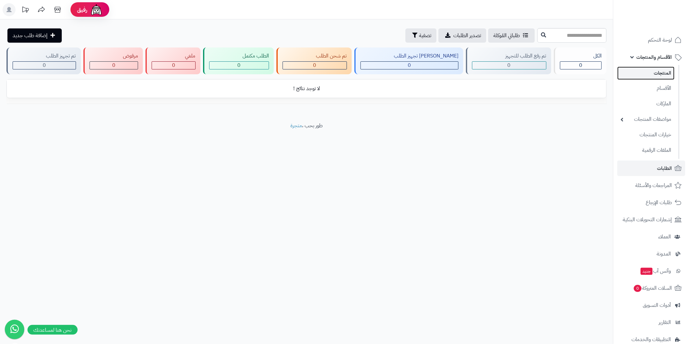
click at [657, 75] on link "المنتجات" at bounding box center [645, 73] width 57 height 13
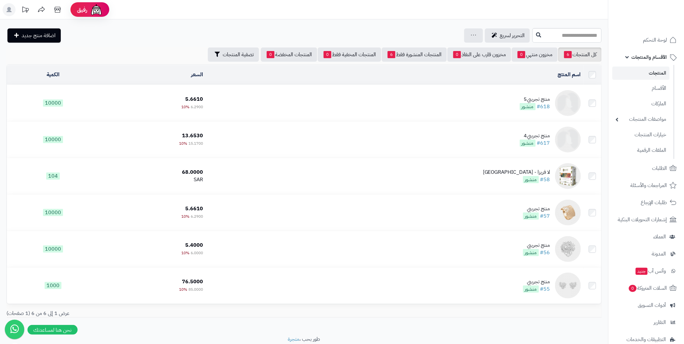
click at [656, 75] on link "المنتجات" at bounding box center [640, 73] width 57 height 13
click at [626, 58] on link "الأقسام والمنتجات" at bounding box center [646, 57] width 68 height 16
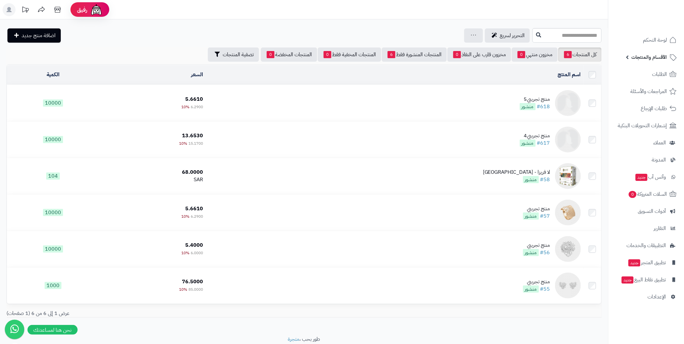
click at [623, 56] on link "الأقسام والمنتجات" at bounding box center [646, 57] width 68 height 16
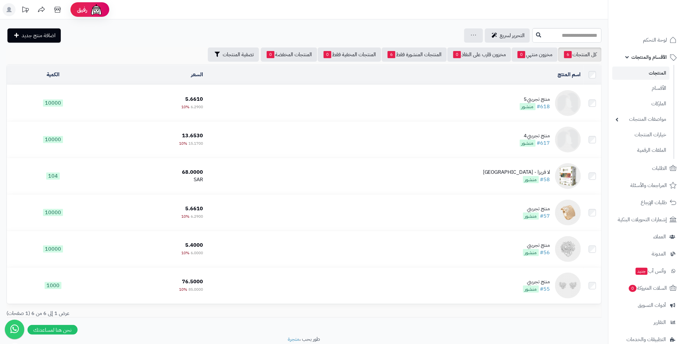
click at [646, 69] on link "المنتجات" at bounding box center [640, 73] width 57 height 13
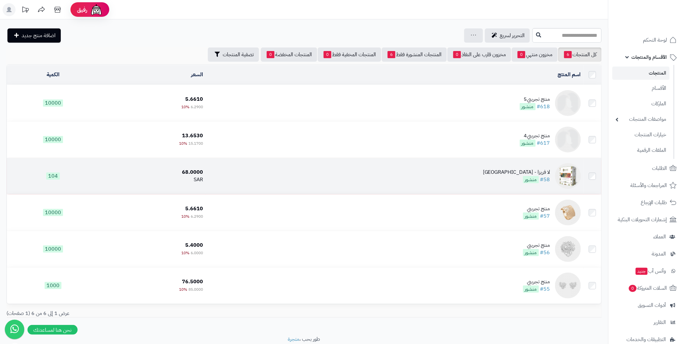
click at [572, 175] on img at bounding box center [568, 176] width 26 height 26
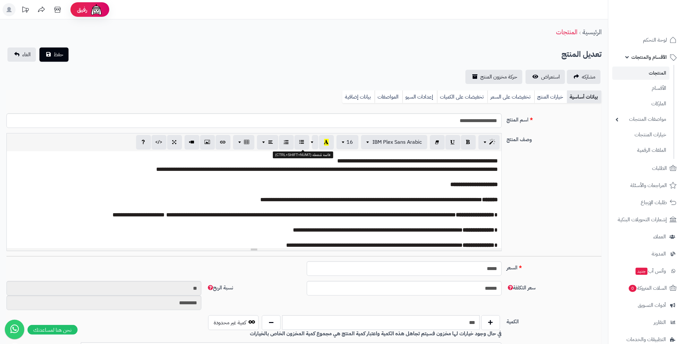
scroll to position [28, 0]
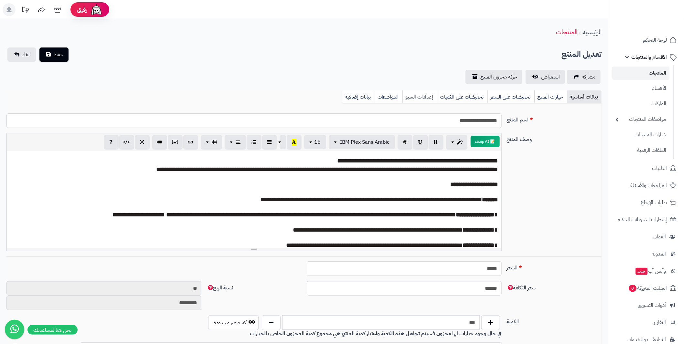
click at [419, 99] on link "إعدادات السيو" at bounding box center [419, 96] width 35 height 13
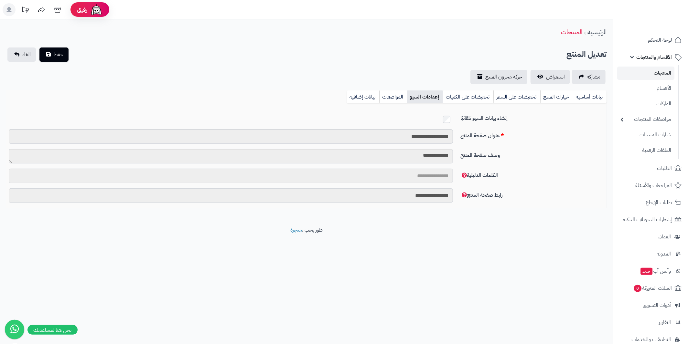
click at [429, 177] on input "الكلمات الدليلية" at bounding box center [231, 176] width 444 height 15
click at [441, 197] on input "**********" at bounding box center [231, 195] width 444 height 15
click at [474, 95] on link "تخفيضات على الكميات" at bounding box center [468, 96] width 50 height 13
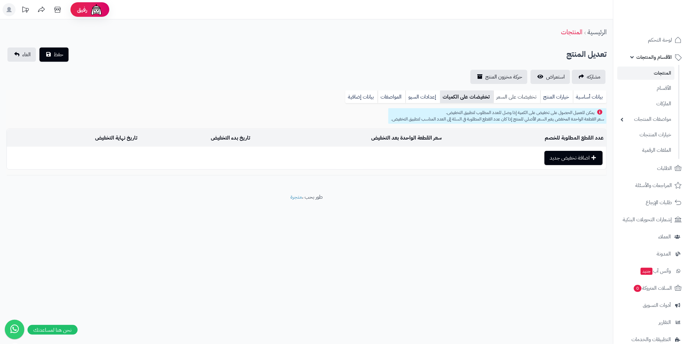
click at [506, 95] on link "تخفيضات على السعر" at bounding box center [516, 96] width 47 height 13
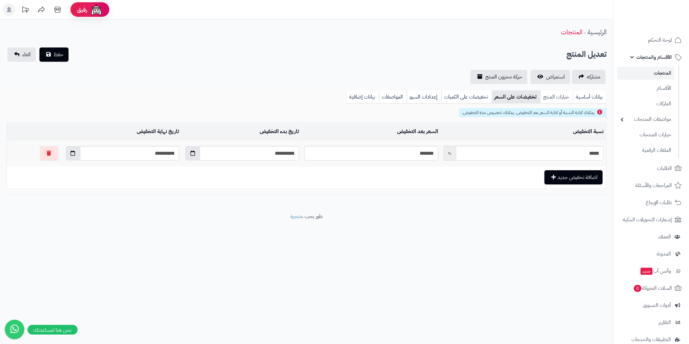
click at [552, 100] on link "خيارات المنتج" at bounding box center [556, 96] width 33 height 13
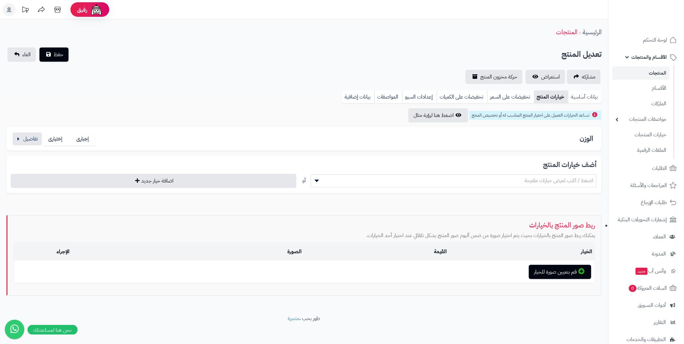
click at [581, 98] on link "بيانات أساسية" at bounding box center [585, 96] width 34 height 13
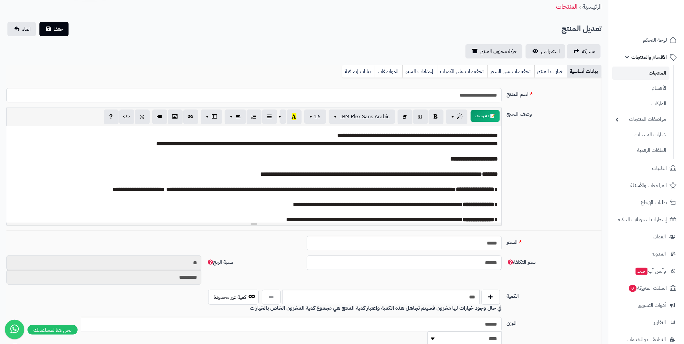
scroll to position [0, 0]
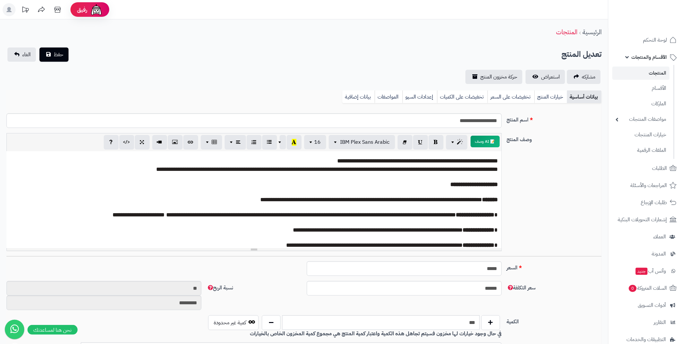
click at [625, 56] on link "الأقسام والمنتجات" at bounding box center [646, 57] width 68 height 16
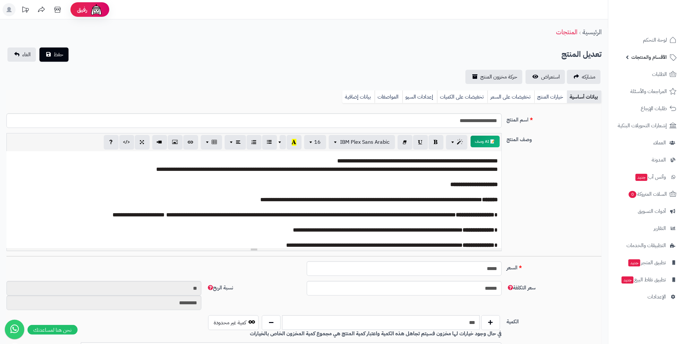
click at [626, 55] on link "الأقسام والمنتجات" at bounding box center [646, 57] width 68 height 16
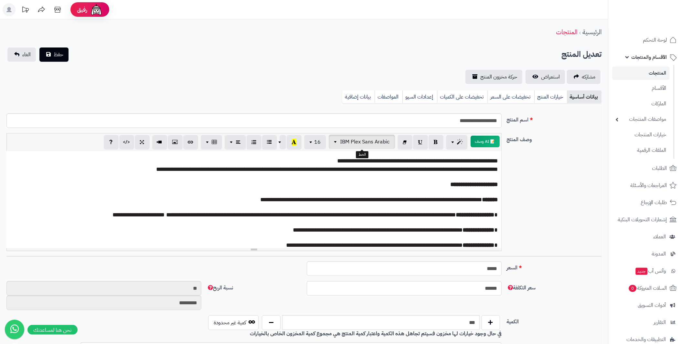
click at [333, 140] on button "IBM Plex Sans Arabic" at bounding box center [362, 142] width 66 height 14
click at [425, 179] on p at bounding box center [258, 177] width 480 height 7
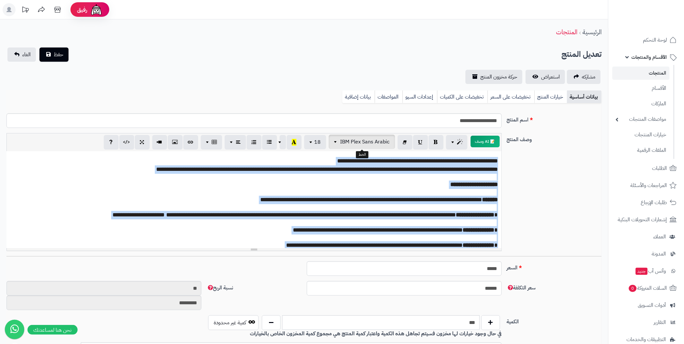
click at [337, 141] on span "button" at bounding box center [336, 142] width 5 height 8
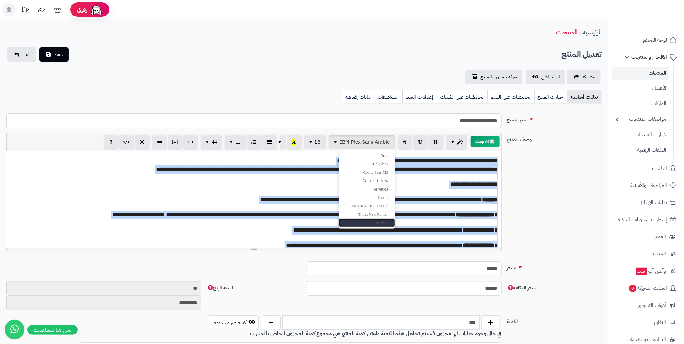
click at [381, 221] on span "Verdana" at bounding box center [381, 223] width 13 height 5
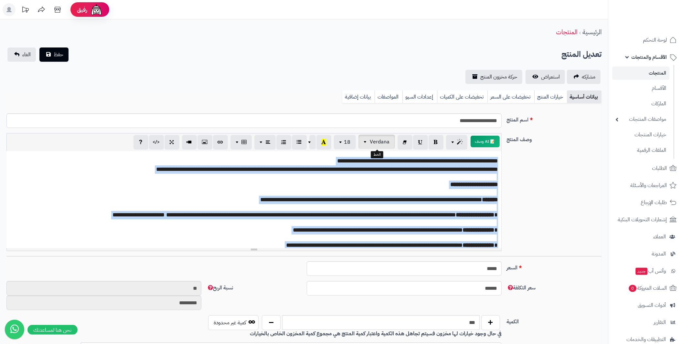
click at [368, 142] on span "button" at bounding box center [366, 142] width 5 height 8
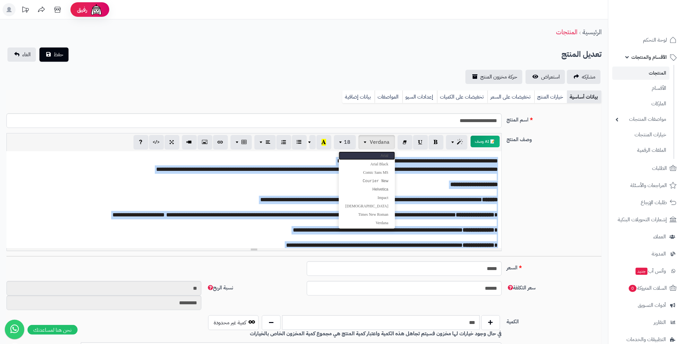
click at [383, 156] on span "Arial" at bounding box center [384, 155] width 8 height 5
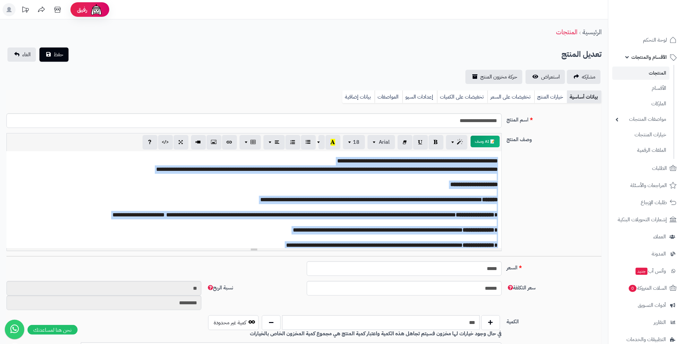
scroll to position [0, 0]
click at [390, 184] on p "**********" at bounding box center [258, 184] width 480 height 8
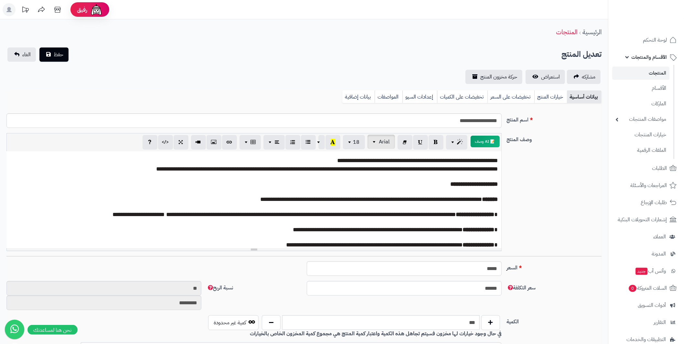
click at [372, 145] on button "Arial" at bounding box center [380, 142] width 27 height 14
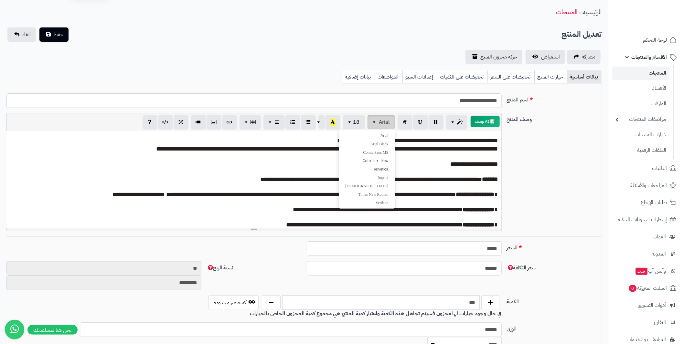
scroll to position [32, 0]
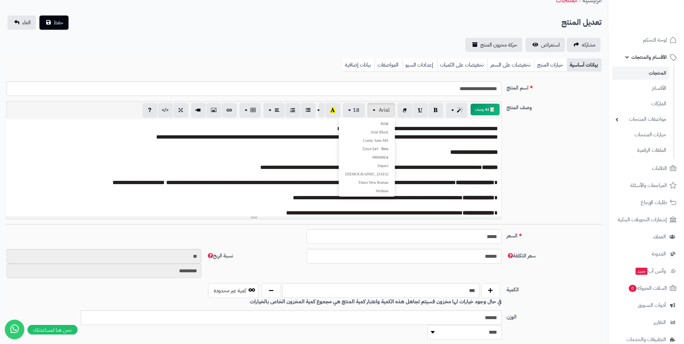
click at [431, 143] on p at bounding box center [258, 144] width 480 height 7
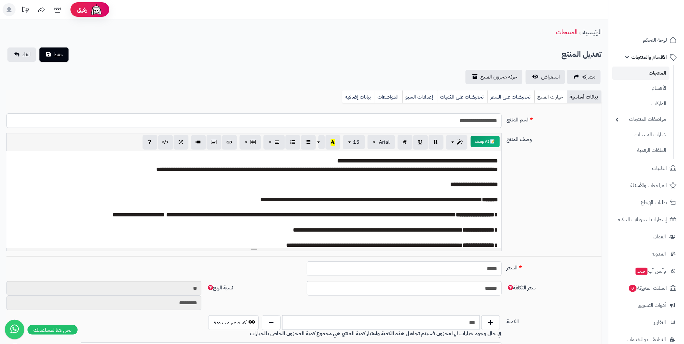
click at [551, 97] on link "خيارات المنتج" at bounding box center [550, 96] width 33 height 13
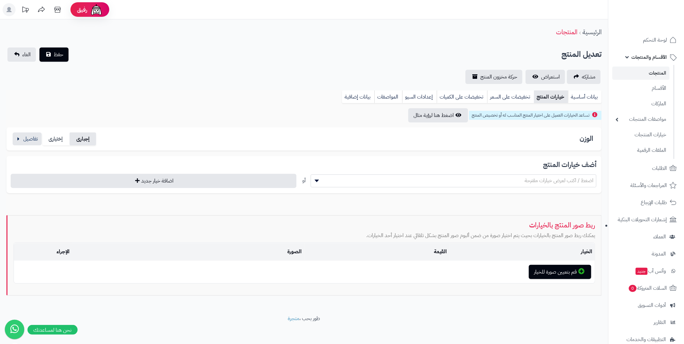
click at [88, 139] on label "إجبارى" at bounding box center [82, 138] width 27 height 13
click at [55, 139] on label "إختيارى" at bounding box center [56, 138] width 27 height 13
click at [31, 139] on button "button" at bounding box center [27, 138] width 29 height 13
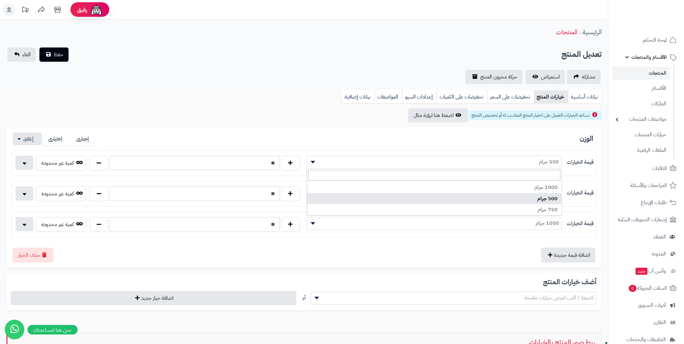
click at [313, 162] on b at bounding box center [313, 162] width 5 height 3
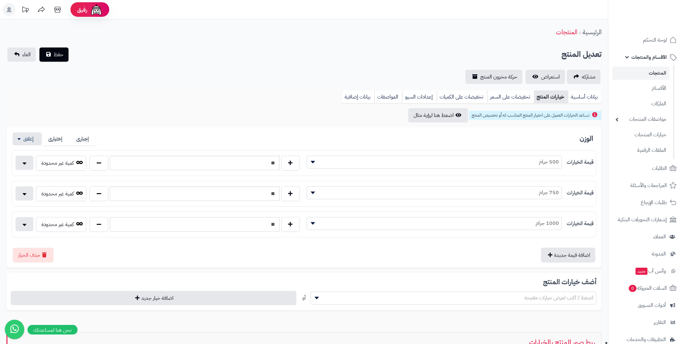
click at [288, 131] on div "الوزن إجبارى إختيارى قيمة الخيارات ********* ******** ******** 500 جرام ** كمية…" at bounding box center [303, 197] width 595 height 141
click at [510, 93] on link "تخفيضات على السعر" at bounding box center [510, 96] width 47 height 13
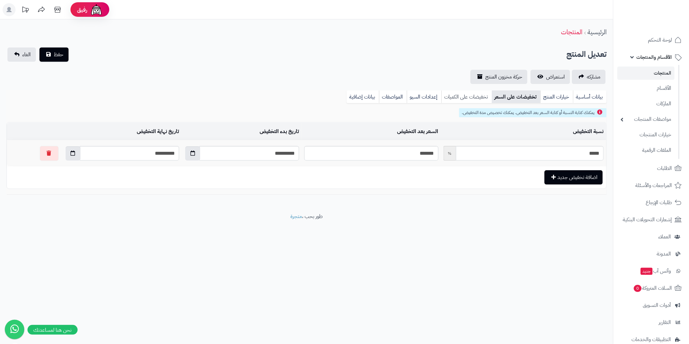
click at [462, 98] on link "تخفيضات على الكميات" at bounding box center [466, 96] width 50 height 13
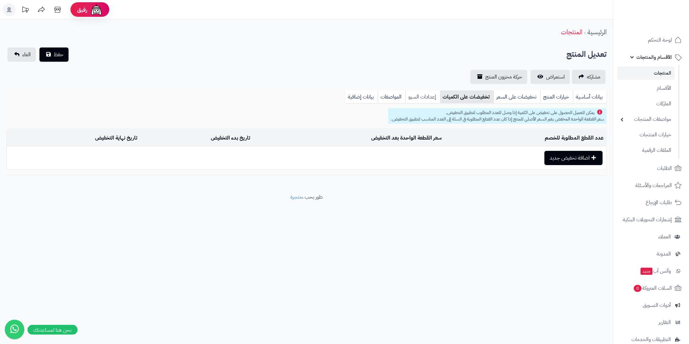
click at [418, 97] on link "إعدادات السيو" at bounding box center [422, 96] width 35 height 13
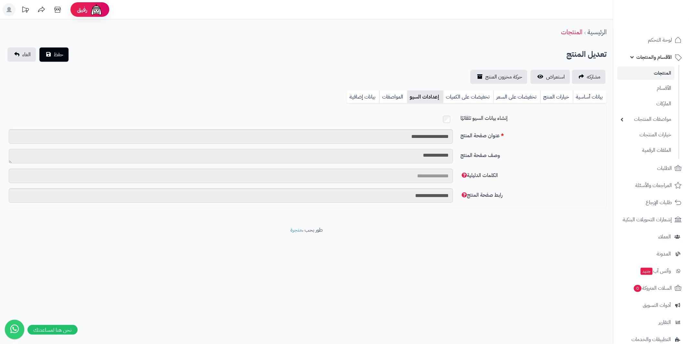
click at [406, 157] on textarea "**********" at bounding box center [231, 156] width 444 height 15
drag, startPoint x: 414, startPoint y: 154, endPoint x: 450, endPoint y: 153, distance: 36.2
click at [450, 153] on textarea "**********" at bounding box center [231, 156] width 444 height 15
click at [403, 158] on textarea "**********" at bounding box center [231, 156] width 444 height 15
click at [391, 95] on link "المواصفات" at bounding box center [393, 96] width 28 height 13
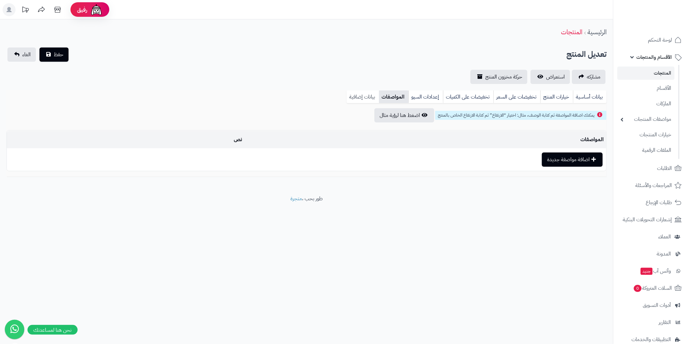
click at [364, 99] on link "بيانات إضافية" at bounding box center [362, 96] width 32 height 13
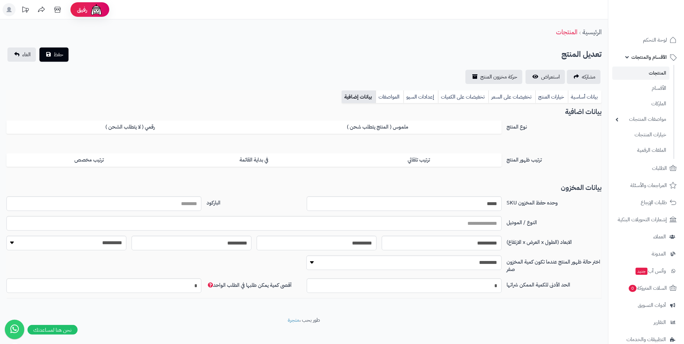
scroll to position [5, 0]
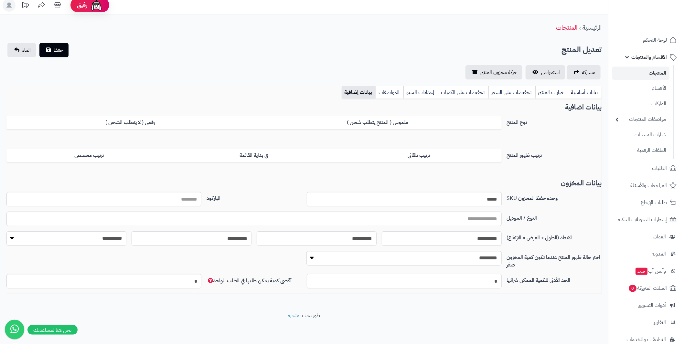
drag, startPoint x: 377, startPoint y: 278, endPoint x: 513, endPoint y: 280, distance: 136.7
click at [513, 280] on div "الحد الأدنى للكمية الممكن شرائها * أقصى كمية يمكن طلبها في الطلب الواحد *" at bounding box center [304, 284] width 600 height 20
click at [480, 307] on div "**********" at bounding box center [304, 163] width 608 height 297
drag, startPoint x: 434, startPoint y: 280, endPoint x: 515, endPoint y: 280, distance: 80.8
click at [515, 280] on div "الحد الأدنى للكمية الممكن شرائها *** أقصى كمية يمكن طلبها في الطلب الواحد *" at bounding box center [304, 284] width 600 height 20
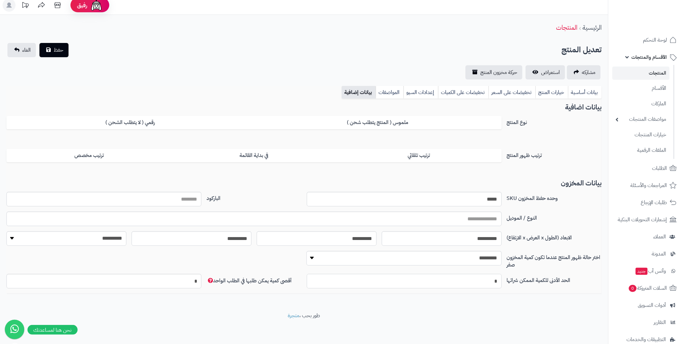
type input "*"
click at [484, 314] on footer "طور بحب ، متجرة" at bounding box center [304, 328] width 608 height 32
click at [189, 221] on input "text" at bounding box center [253, 219] width 495 height 15
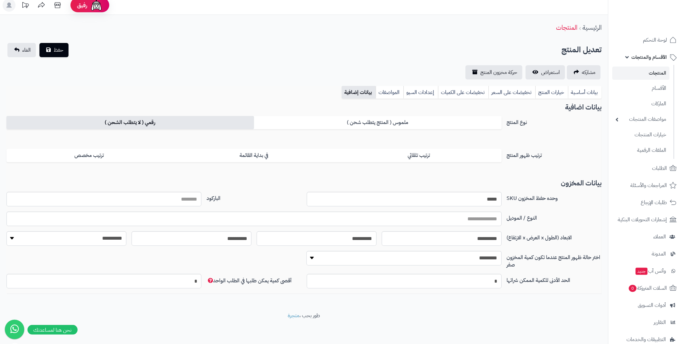
click at [191, 127] on label "رقمي ( لا يتطلب الشحن )" at bounding box center [130, 122] width 248 height 13
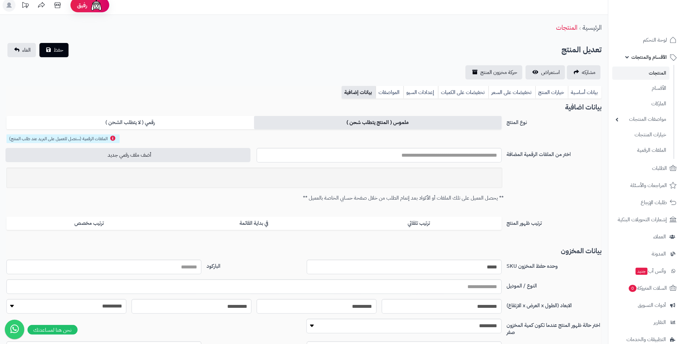
click at [316, 121] on label "ملموس ( المنتج يتطلب شحن )" at bounding box center [378, 122] width 248 height 13
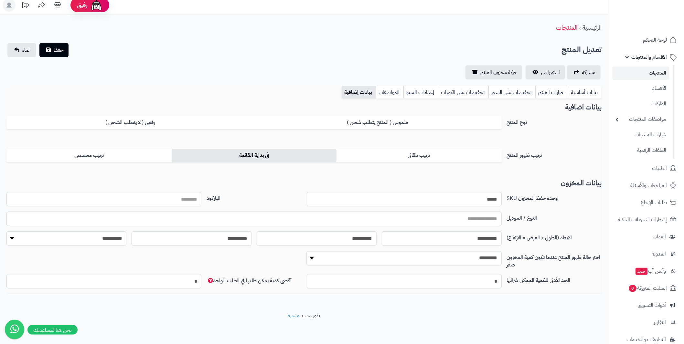
click at [272, 157] on label "في بداية القائمة" at bounding box center [254, 155] width 165 height 13
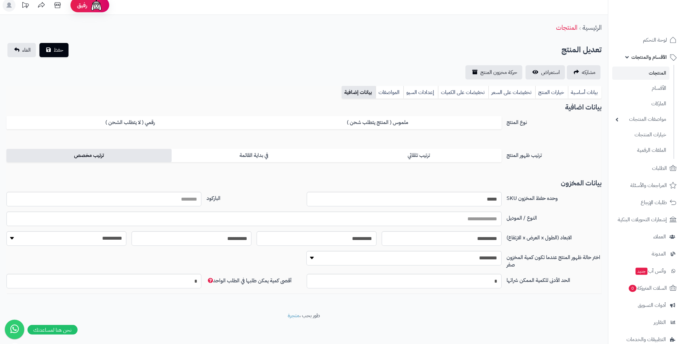
click at [133, 155] on label "ترتيب مخصص" at bounding box center [88, 155] width 165 height 13
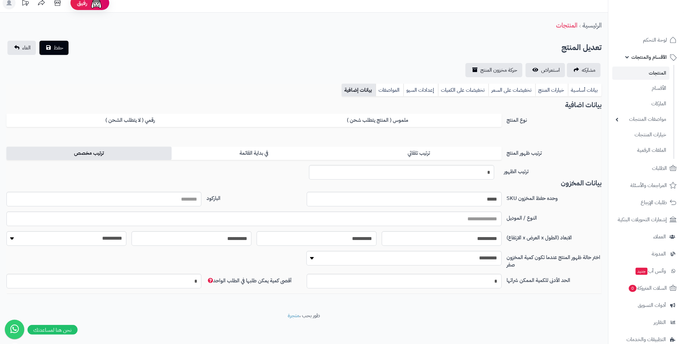
scroll to position [0, 0]
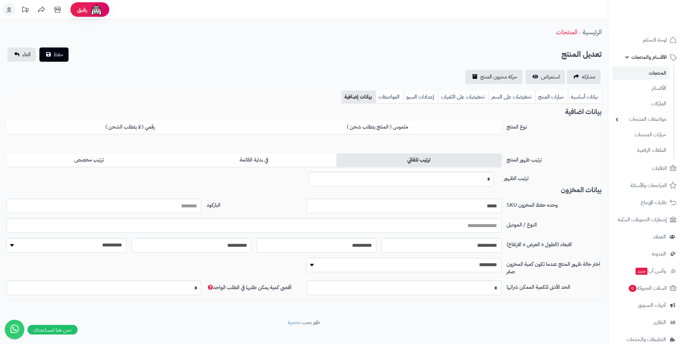
click at [396, 158] on label "ترتيب تلقائي" at bounding box center [418, 159] width 165 height 13
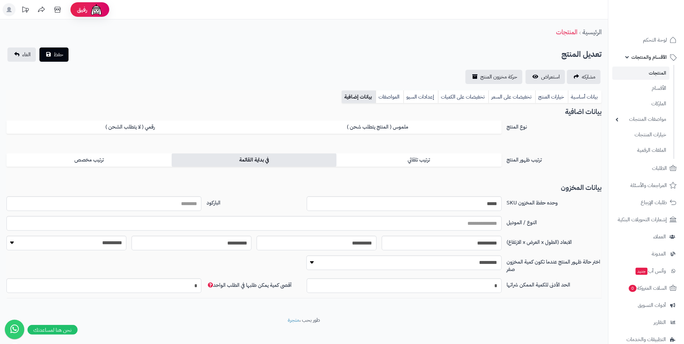
click at [313, 163] on label "في بداية القائمة" at bounding box center [254, 159] width 165 height 13
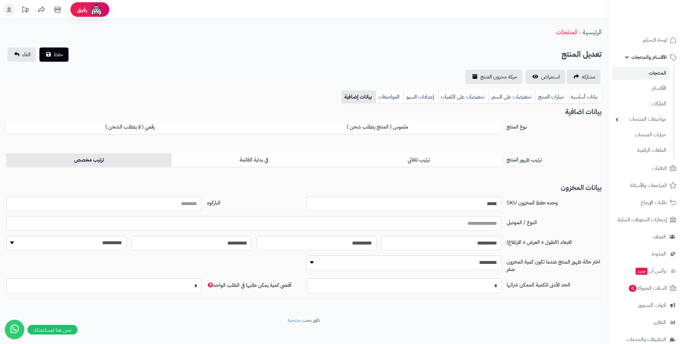
click at [171, 162] on label "ترتيب مخصص" at bounding box center [88, 159] width 165 height 13
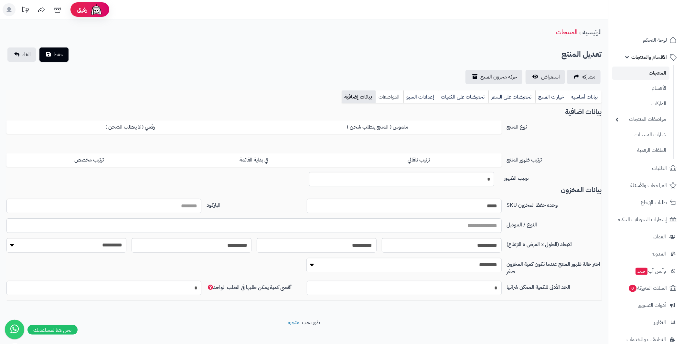
click at [395, 93] on link "المواصفات" at bounding box center [389, 96] width 28 height 13
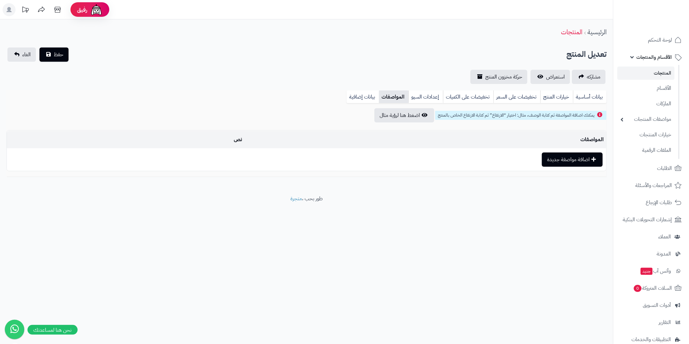
click at [313, 142] on td "المواصفات" at bounding box center [425, 140] width 361 height 18
click at [233, 141] on td "نص" at bounding box center [158, 140] width 172 height 18
click at [572, 141] on td "المواصفات" at bounding box center [425, 140] width 361 height 18
click at [556, 165] on button "اضافة مواصفة جديدة" at bounding box center [572, 159] width 61 height 14
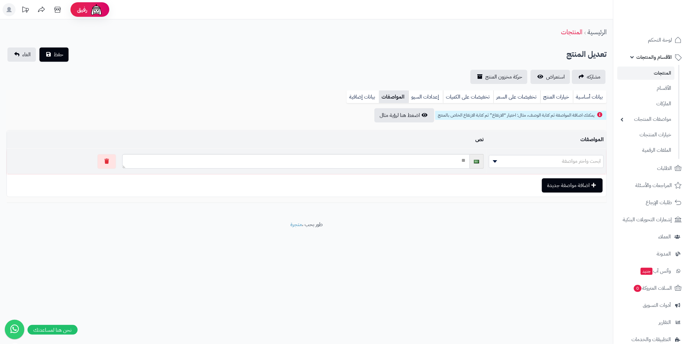
click at [496, 164] on span at bounding box center [494, 161] width 10 height 12
click at [146, 161] on textarea at bounding box center [295, 161] width 347 height 15
click at [545, 136] on td "المواصفات" at bounding box center [546, 140] width 120 height 18
click at [533, 136] on td "المواصفات" at bounding box center [546, 140] width 120 height 18
click at [425, 95] on link "إعدادات السيو" at bounding box center [425, 96] width 35 height 13
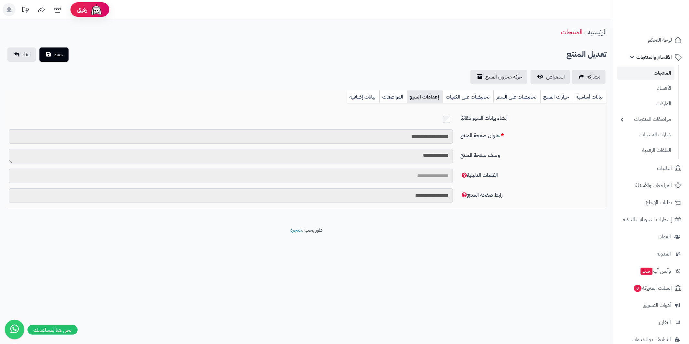
drag, startPoint x: 406, startPoint y: 155, endPoint x: 461, endPoint y: 152, distance: 55.0
click at [461, 152] on div "**********" at bounding box center [306, 159] width 605 height 20
click at [396, 156] on textarea "**********" at bounding box center [231, 156] width 444 height 15
click at [402, 173] on input "الكلمات الدليلية" at bounding box center [231, 176] width 444 height 15
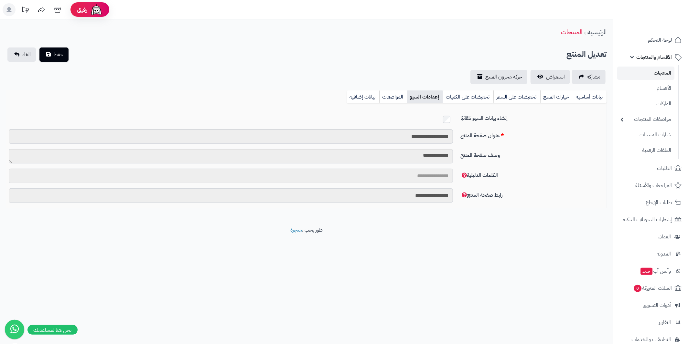
click at [402, 173] on input "الكلمات الدليلية" at bounding box center [231, 176] width 444 height 15
click at [432, 172] on input "الكلمات الدليلية" at bounding box center [231, 176] width 444 height 15
click at [433, 174] on input "الكلمات الدليلية" at bounding box center [231, 176] width 444 height 15
click at [477, 95] on link "تخفيضات على الكميات" at bounding box center [468, 96] width 50 height 13
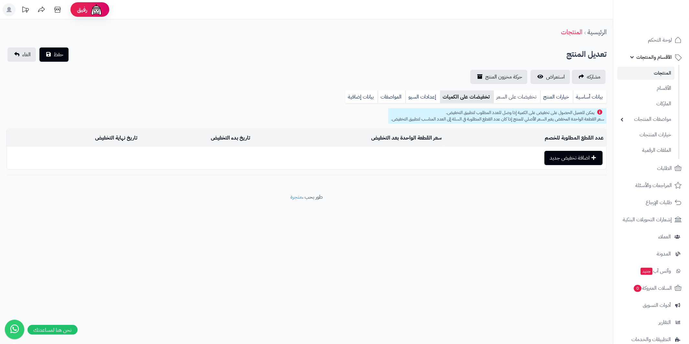
click at [505, 97] on link "تخفيضات على السعر" at bounding box center [516, 96] width 47 height 13
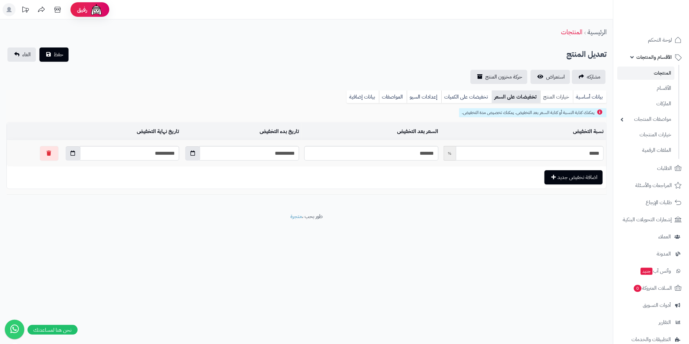
click at [550, 96] on link "خيارات المنتج" at bounding box center [556, 96] width 33 height 13
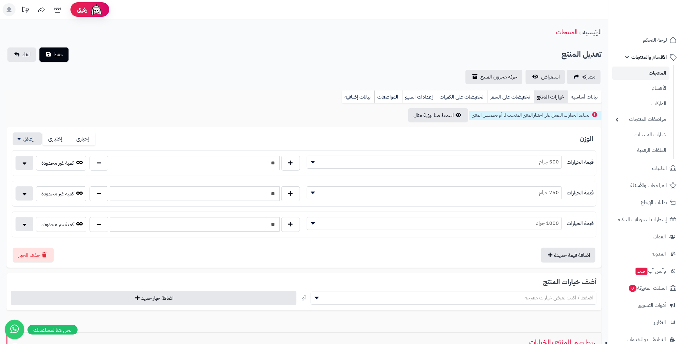
click at [577, 95] on link "بيانات أساسية" at bounding box center [585, 96] width 34 height 13
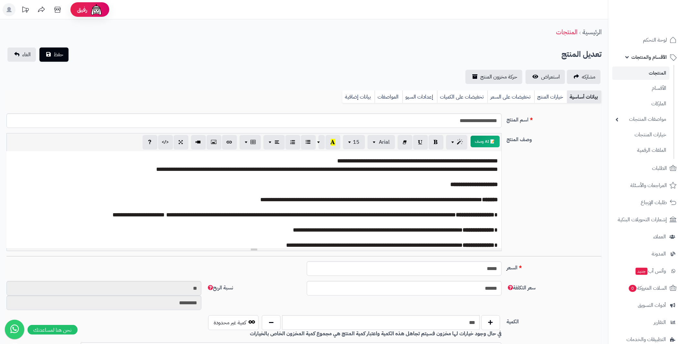
click at [53, 46] on div "**********" at bounding box center [304, 328] width 608 height 619
click at [61, 52] on span "حفظ" at bounding box center [59, 54] width 10 height 8
